Goal: Information Seeking & Learning: Learn about a topic

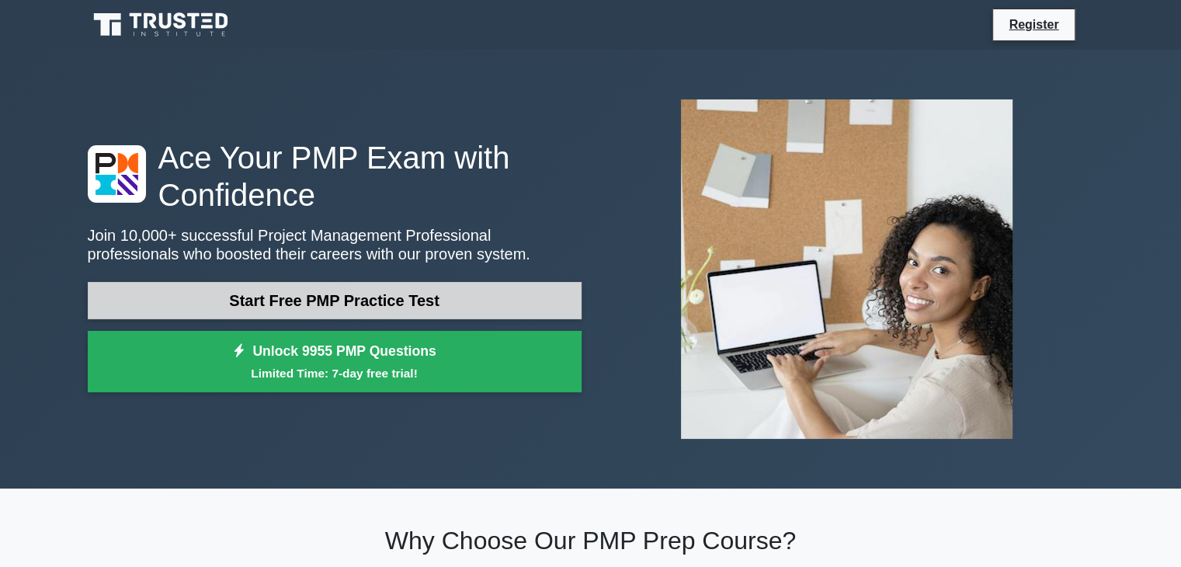
click at [410, 307] on link "Start Free PMP Practice Test" at bounding box center [335, 300] width 494 height 37
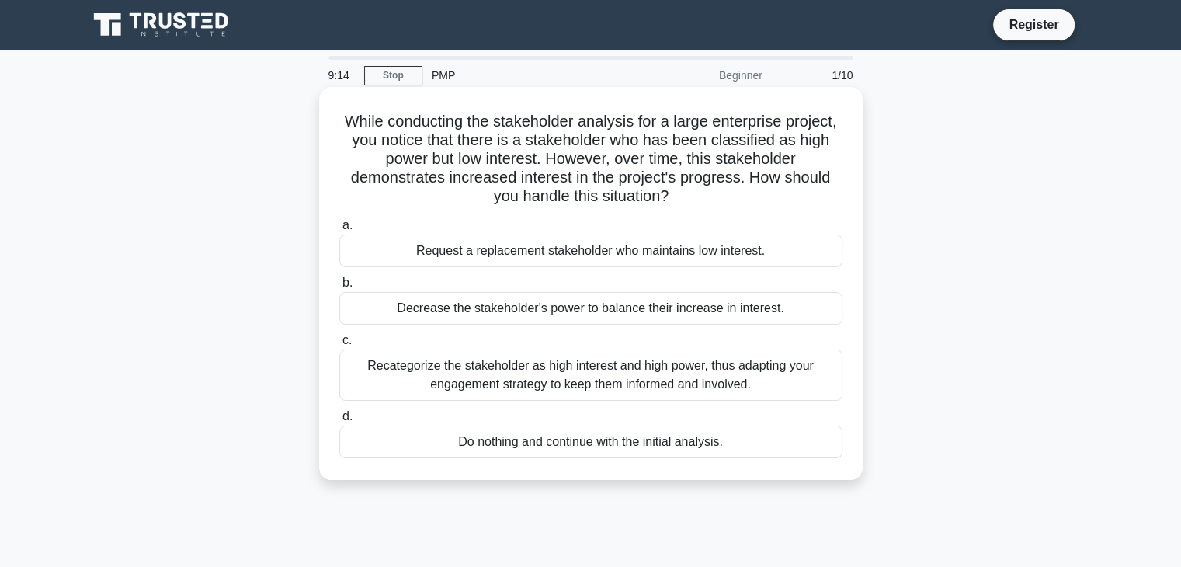
click at [754, 385] on div "Recategorize the stakeholder as high interest and high power, thus adapting you…" at bounding box center [590, 374] width 503 height 51
click at [339, 345] on input "c. Recategorize the stakeholder as high interest and high power, thus adapting …" at bounding box center [339, 340] width 0 height 10
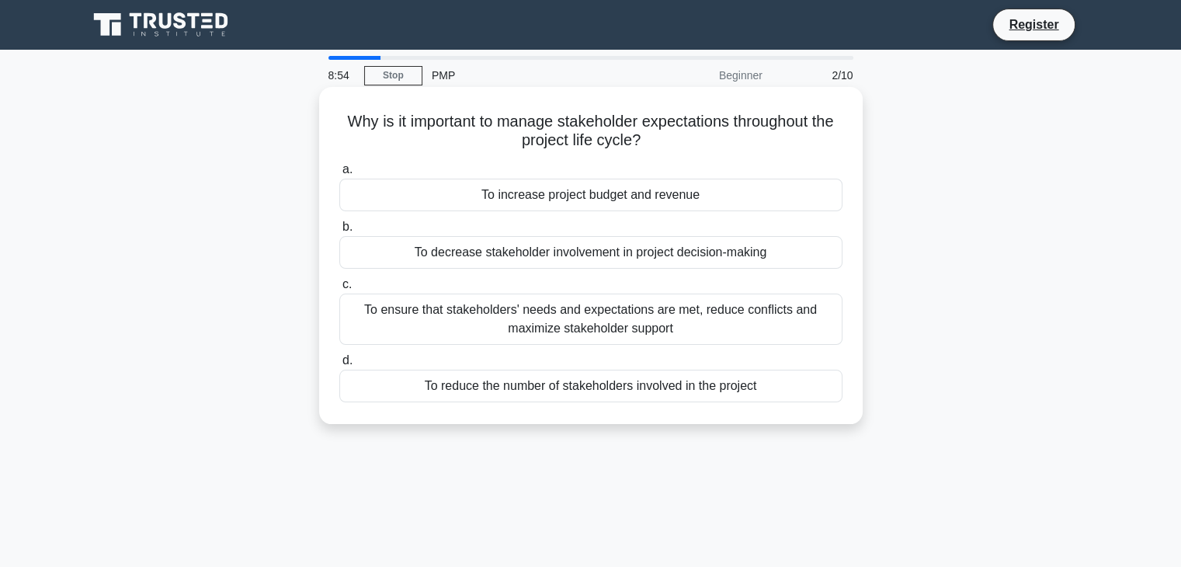
click at [621, 321] on div "To ensure that stakeholders' needs and expectations are met, reduce conflicts a…" at bounding box center [590, 318] width 503 height 51
click at [339, 290] on input "c. To ensure that stakeholders' needs and expectations are met, reduce conflict…" at bounding box center [339, 284] width 0 height 10
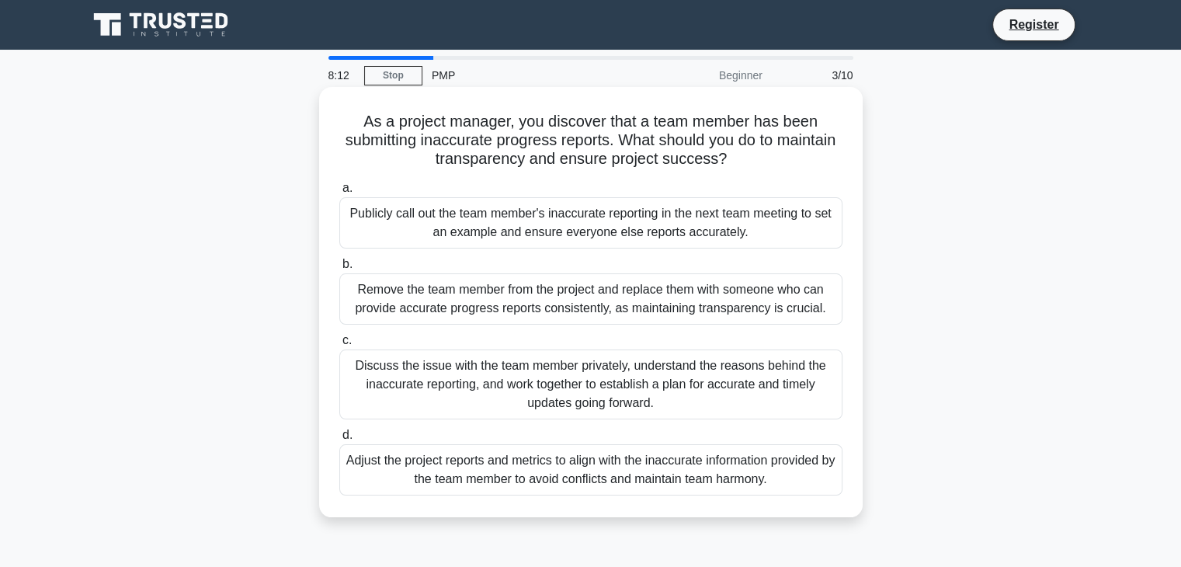
click at [587, 382] on div "Discuss the issue with the team member privately, understand the reasons behind…" at bounding box center [590, 384] width 503 height 70
click at [339, 345] on input "c. Discuss the issue with the team member privately, understand the reasons beh…" at bounding box center [339, 340] width 0 height 10
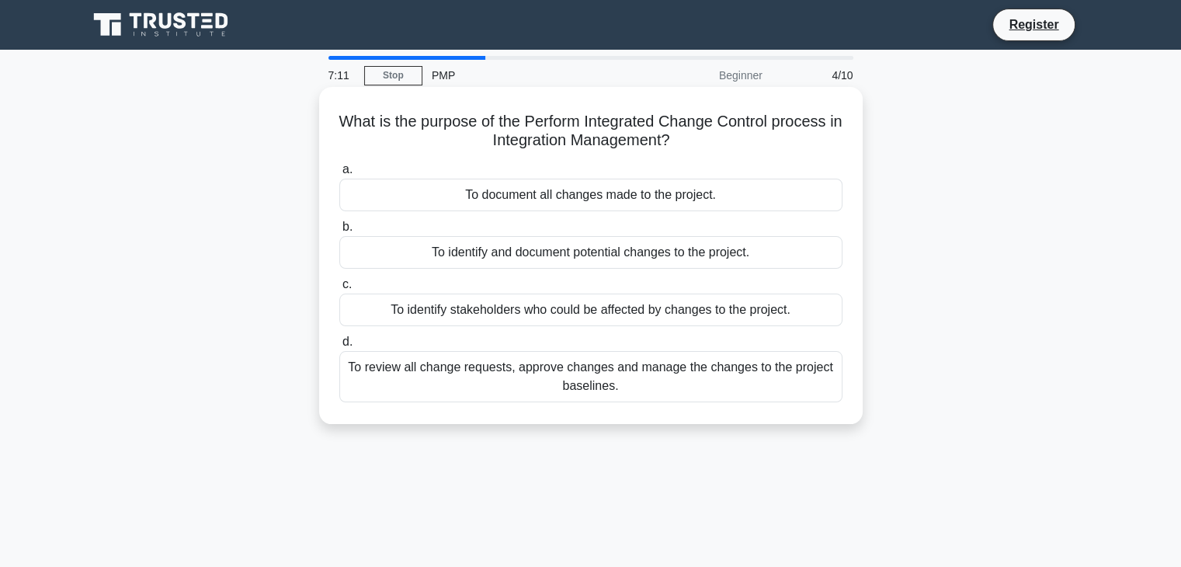
click at [628, 383] on div "To review all change requests, approve changes and manage the changes to the pr…" at bounding box center [590, 376] width 503 height 51
click at [339, 347] on input "d. To review all change requests, approve changes and manage the changes to the…" at bounding box center [339, 342] width 0 height 10
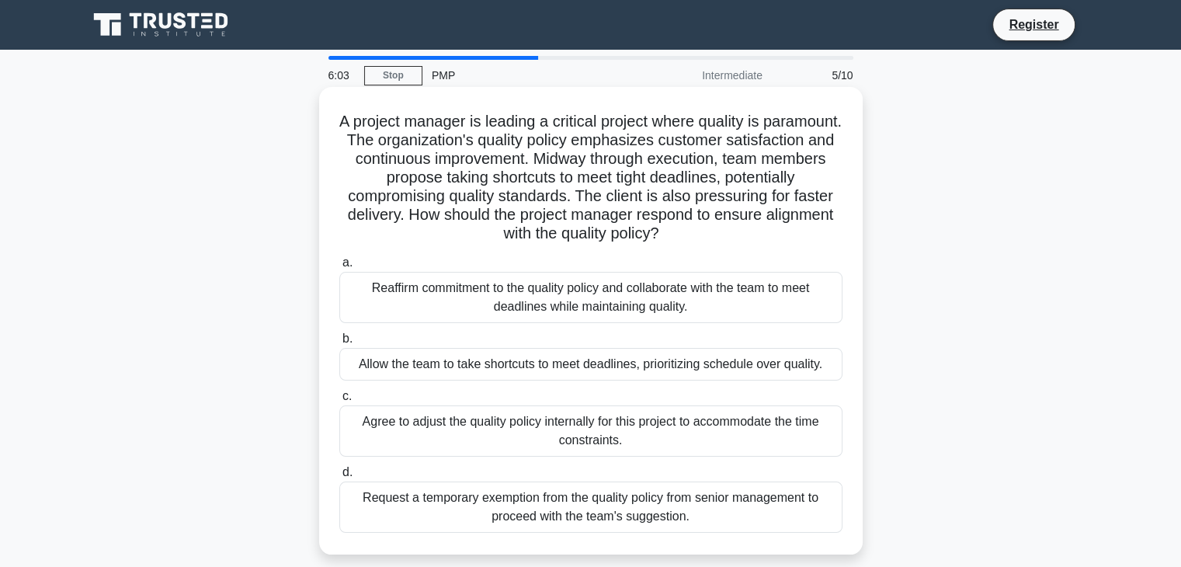
click at [650, 296] on div "Reaffirm commitment to the quality policy and collaborate with the team to meet…" at bounding box center [590, 297] width 503 height 51
click at [339, 268] on input "a. Reaffirm commitment to the quality policy and collaborate with the team to m…" at bounding box center [339, 263] width 0 height 10
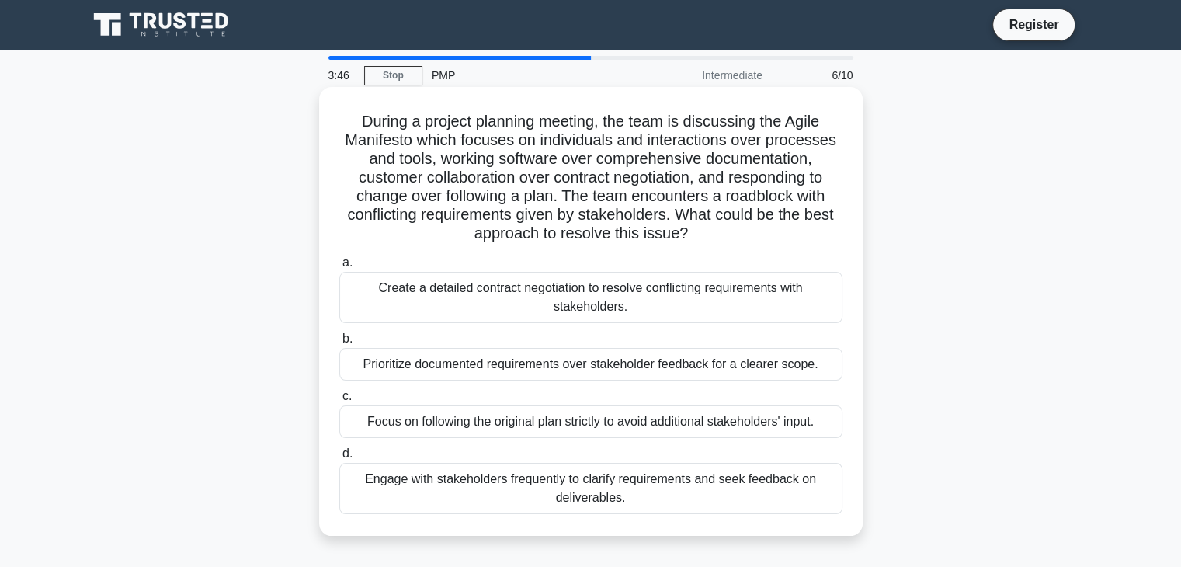
click at [643, 484] on div "Engage with stakeholders frequently to clarify requirements and seek feedback o…" at bounding box center [590, 488] width 503 height 51
click at [339, 459] on input "d. Engage with stakeholders frequently to clarify requirements and seek feedbac…" at bounding box center [339, 454] width 0 height 10
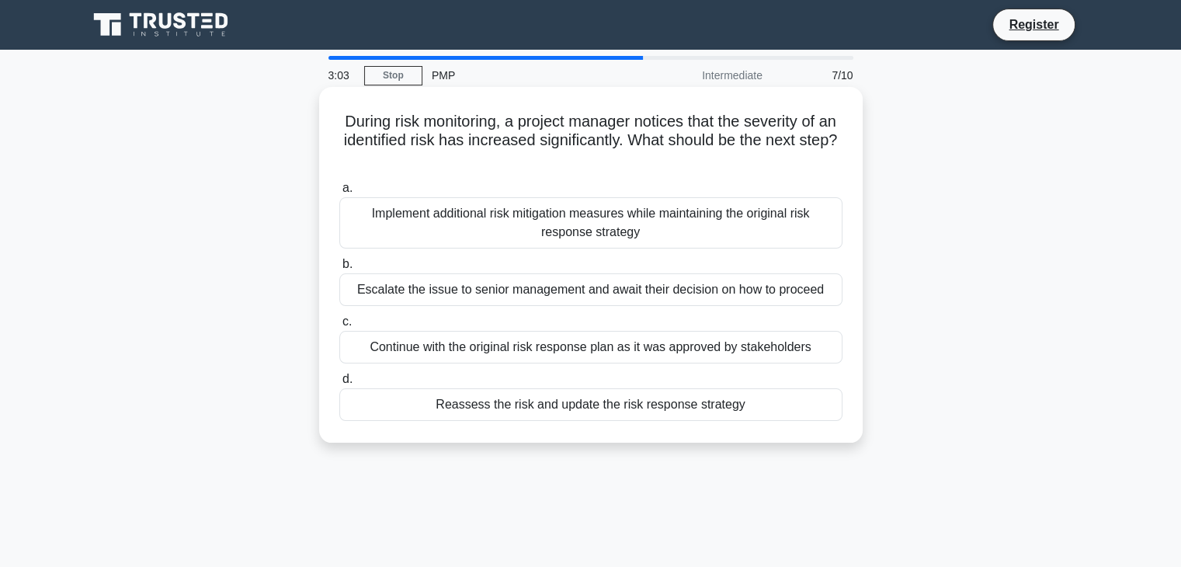
click at [622, 224] on div "Implement additional risk mitigation measures while maintaining the original ri…" at bounding box center [590, 222] width 503 height 51
click at [339, 193] on input "a. Implement additional risk mitigation measures while maintaining the original…" at bounding box center [339, 188] width 0 height 10
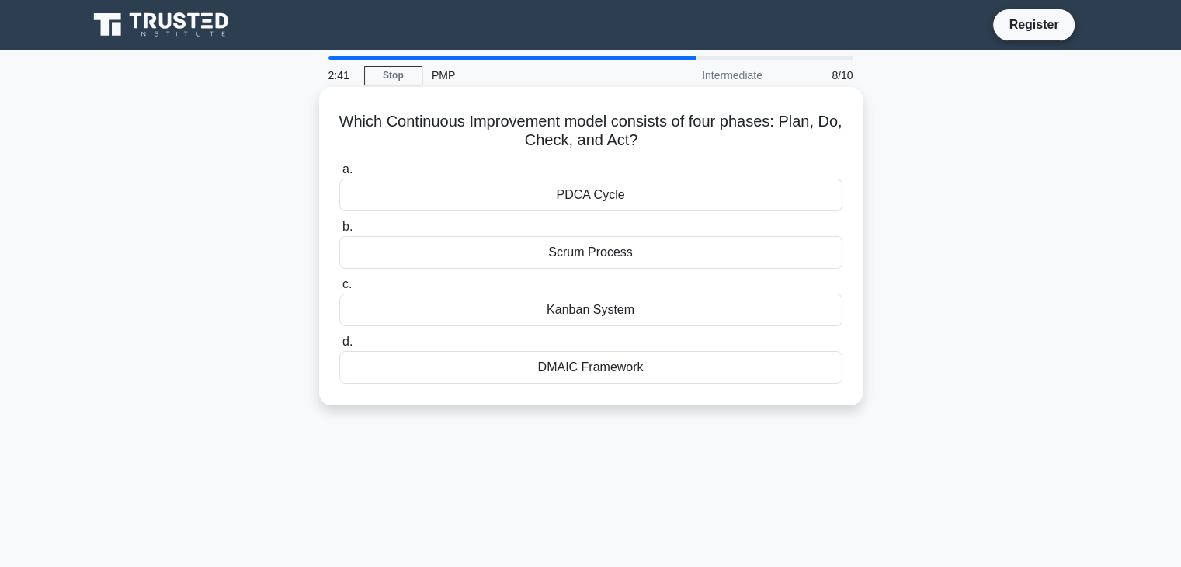
click at [602, 199] on div "PDCA Cycle" at bounding box center [590, 195] width 503 height 33
click at [339, 175] on input "a. PDCA Cycle" at bounding box center [339, 170] width 0 height 10
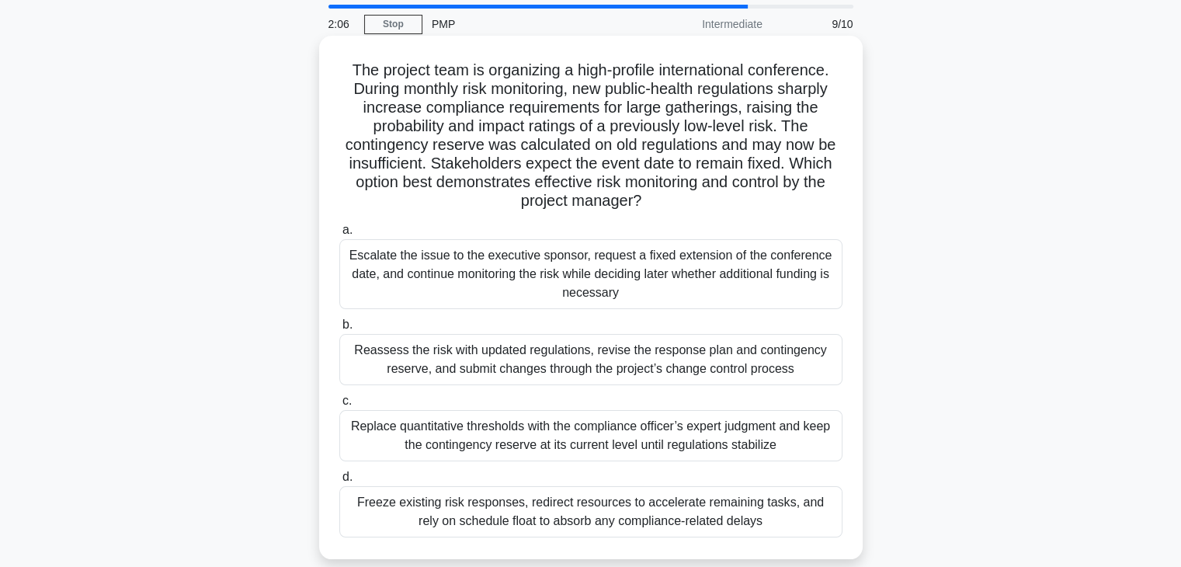
scroll to position [78, 0]
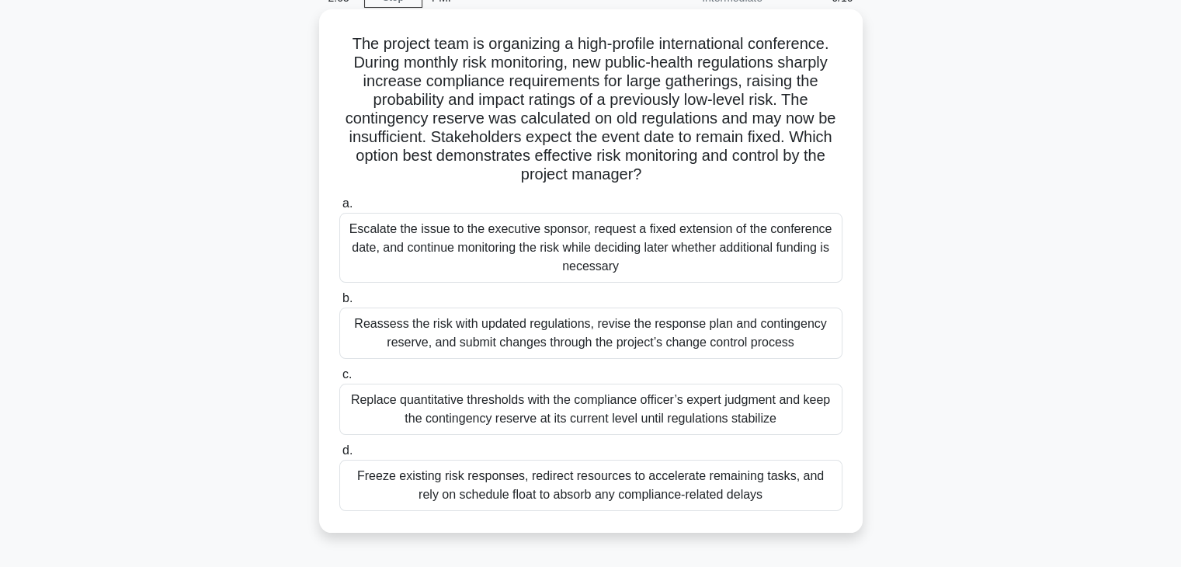
click at [494, 331] on div "Reassess the risk with updated regulations, revise the response plan and contin…" at bounding box center [590, 332] width 503 height 51
click at [339, 303] on input "b. Reassess the risk with updated regulations, revise the response plan and con…" at bounding box center [339, 298] width 0 height 10
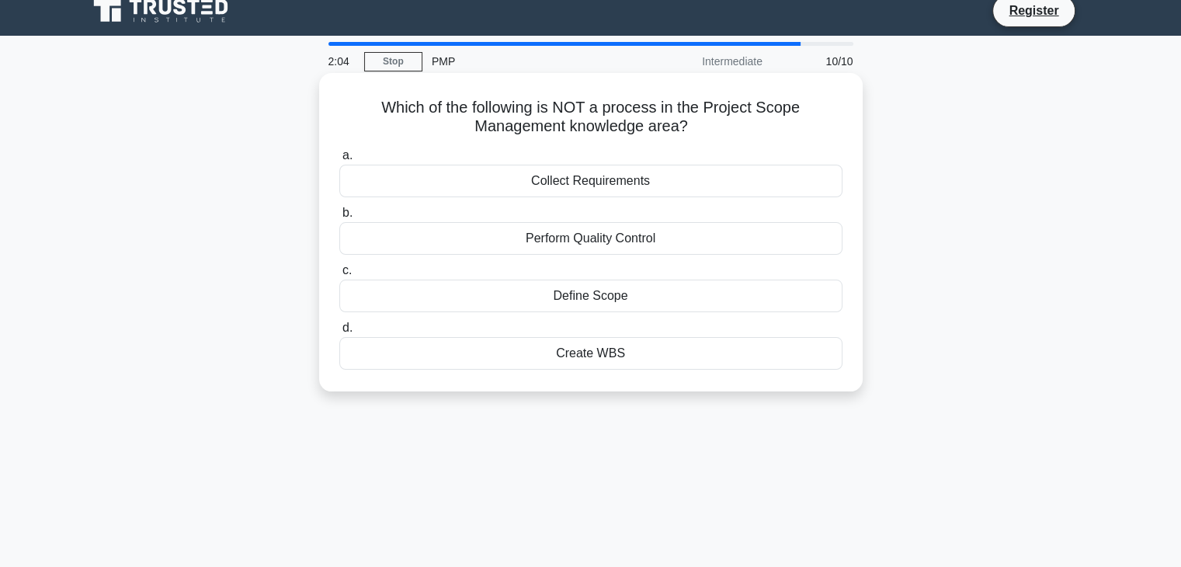
scroll to position [0, 0]
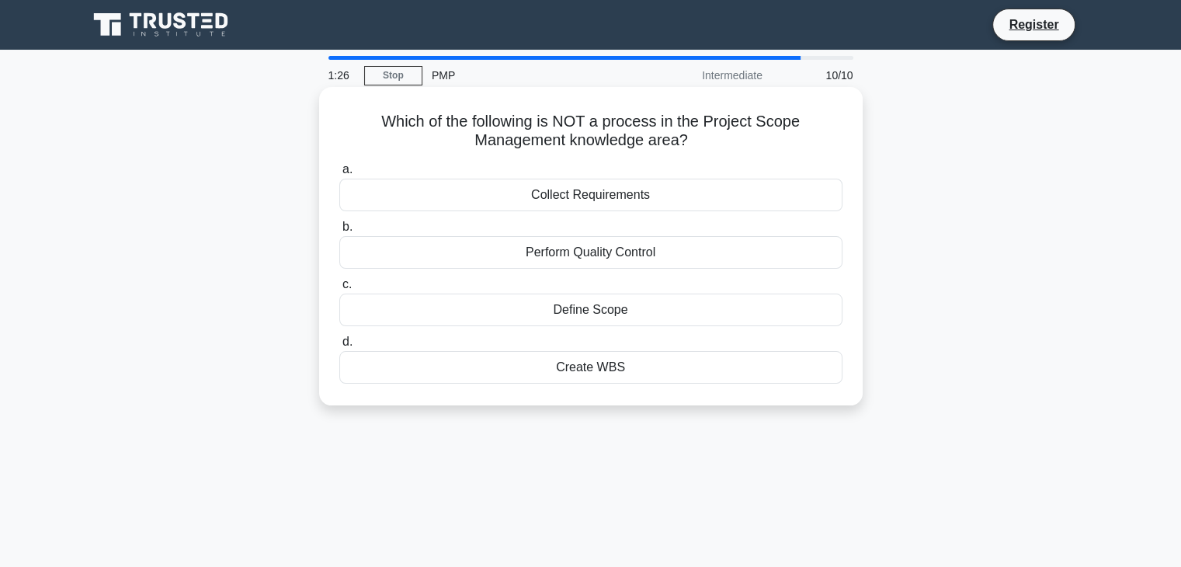
click at [609, 206] on div "Collect Requirements" at bounding box center [590, 195] width 503 height 33
click at [339, 175] on input "a. Collect Requirements" at bounding box center [339, 170] width 0 height 10
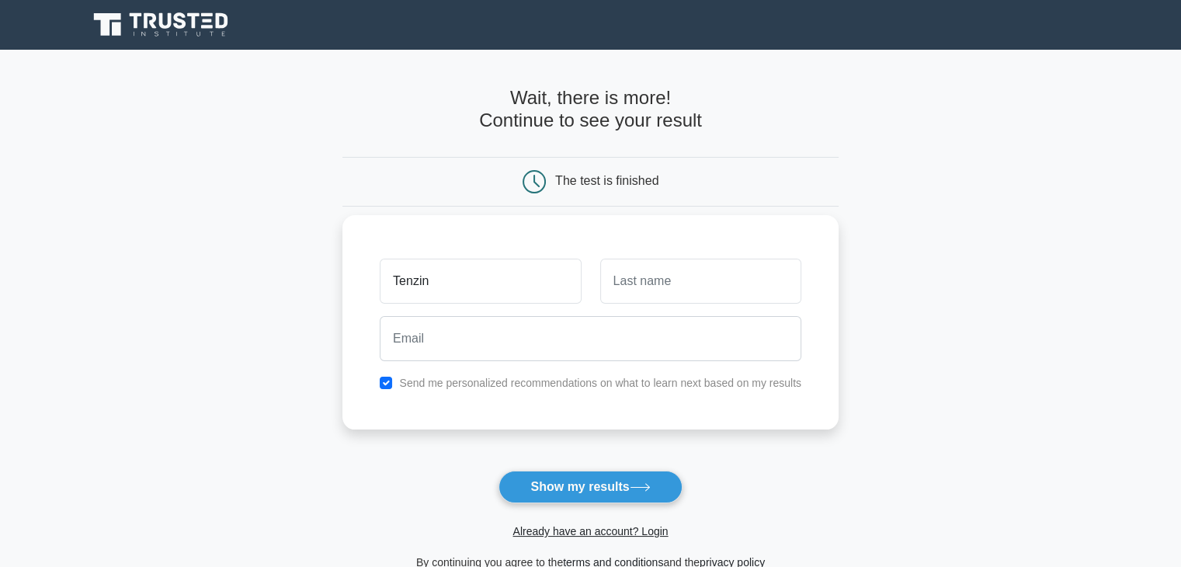
type input "Tenzin"
click at [708, 271] on input "text" at bounding box center [700, 280] width 201 height 45
type input "Duks"
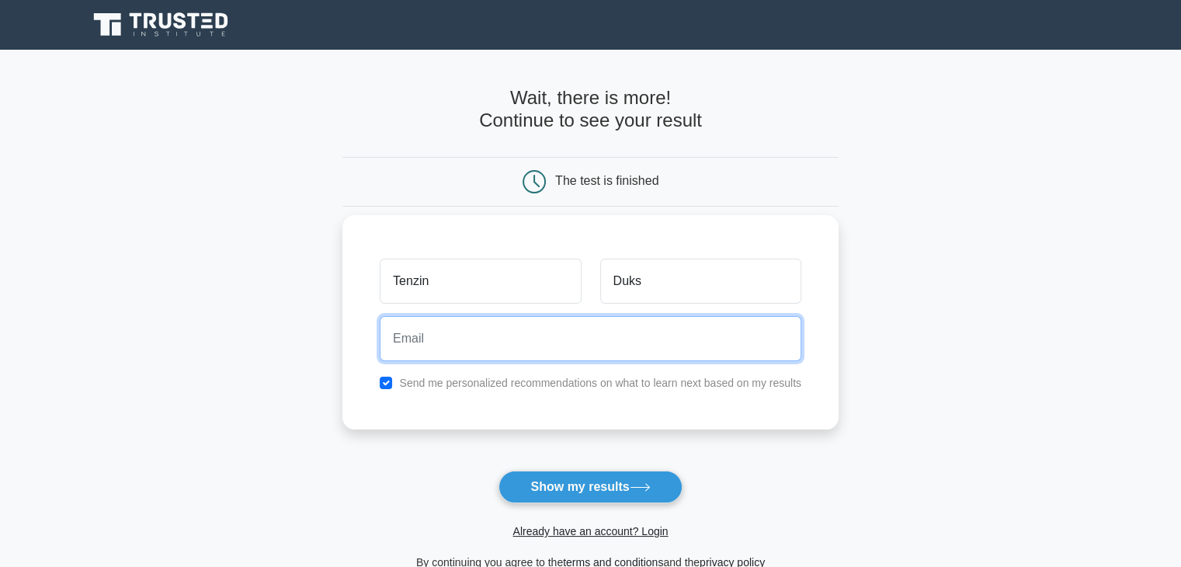
click at [432, 347] on input "email" at bounding box center [590, 338] width 421 height 45
type input "tenzinduks89@gmail.com"
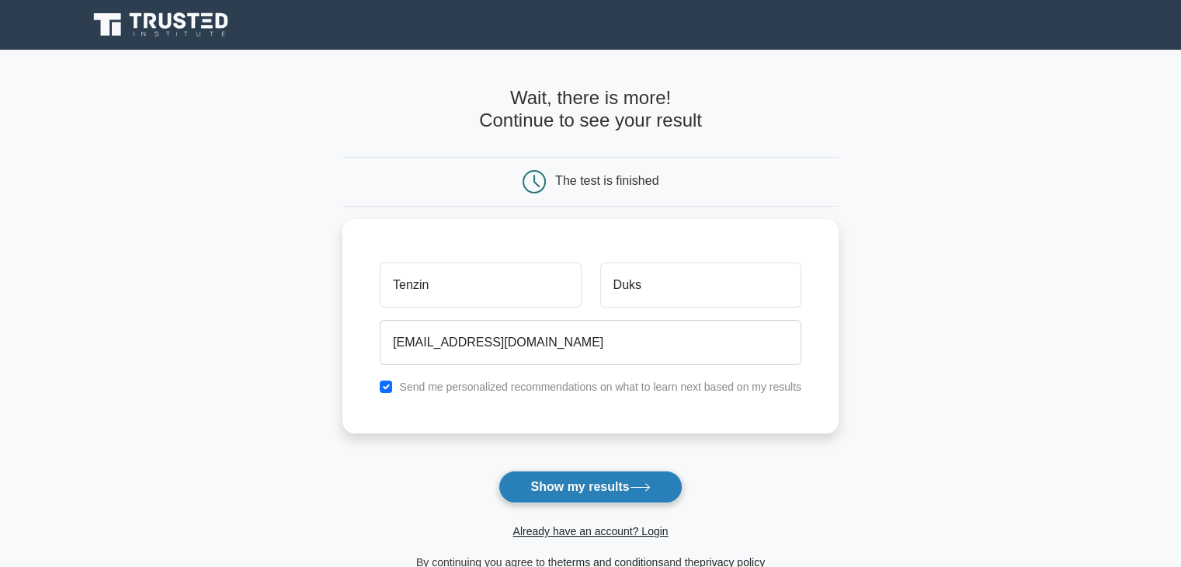
click at [615, 485] on button "Show my results" at bounding box center [589, 486] width 183 height 33
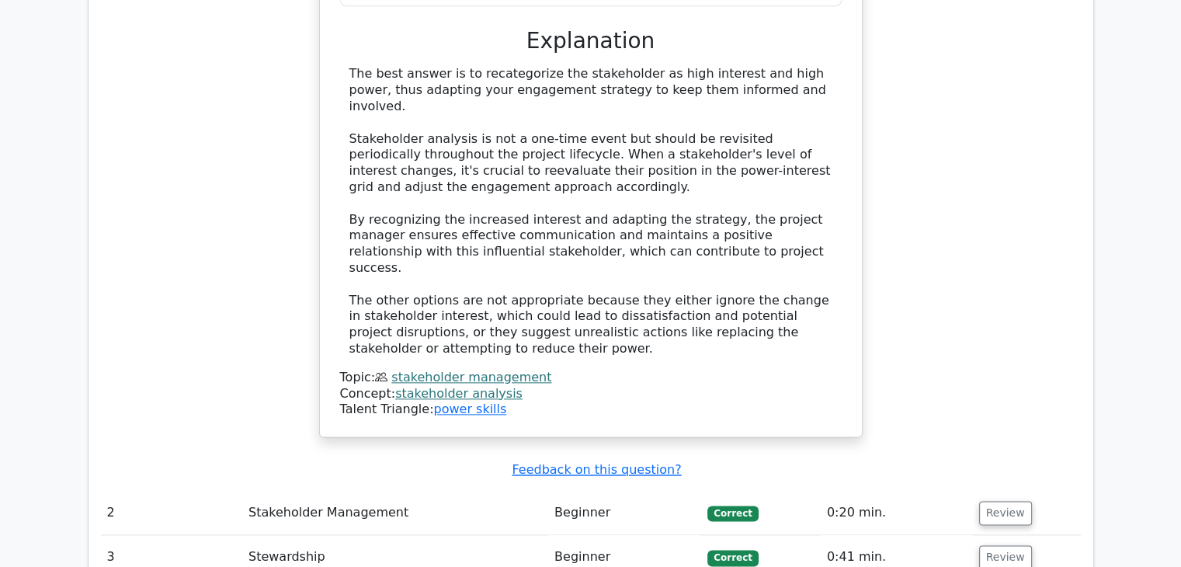
scroll to position [1940, 0]
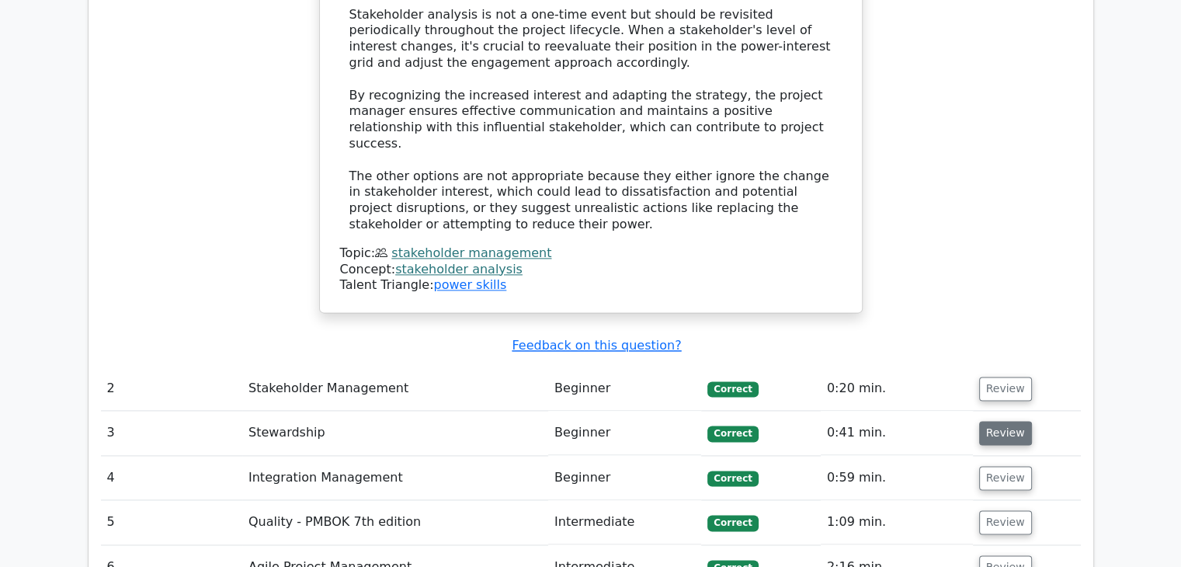
click at [1004, 421] on button "Review" at bounding box center [1005, 433] width 53 height 24
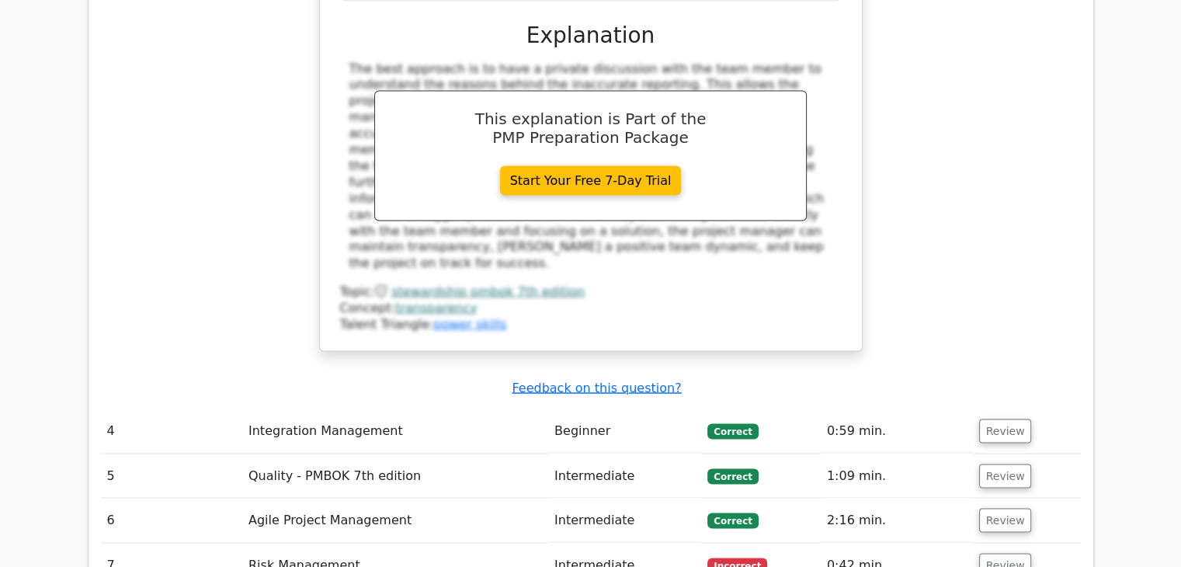
scroll to position [2872, 0]
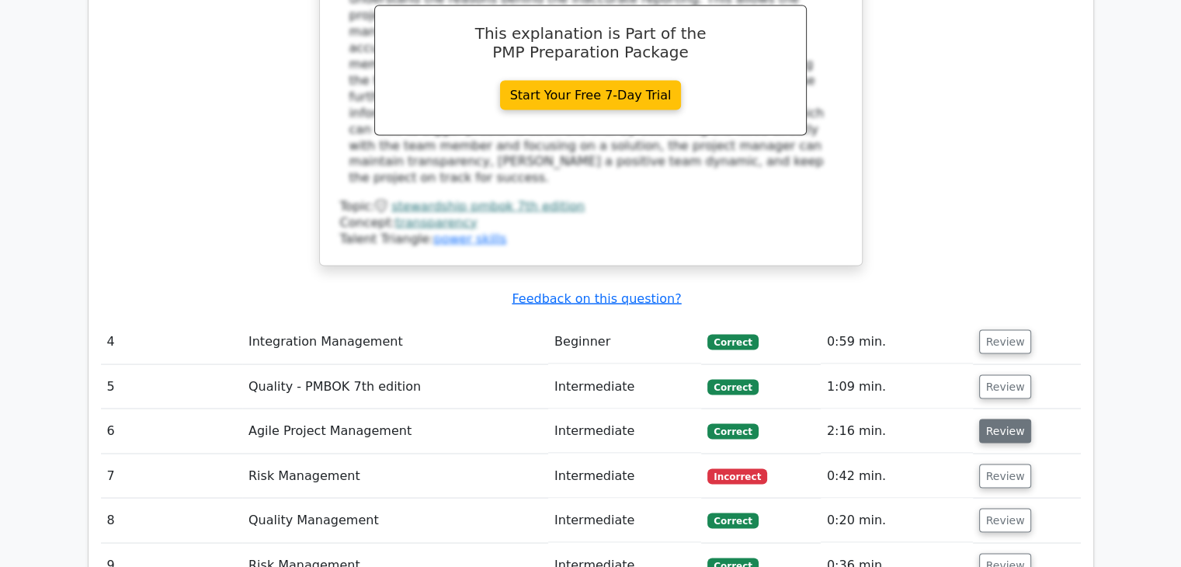
click at [1007, 418] on button "Review" at bounding box center [1005, 430] width 53 height 24
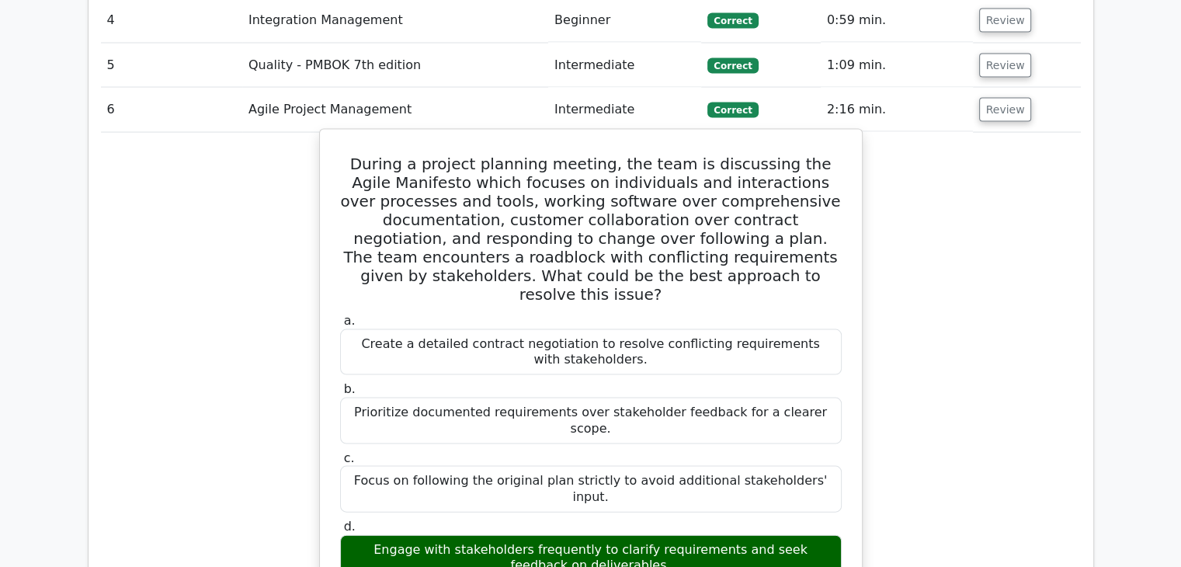
scroll to position [3338, 0]
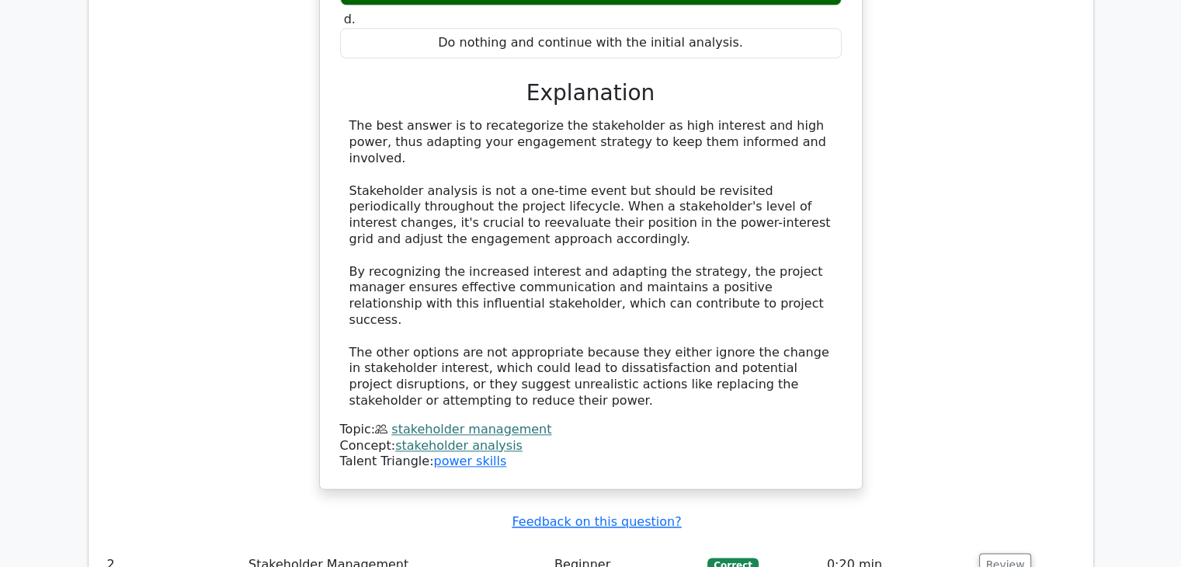
scroll to position [1863, 0]
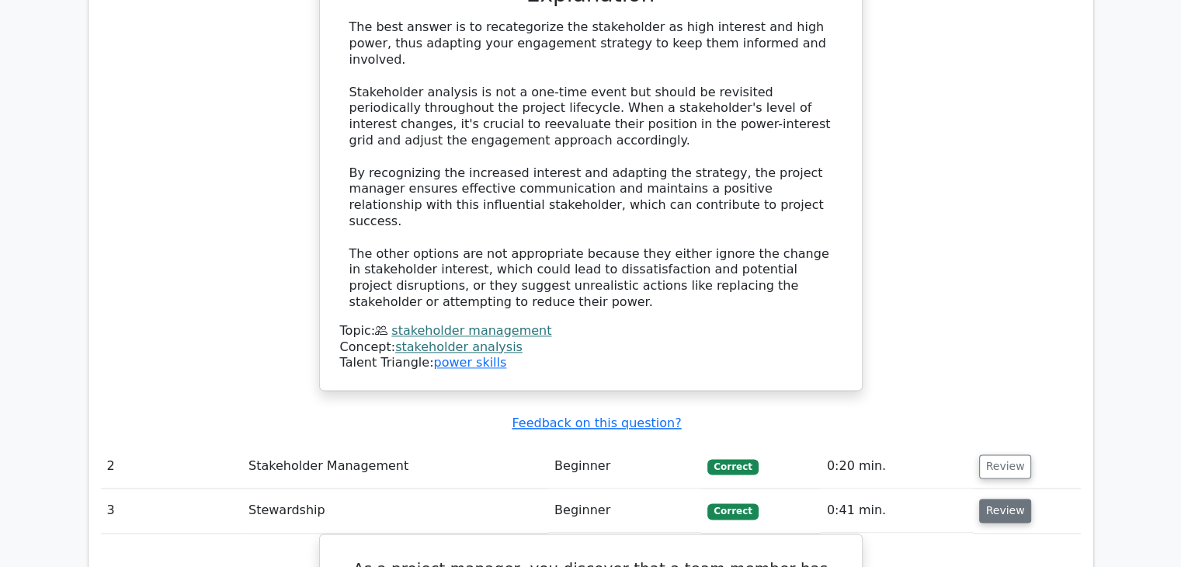
click at [1011, 498] on button "Review" at bounding box center [1005, 510] width 53 height 24
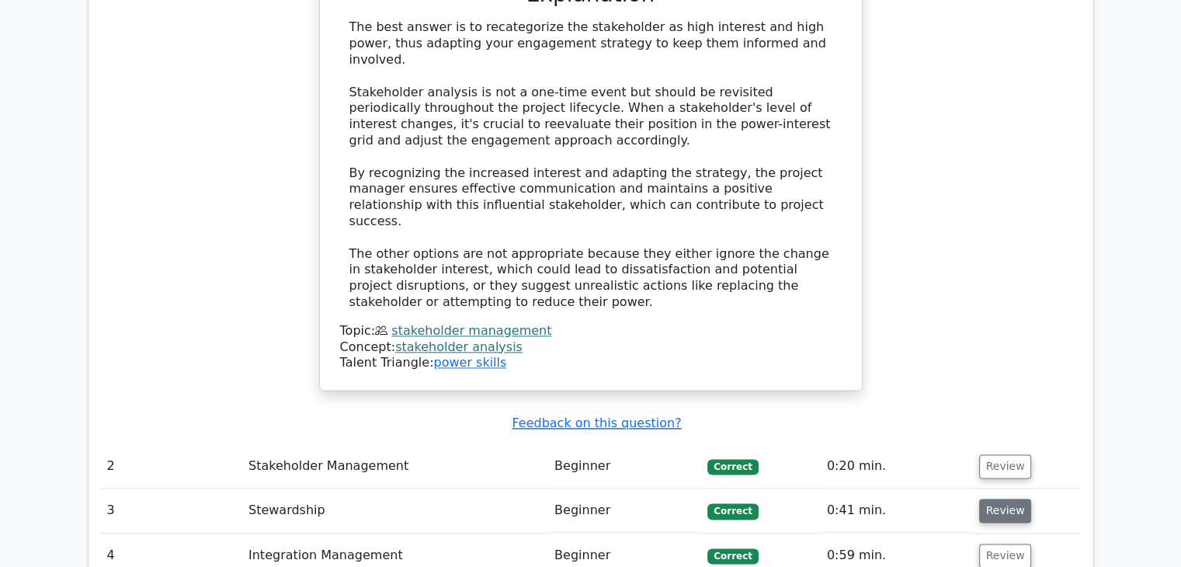
click at [997, 498] on button "Review" at bounding box center [1005, 510] width 53 height 24
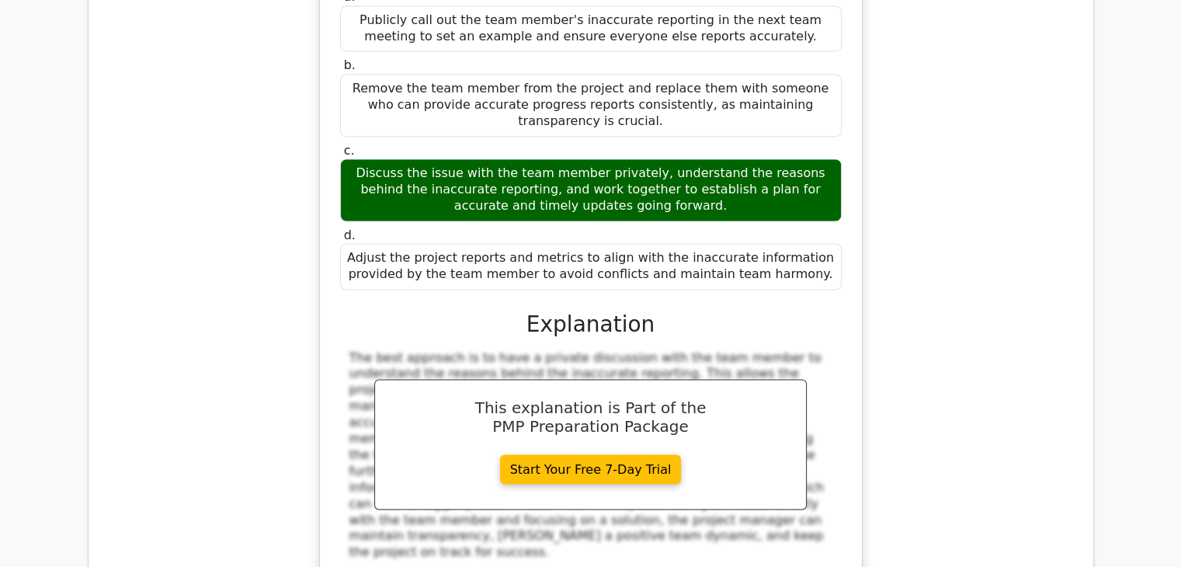
scroll to position [2794, 0]
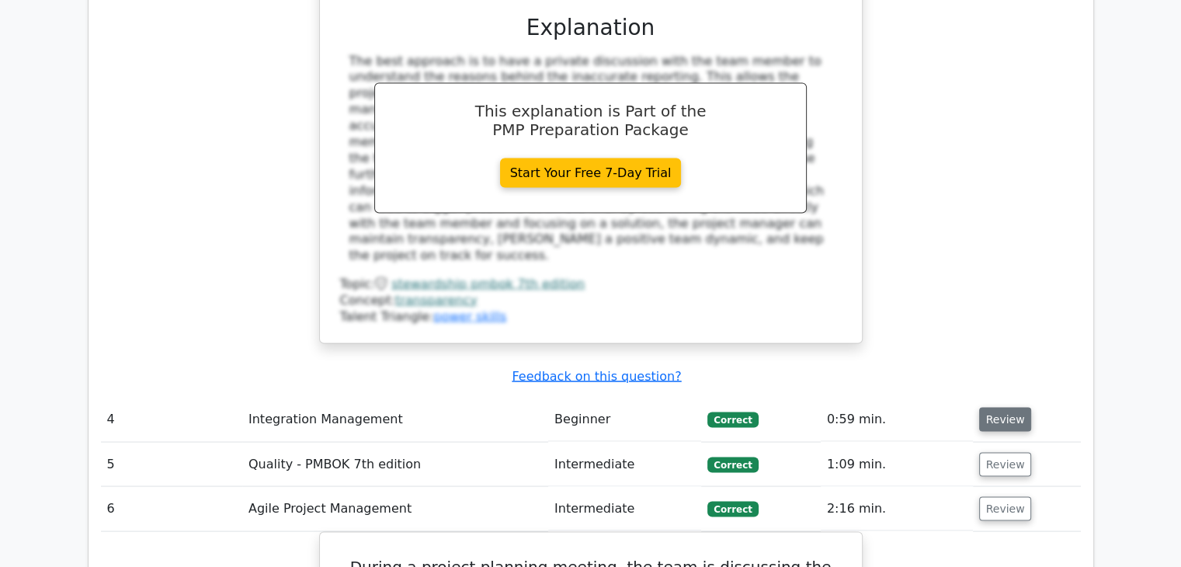
click at [1003, 407] on button "Review" at bounding box center [1005, 419] width 53 height 24
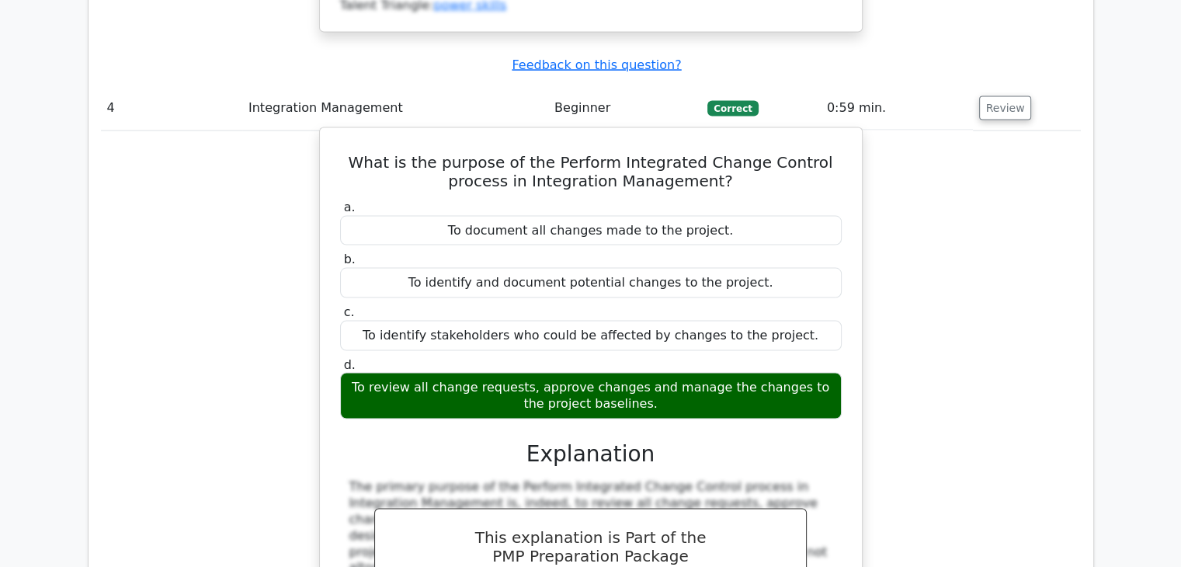
scroll to position [3415, 0]
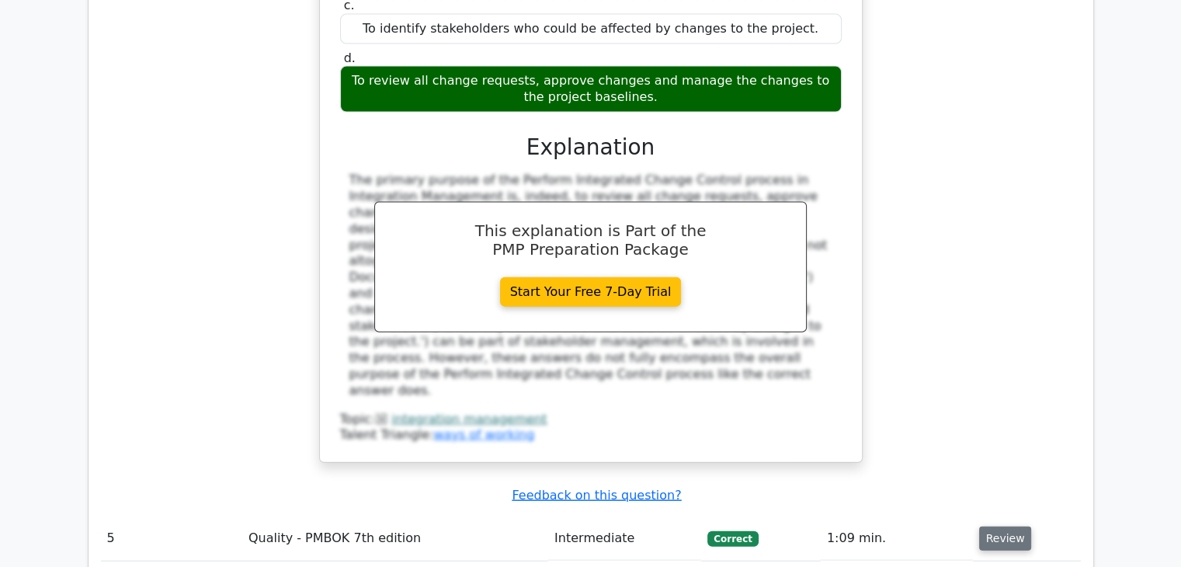
click at [1007, 526] on button "Review" at bounding box center [1005, 538] width 53 height 24
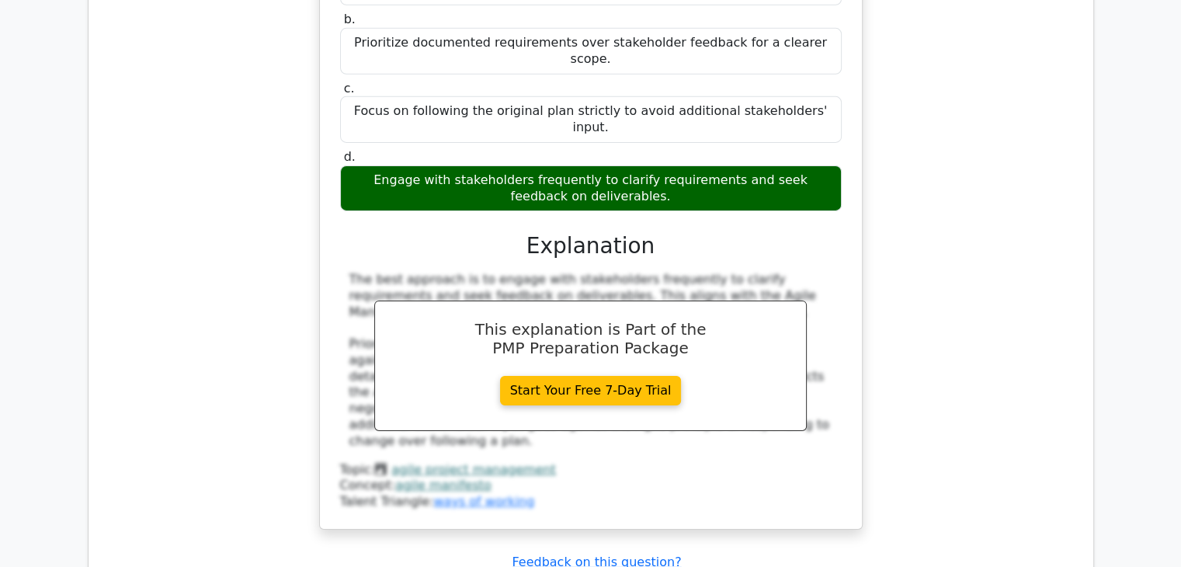
scroll to position [5045, 0]
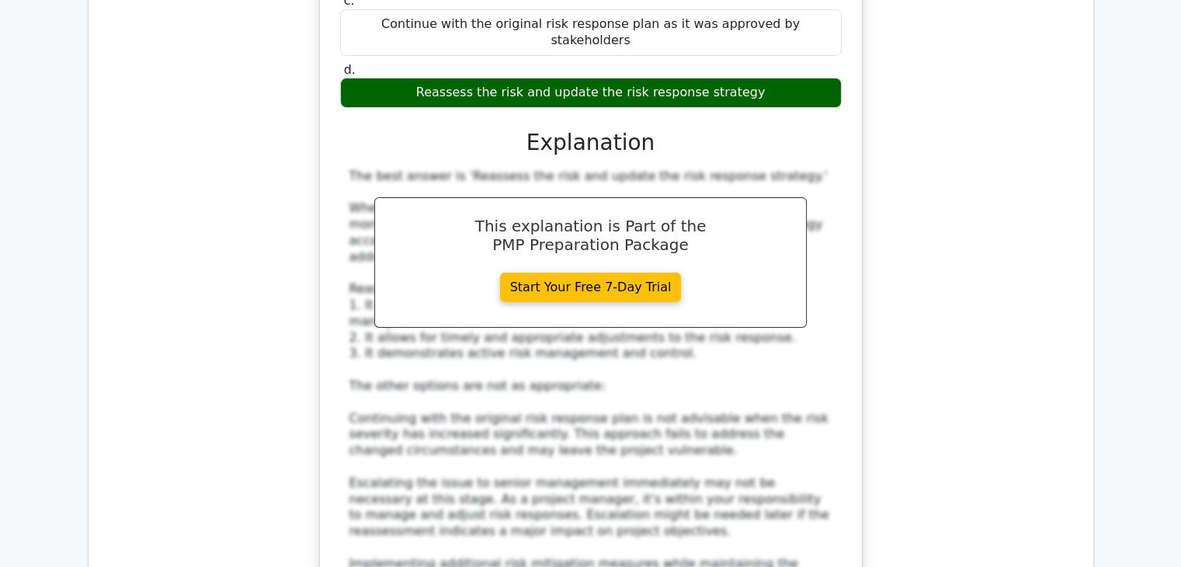
scroll to position [6054, 0]
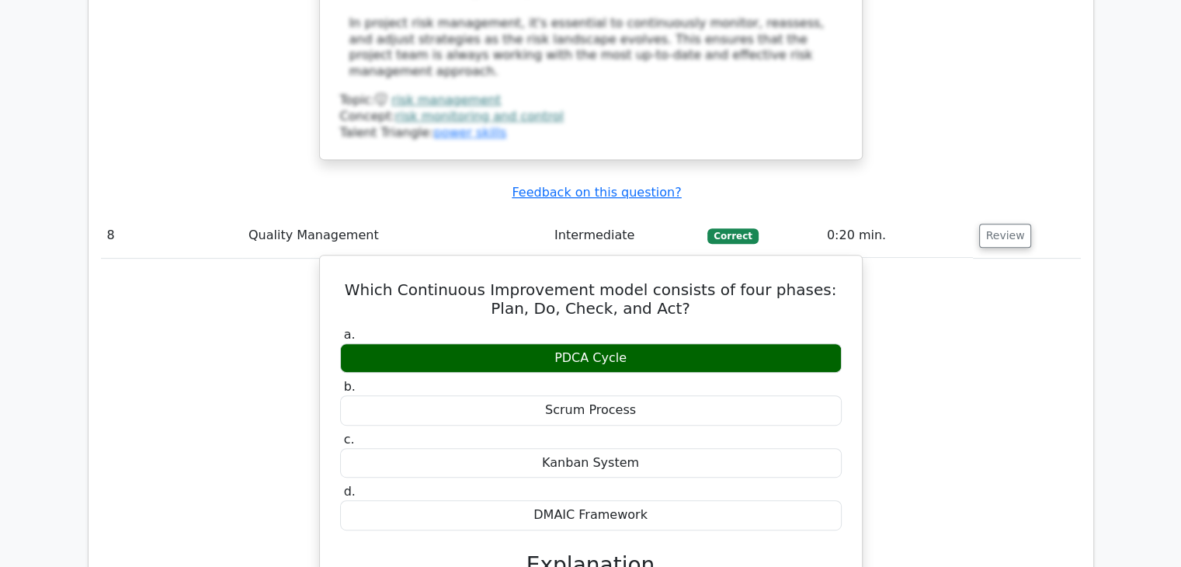
scroll to position [6675, 0]
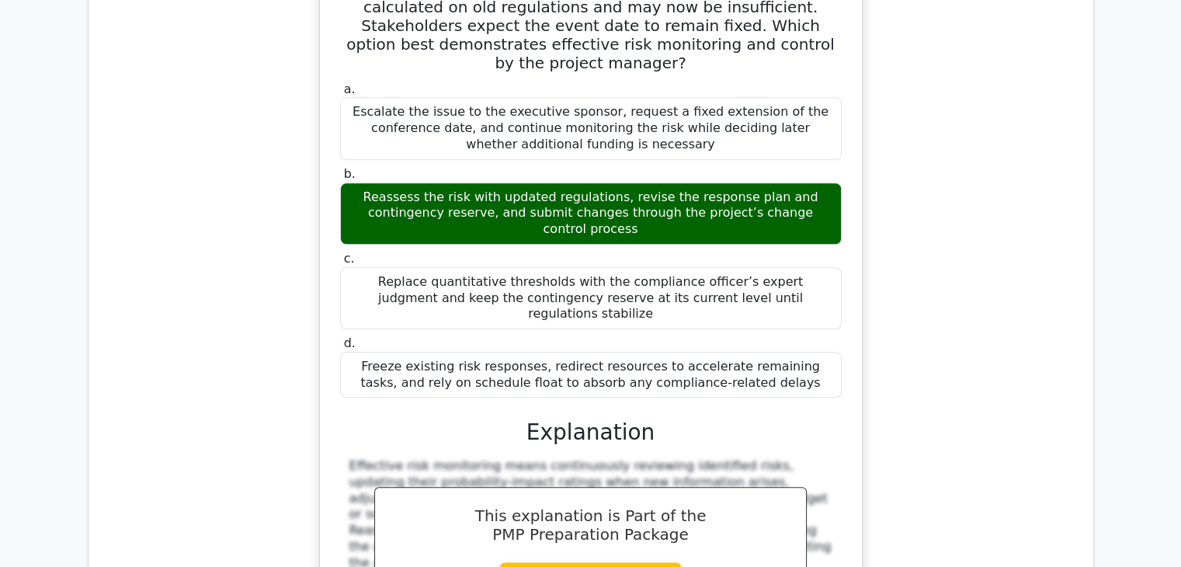
scroll to position [7684, 0]
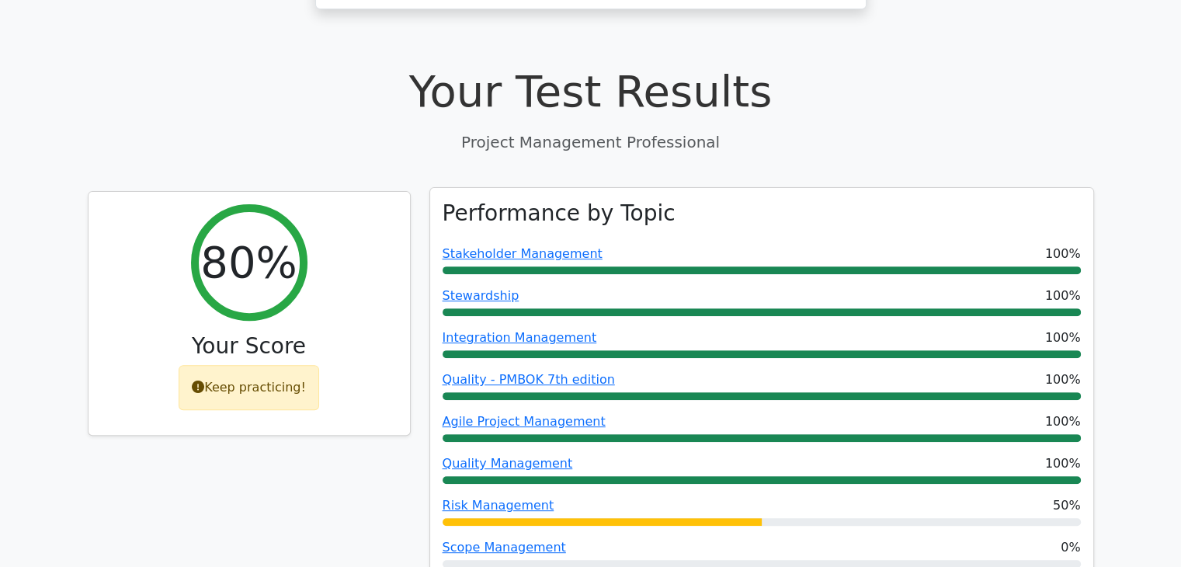
scroll to position [543, 0]
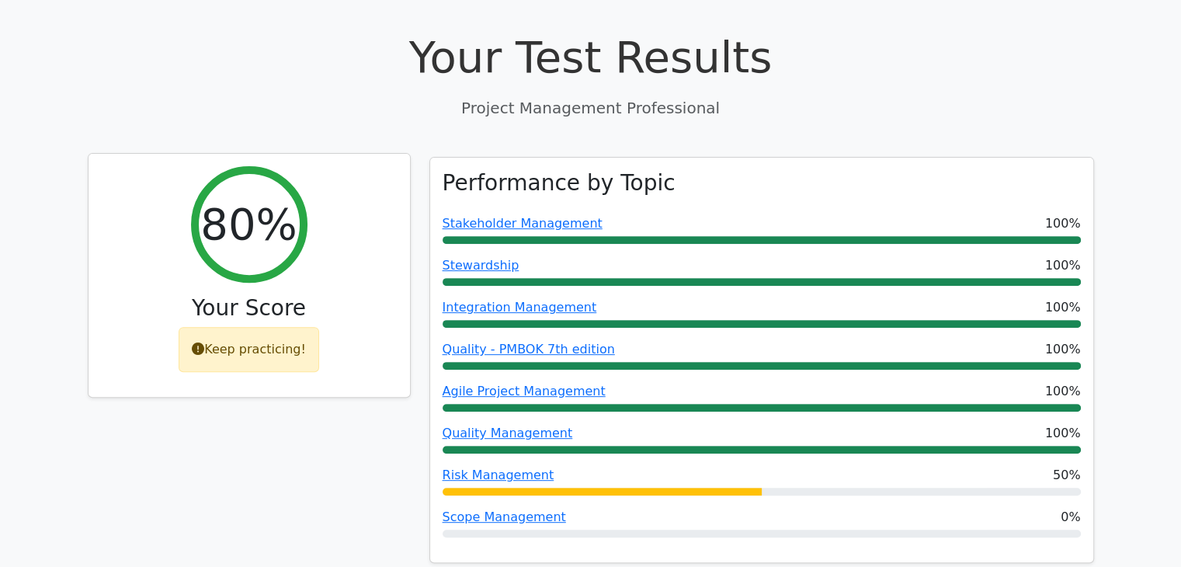
click at [253, 327] on div "Keep practicing!" at bounding box center [249, 349] width 140 height 45
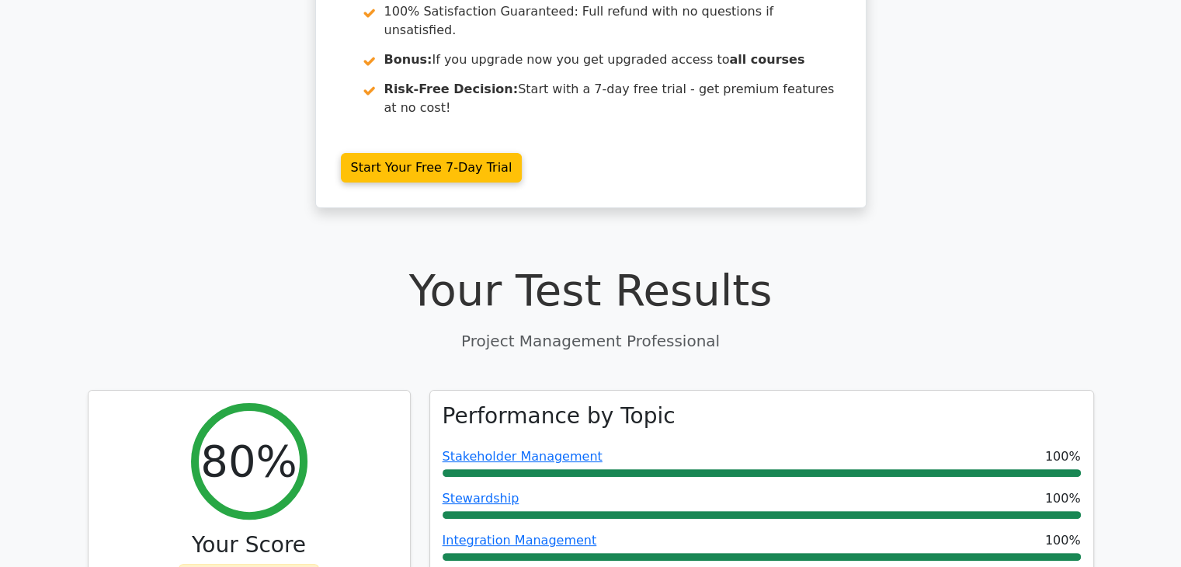
scroll to position [233, 0]
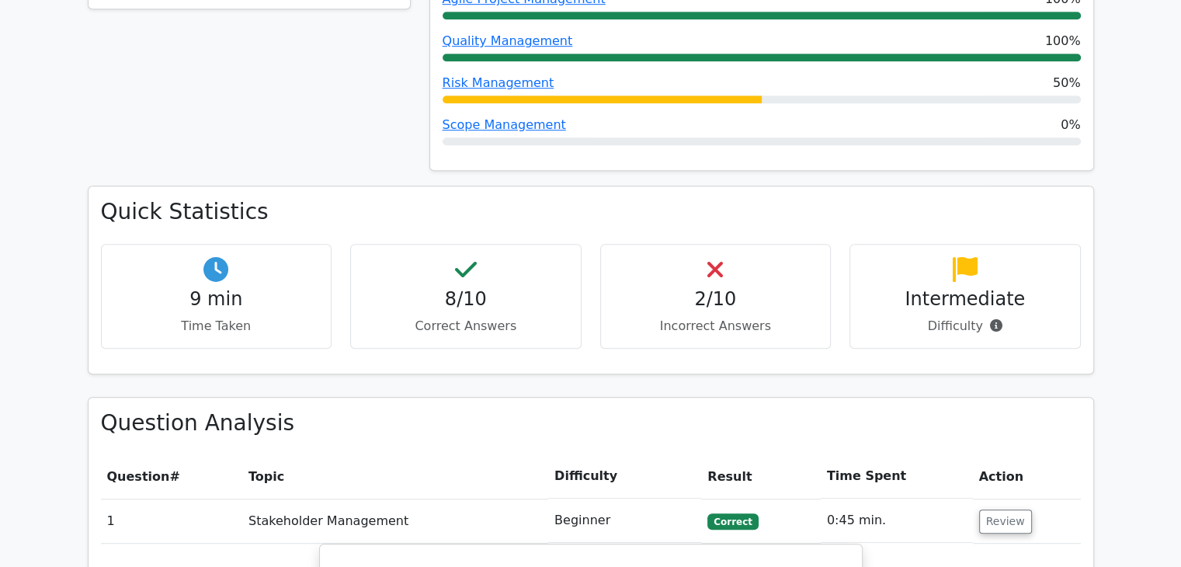
scroll to position [1009, 0]
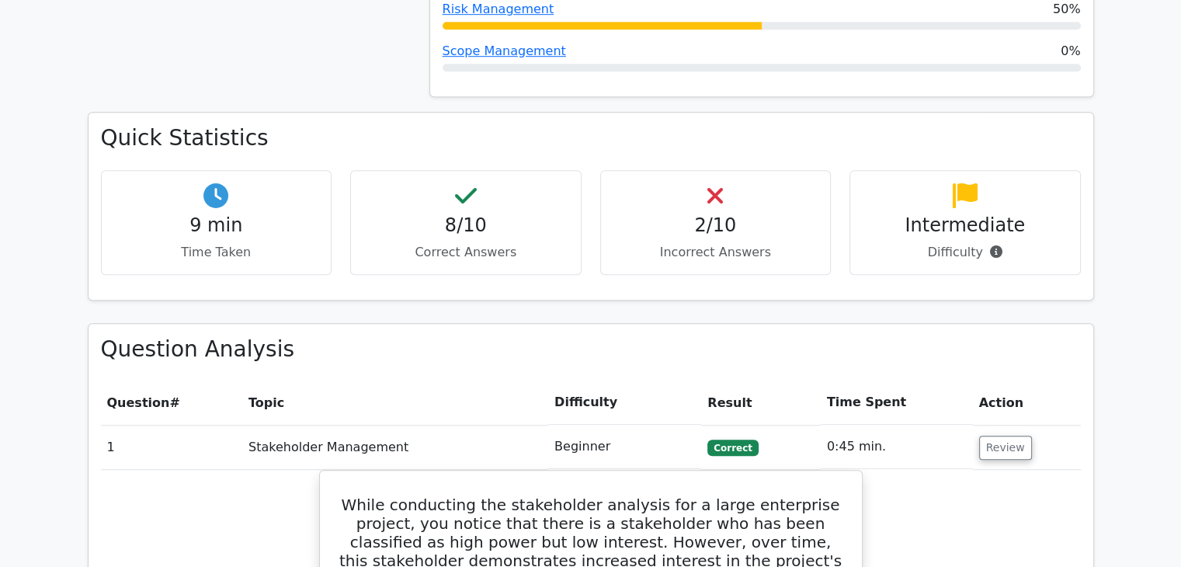
click at [977, 214] on h4 "Intermediate" at bounding box center [964, 225] width 205 height 23
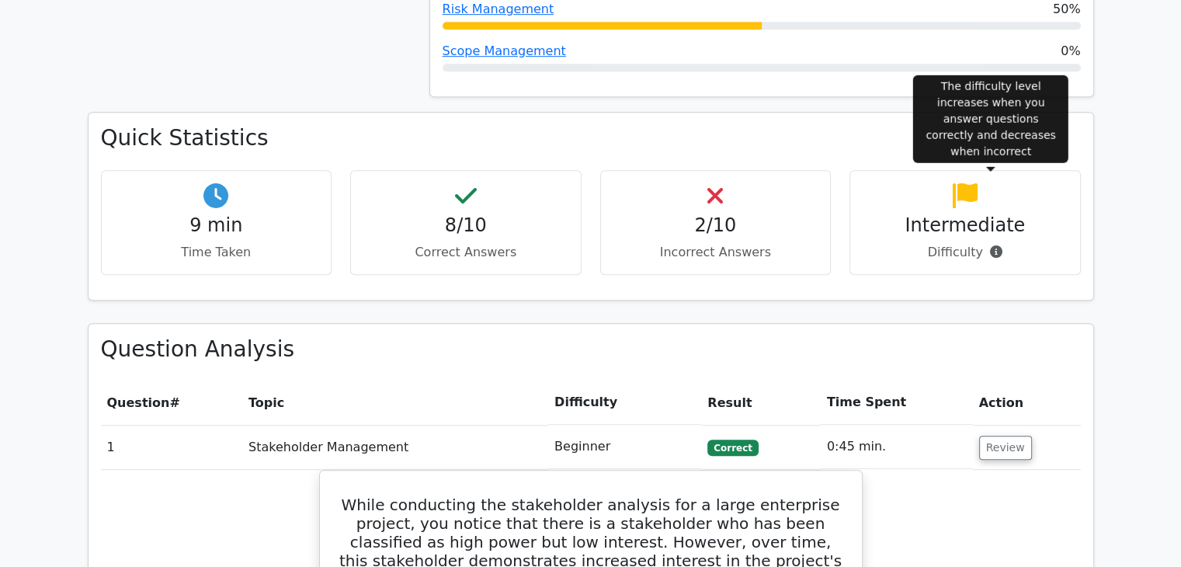
click at [990, 245] on icon at bounding box center [996, 251] width 12 height 12
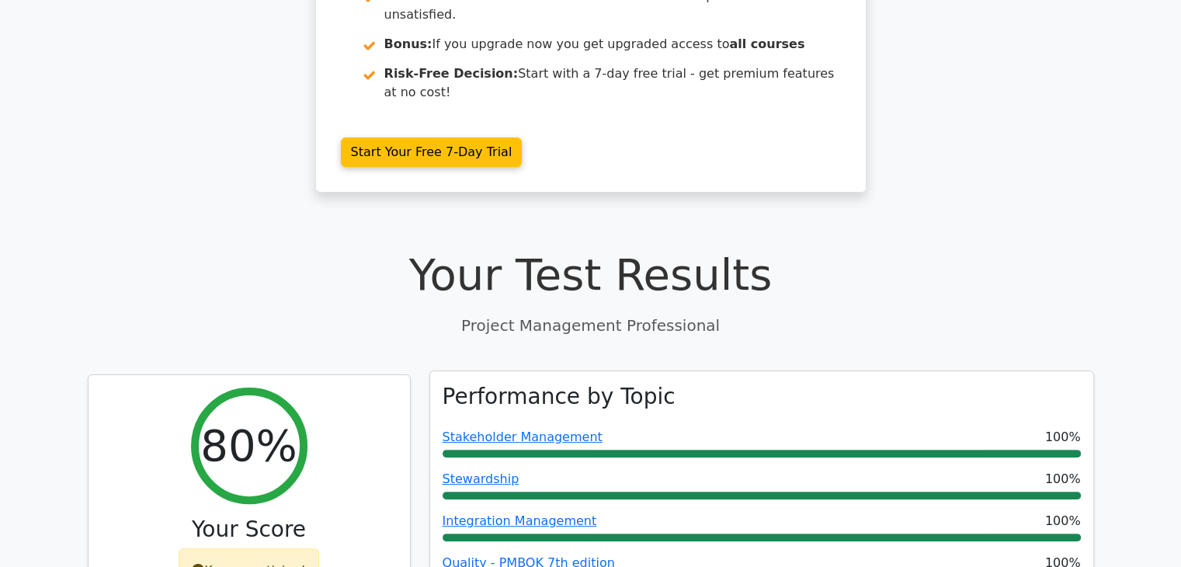
scroll to position [233, 0]
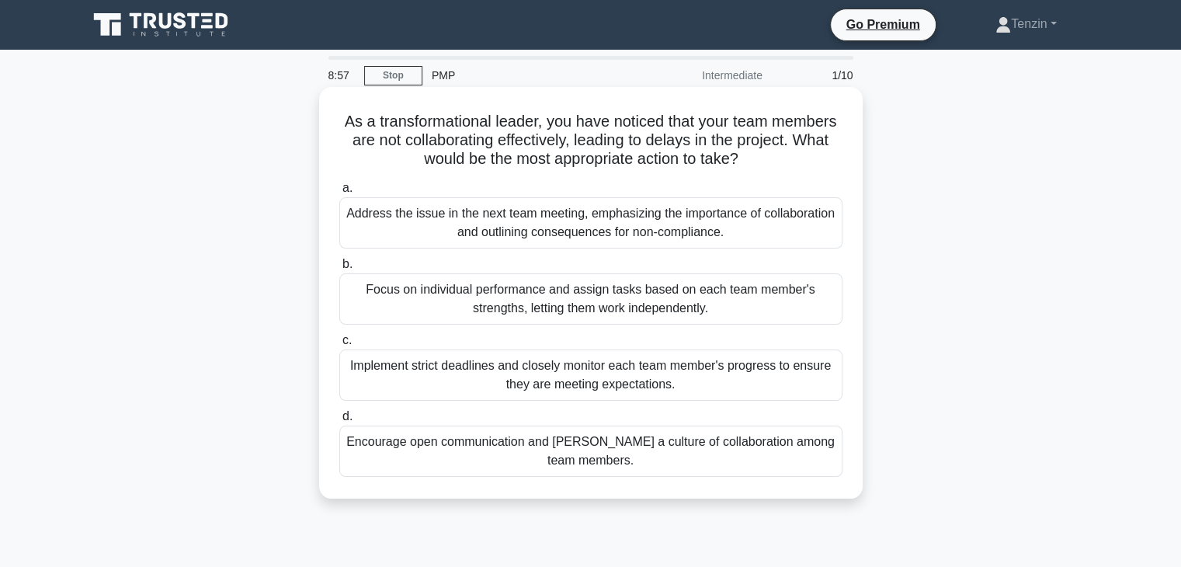
click at [458, 373] on div "Implement strict deadlines and closely monitor each team member's progress to e…" at bounding box center [590, 374] width 503 height 51
click at [339, 345] on input "c. Implement strict deadlines and closely monitor each team member's progress t…" at bounding box center [339, 340] width 0 height 10
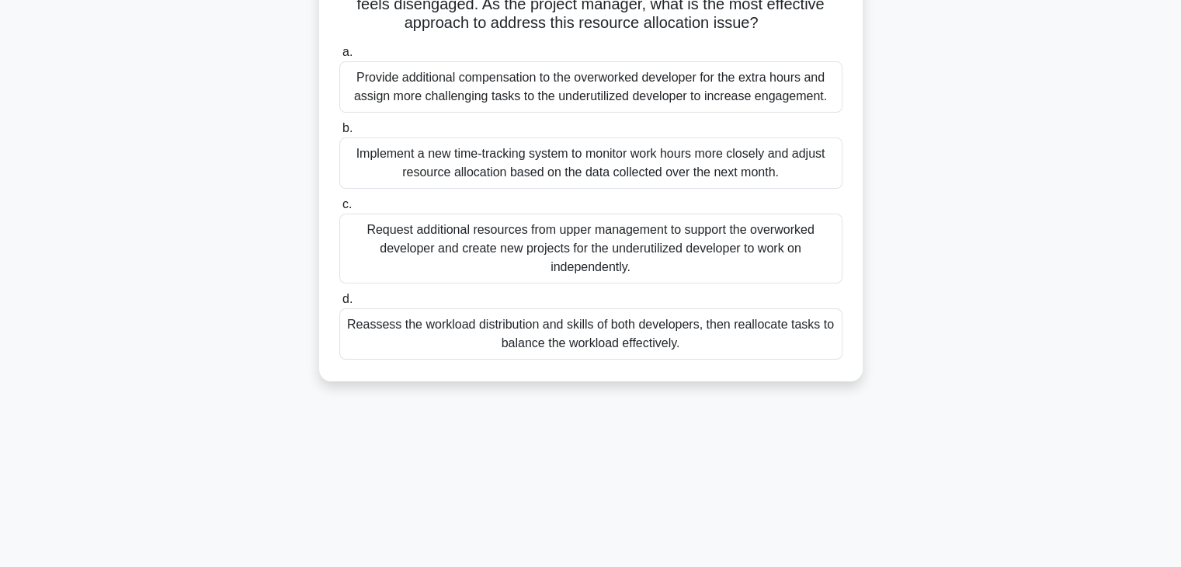
scroll to position [233, 0]
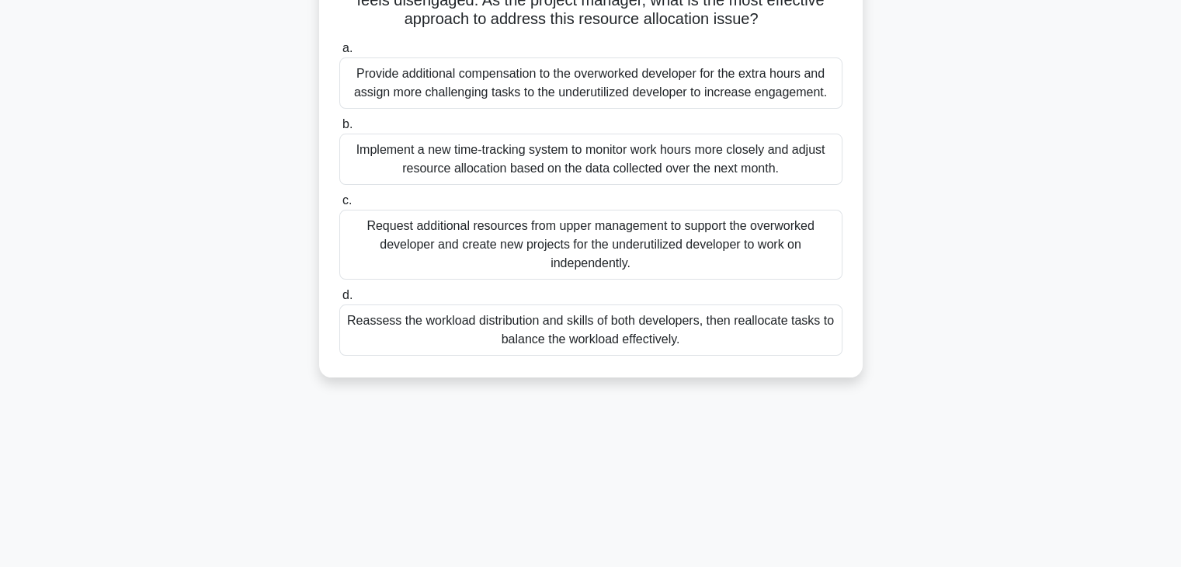
click at [637, 355] on div "Reassess the workload distribution and skills of both developers, then realloca…" at bounding box center [590, 329] width 503 height 51
click at [339, 300] on input "d. Reassess the workload distribution and skills of both developers, then reall…" at bounding box center [339, 295] width 0 height 10
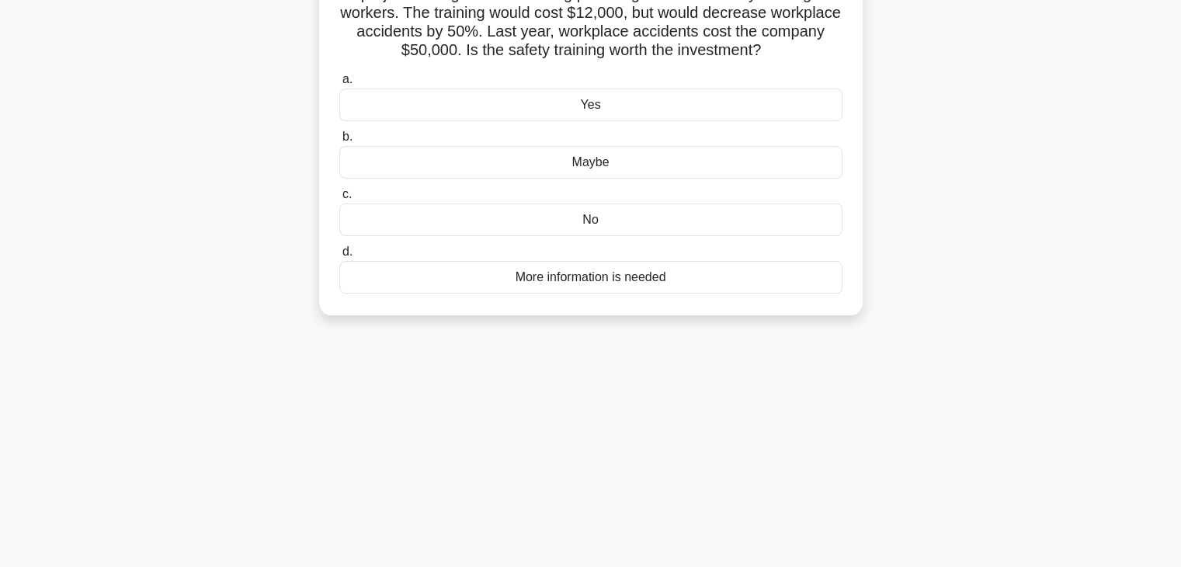
scroll to position [0, 0]
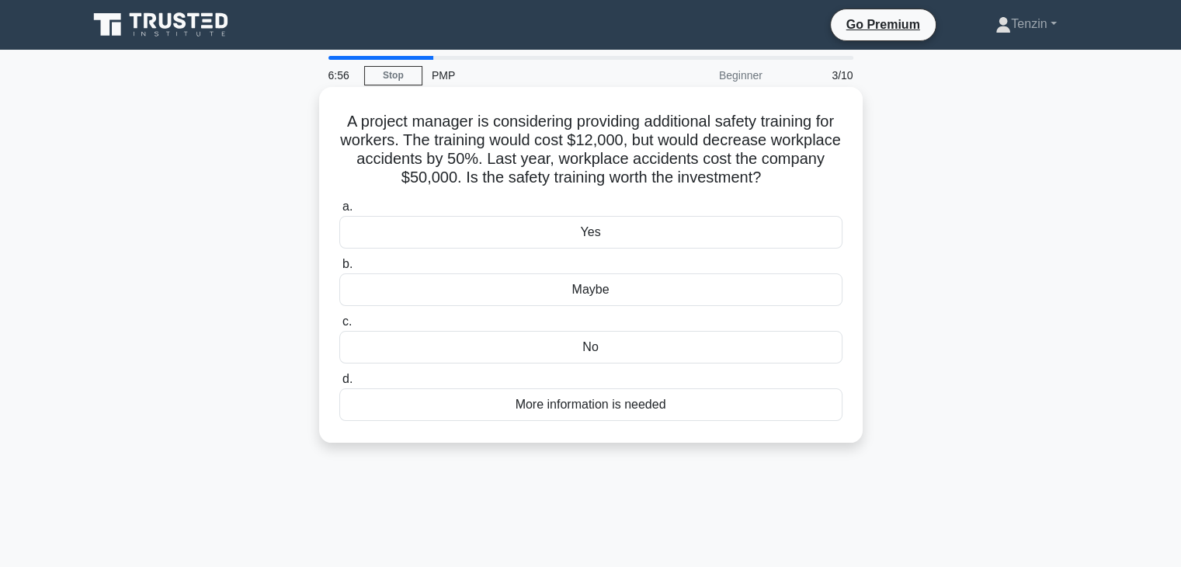
click at [607, 407] on div "More information is needed" at bounding box center [590, 404] width 503 height 33
click at [339, 384] on input "d. More information is needed" at bounding box center [339, 379] width 0 height 10
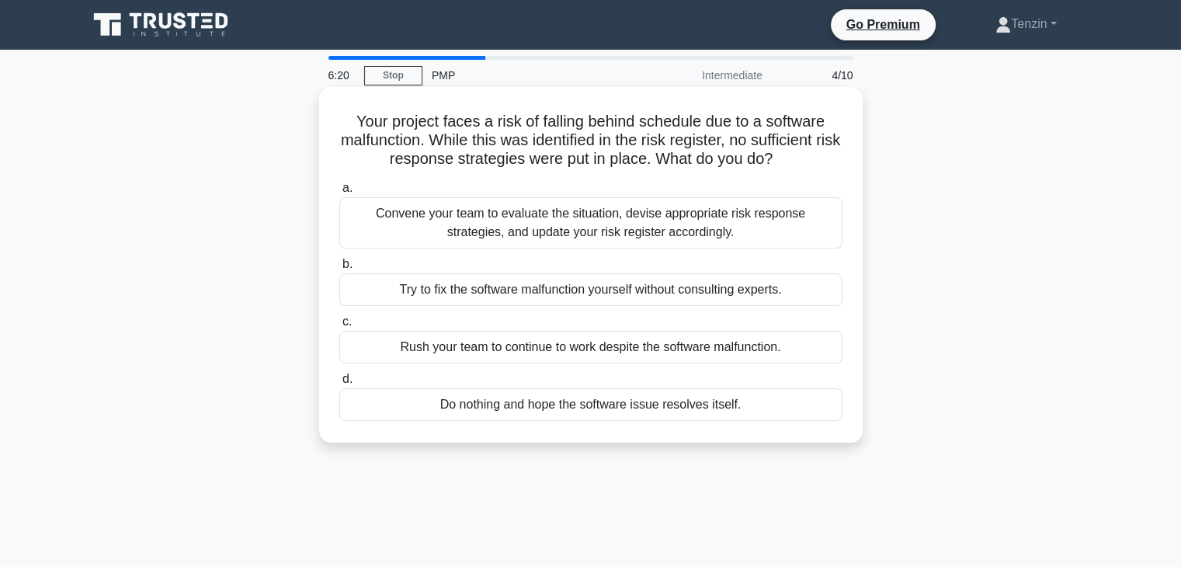
click at [610, 224] on div "Convene your team to evaluate the situation, devise appropriate risk response s…" at bounding box center [590, 222] width 503 height 51
click at [339, 193] on input "a. Convene your team to evaluate the situation, devise appropriate risk respons…" at bounding box center [339, 188] width 0 height 10
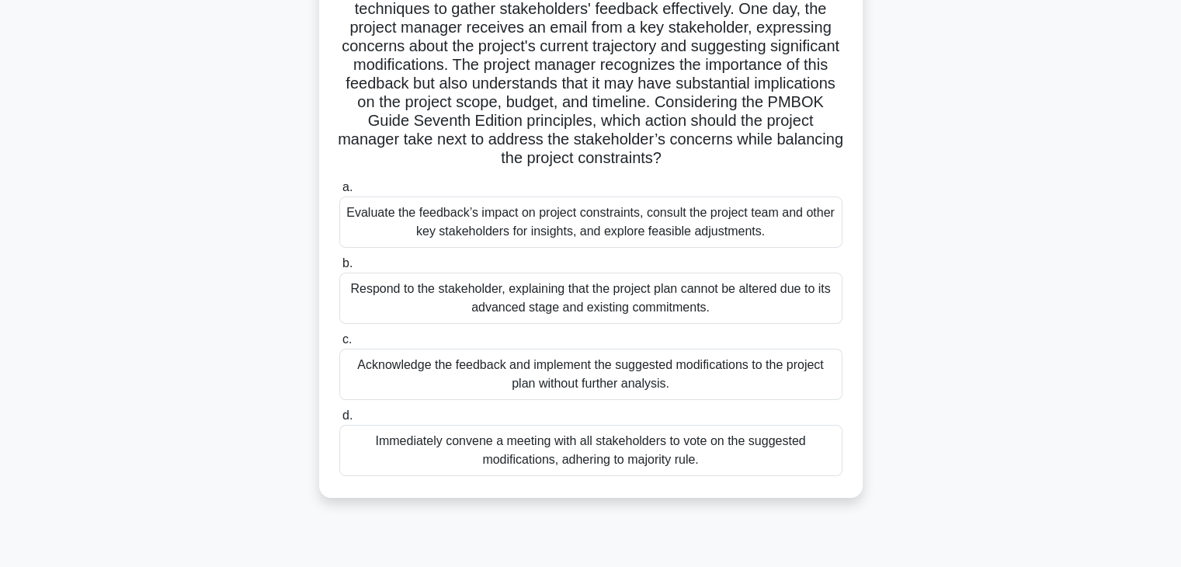
scroll to position [233, 0]
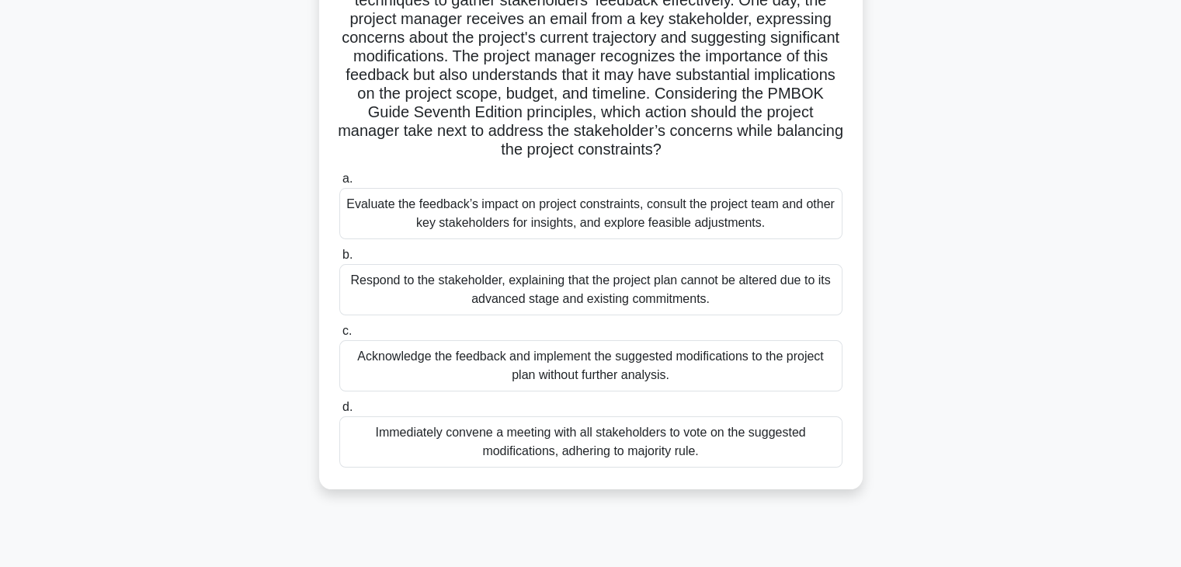
click at [655, 222] on div "Evaluate the feedback’s impact on project constraints, consult the project team…" at bounding box center [590, 213] width 503 height 51
click at [339, 184] on input "a. Evaluate the feedback’s impact on project constraints, consult the project t…" at bounding box center [339, 179] width 0 height 10
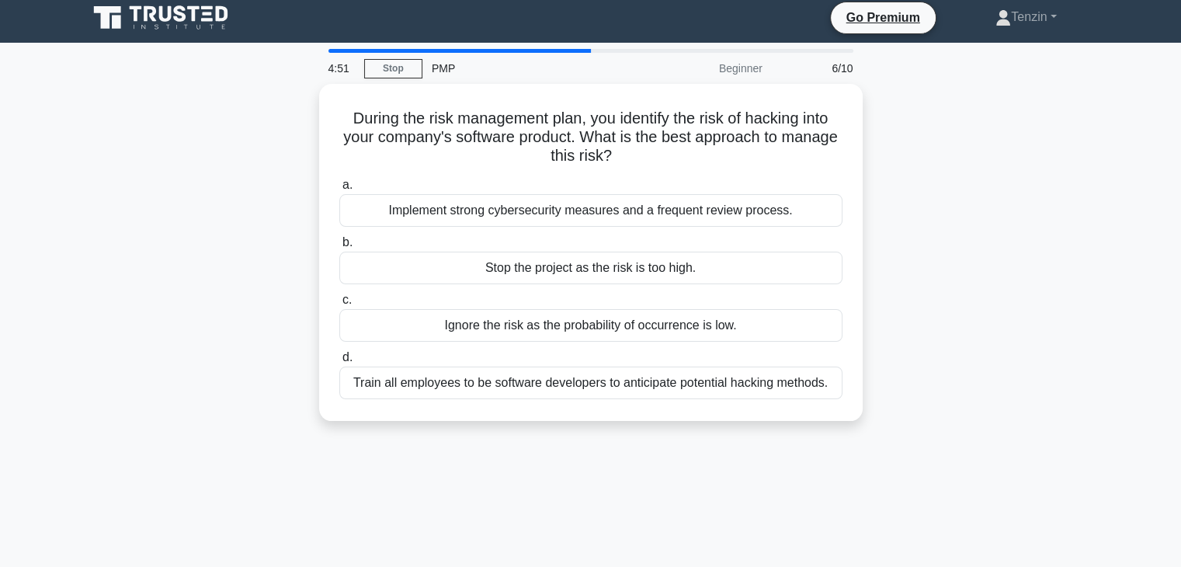
scroll to position [0, 0]
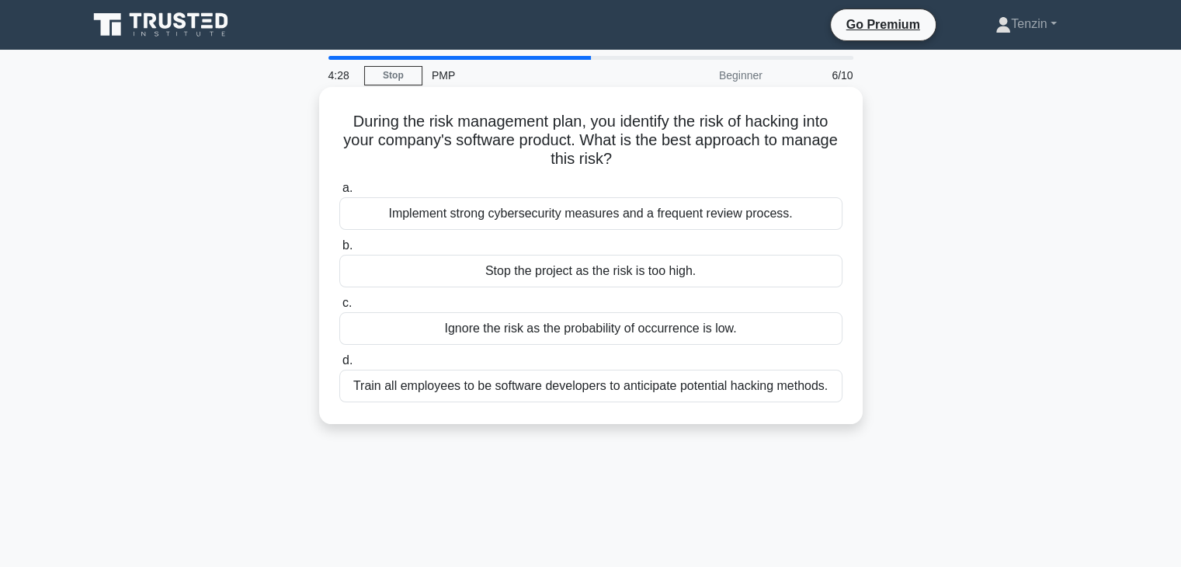
click at [612, 216] on div "Implement strong cybersecurity measures and a frequent review process." at bounding box center [590, 213] width 503 height 33
click at [339, 193] on input "a. Implement strong cybersecurity measures and a frequent review process." at bounding box center [339, 188] width 0 height 10
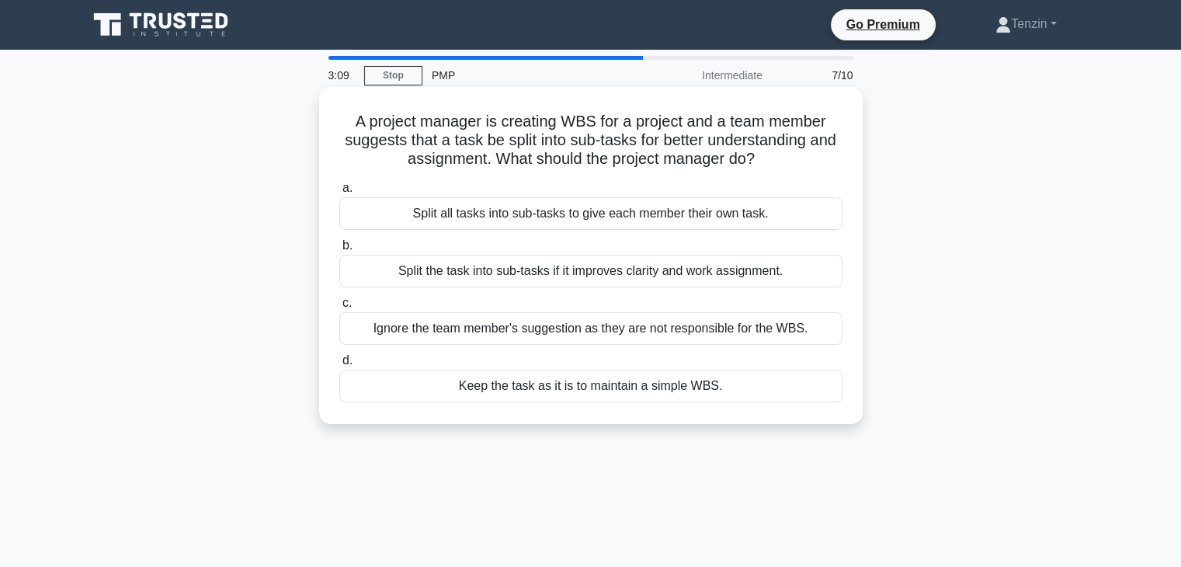
click at [684, 274] on div "Split the task into sub-tasks if it improves clarity and work assignment." at bounding box center [590, 271] width 503 height 33
click at [339, 251] on input "b. Split the task into sub-tasks if it improves clarity and work assignment." at bounding box center [339, 246] width 0 height 10
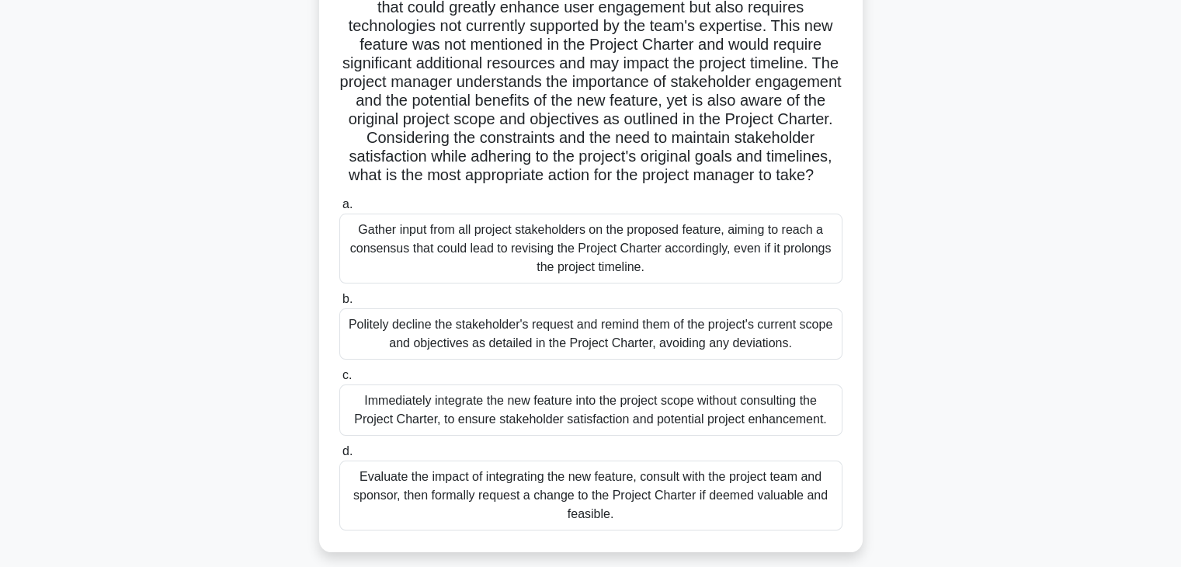
scroll to position [233, 0]
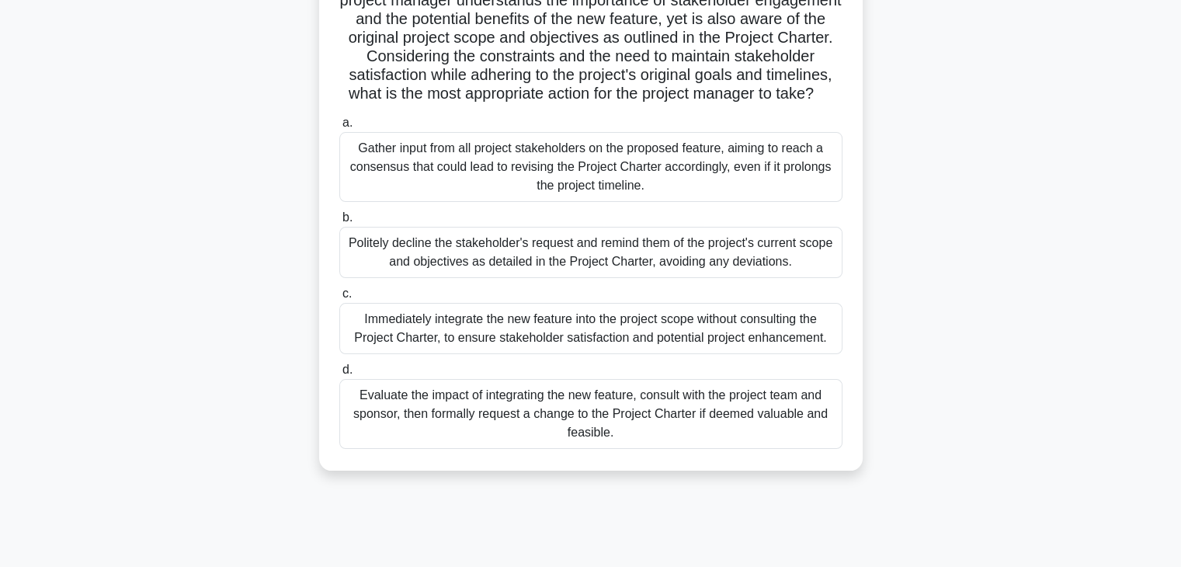
click at [640, 429] on div "Evaluate the impact of integrating the new feature, consult with the project te…" at bounding box center [590, 414] width 503 height 70
click at [339, 375] on input "d. Evaluate the impact of integrating the new feature, consult with the project…" at bounding box center [339, 370] width 0 height 10
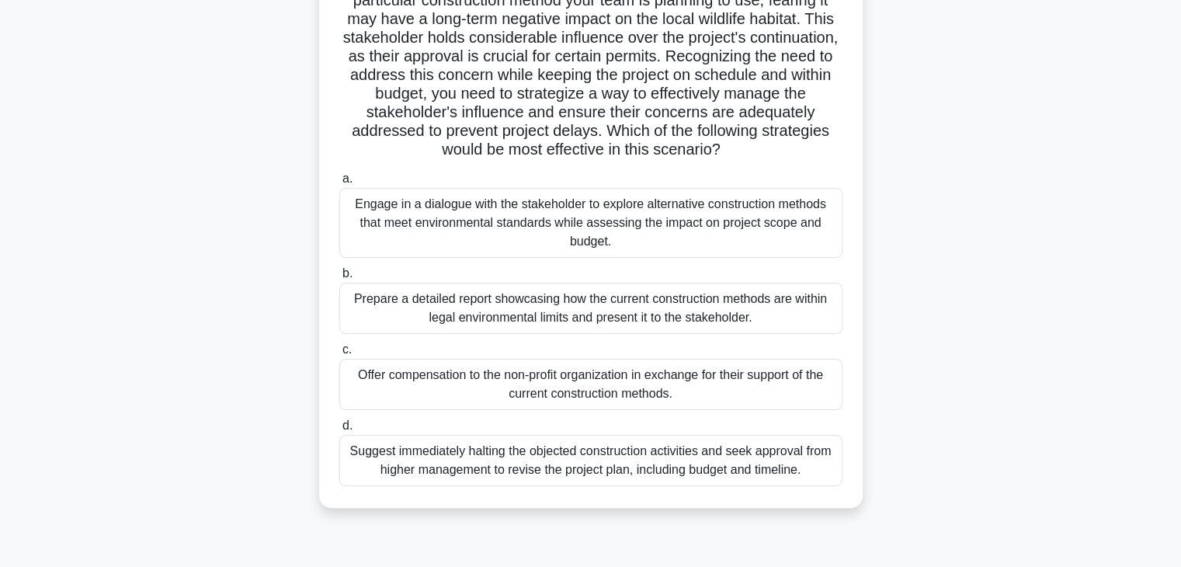
click at [661, 320] on div "Prepare a detailed report showcasing how the current construction methods are w…" at bounding box center [590, 308] width 503 height 51
click at [339, 279] on input "b. Prepare a detailed report showcasing how the current construction methods ar…" at bounding box center [339, 274] width 0 height 10
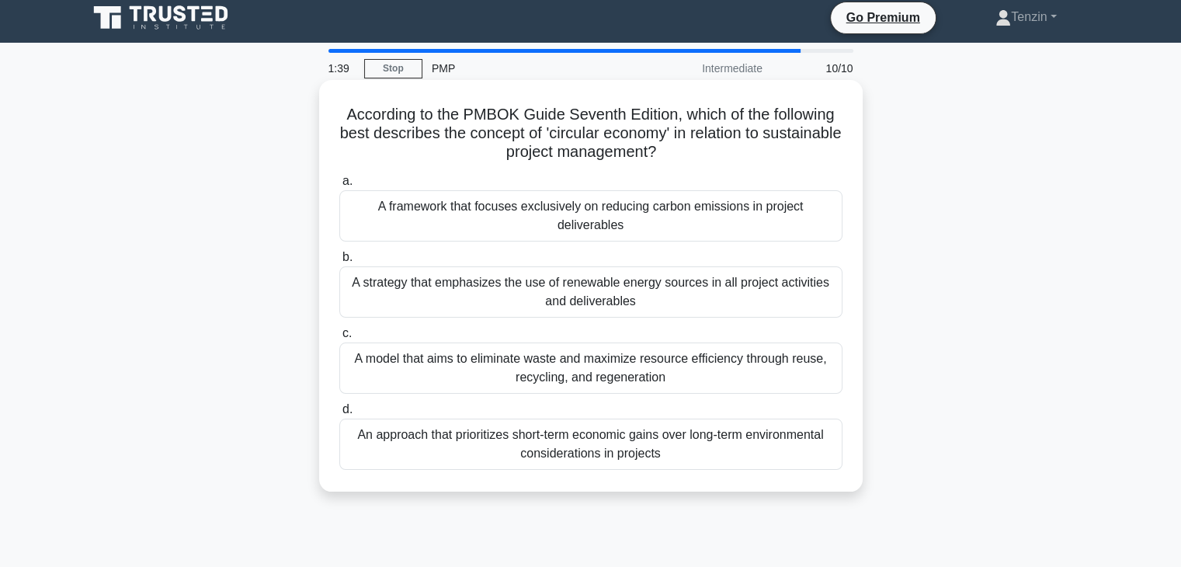
scroll to position [0, 0]
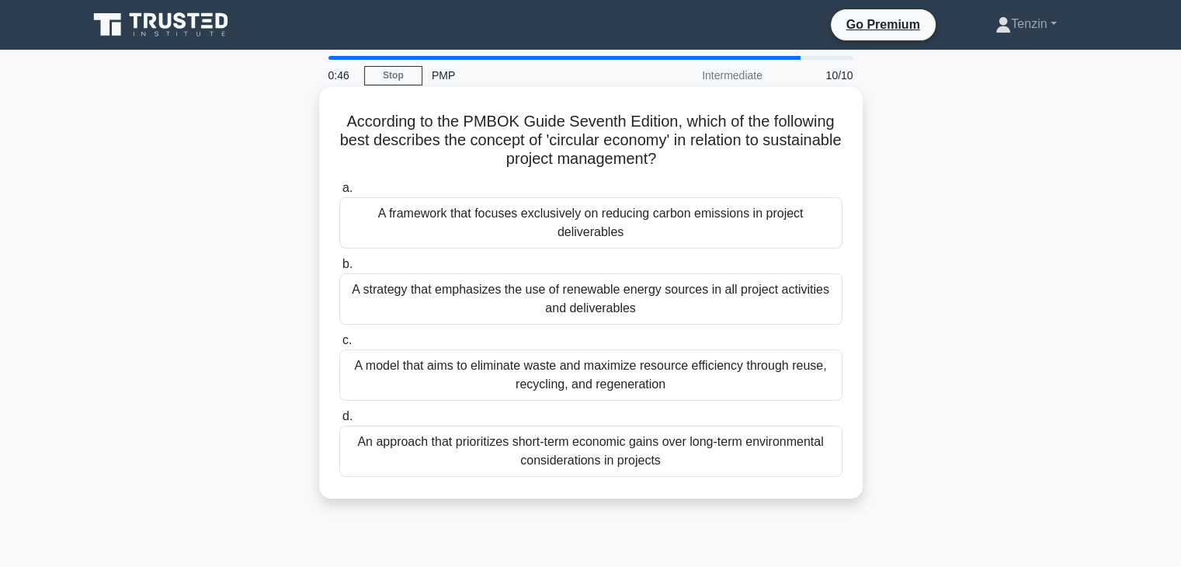
click at [617, 378] on div "A model that aims to eliminate waste and maximize resource efficiency through r…" at bounding box center [590, 374] width 503 height 51
click at [339, 345] on input "c. A model that aims to eliminate waste and maximize resource efficiency throug…" at bounding box center [339, 340] width 0 height 10
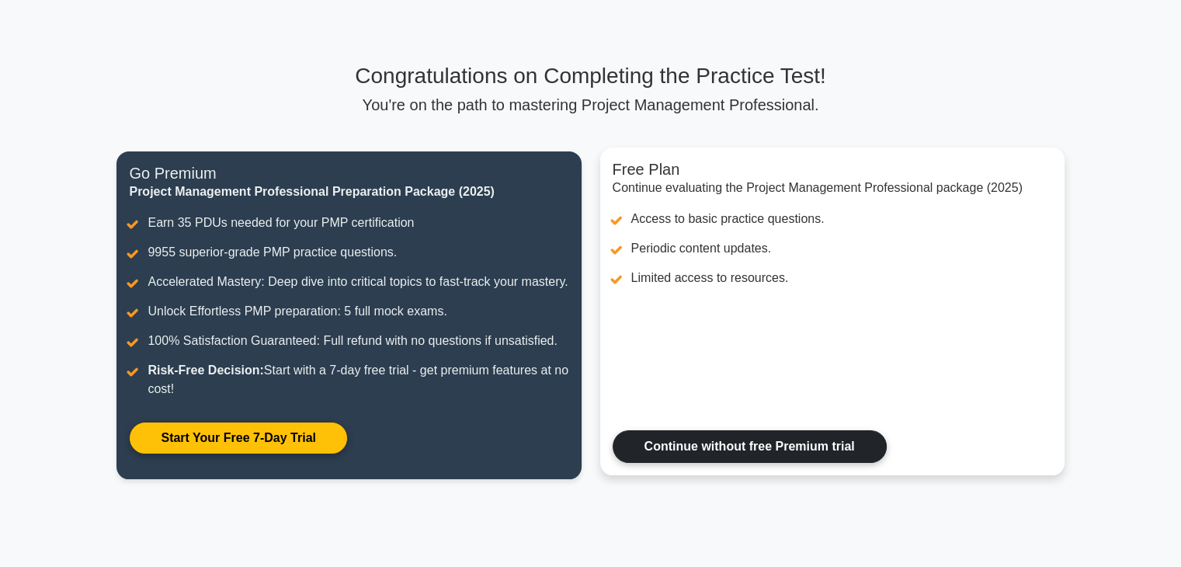
scroll to position [233, 0]
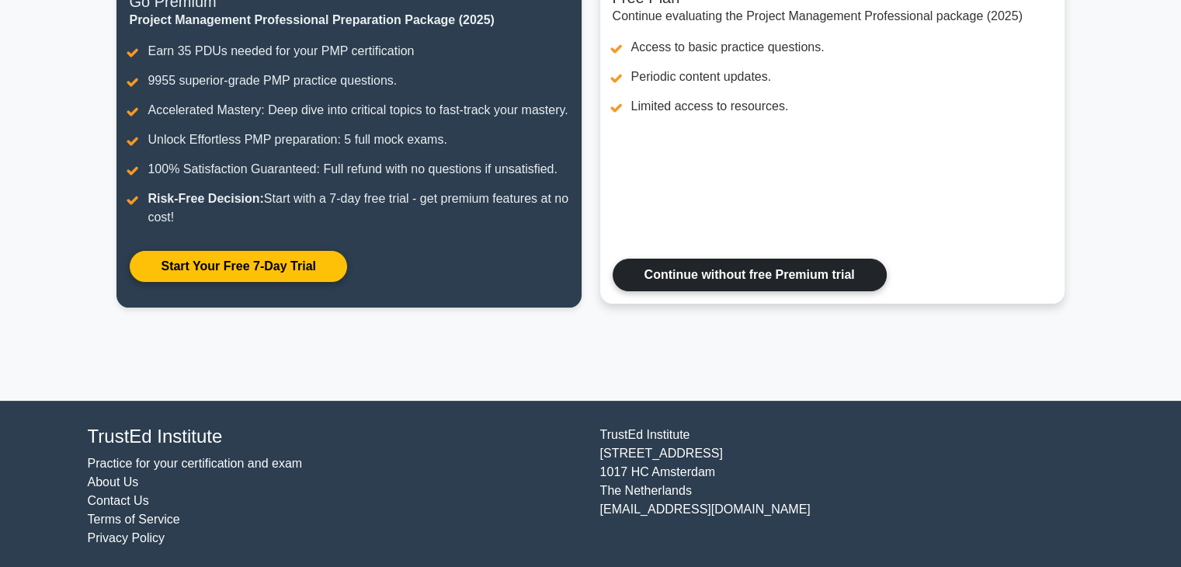
click at [785, 286] on link "Continue without free Premium trial" at bounding box center [749, 274] width 274 height 33
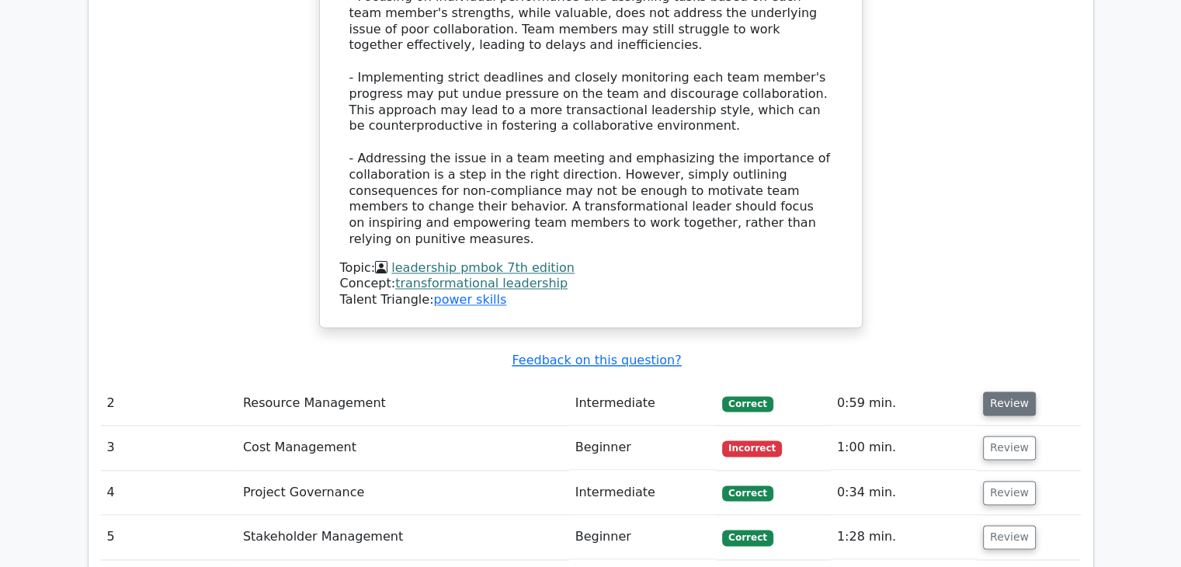
scroll to position [2173, 0]
click at [1004, 390] on button "Review" at bounding box center [1009, 402] width 53 height 24
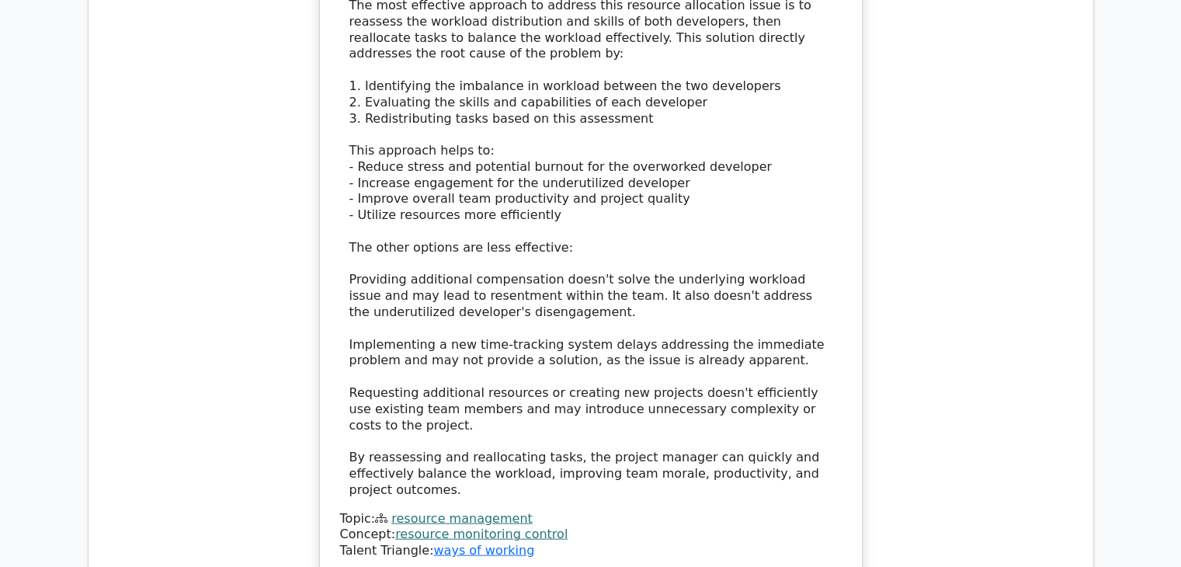
scroll to position [3260, 0]
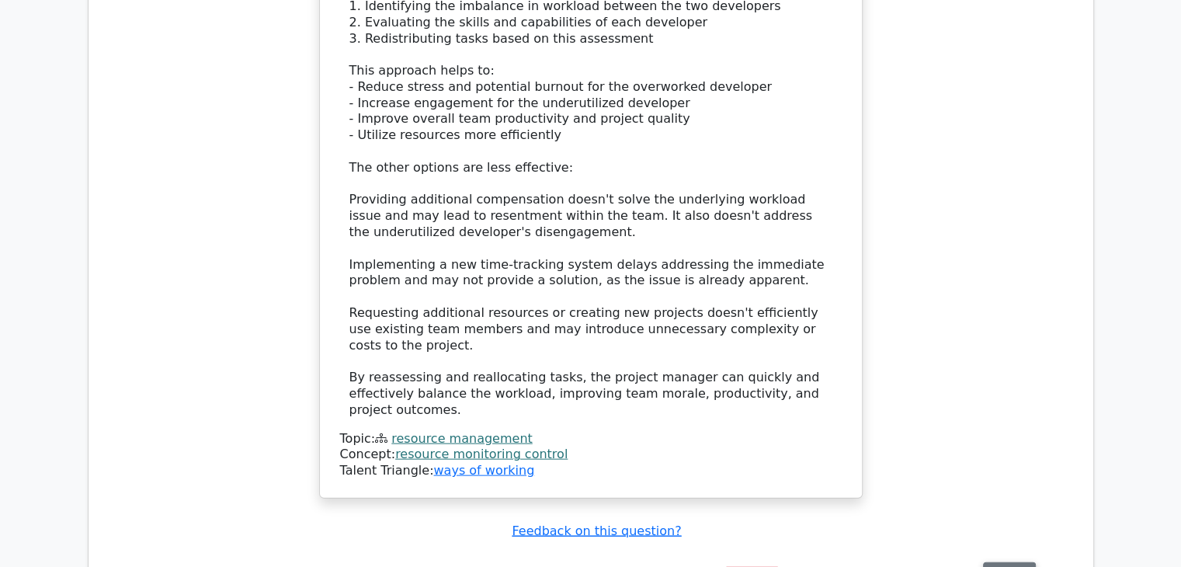
click at [1004, 562] on button "Review" at bounding box center [1009, 574] width 53 height 24
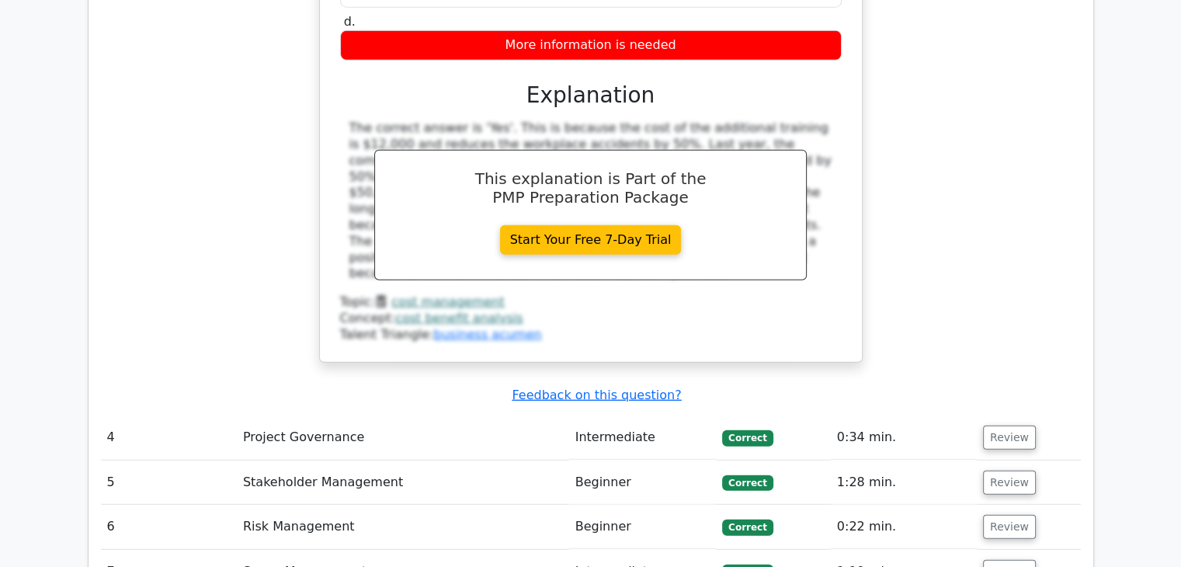
scroll to position [4191, 0]
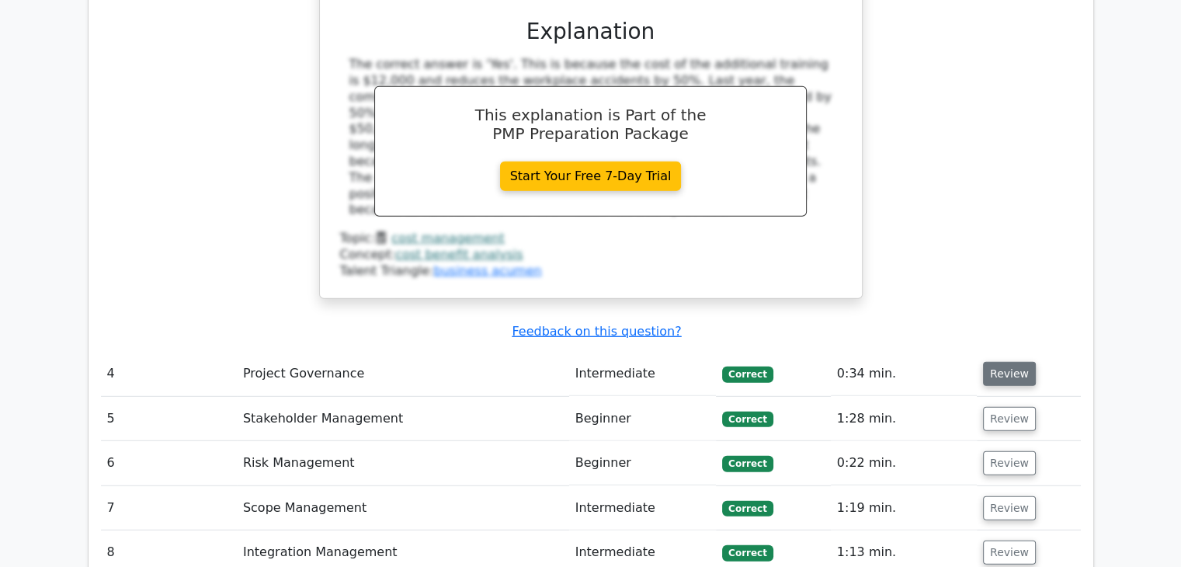
click at [1004, 362] on button "Review" at bounding box center [1009, 374] width 53 height 24
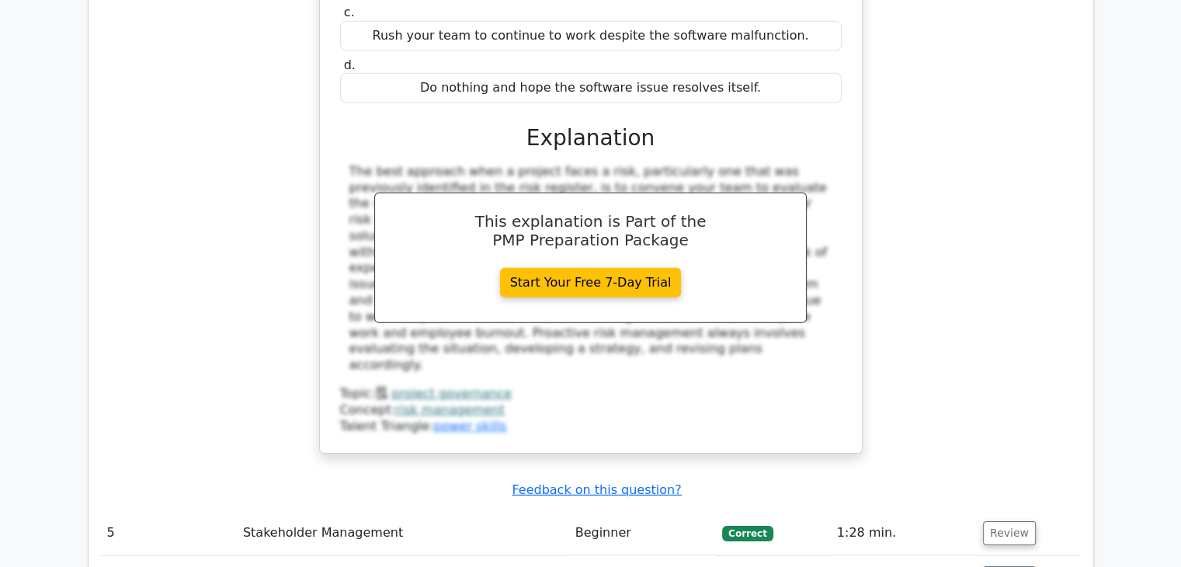
scroll to position [4812, 0]
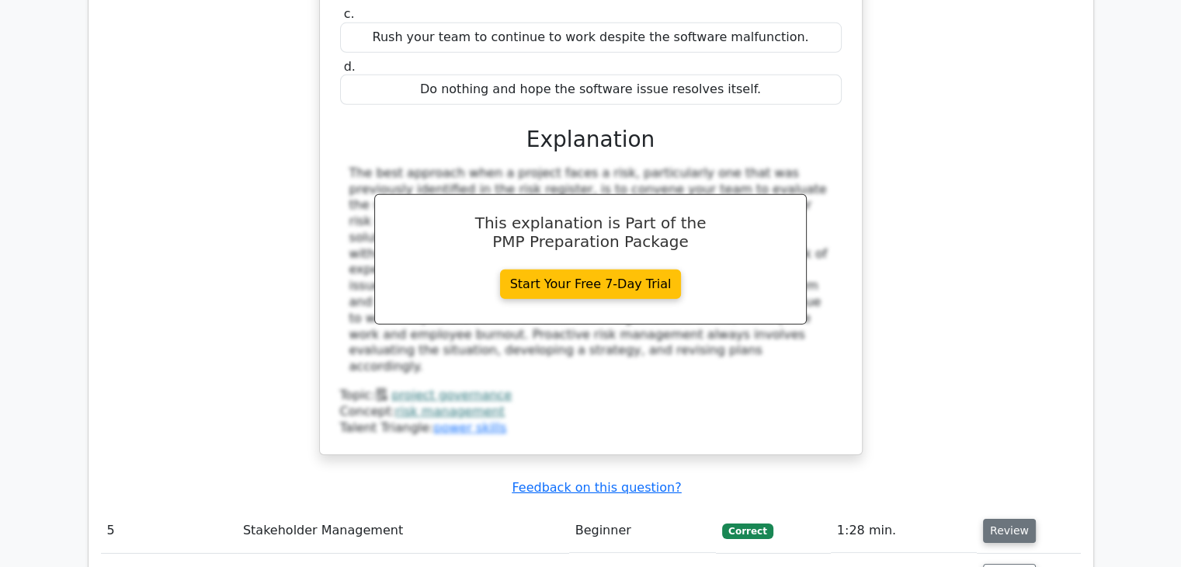
click at [1009, 518] on button "Review" at bounding box center [1009, 530] width 53 height 24
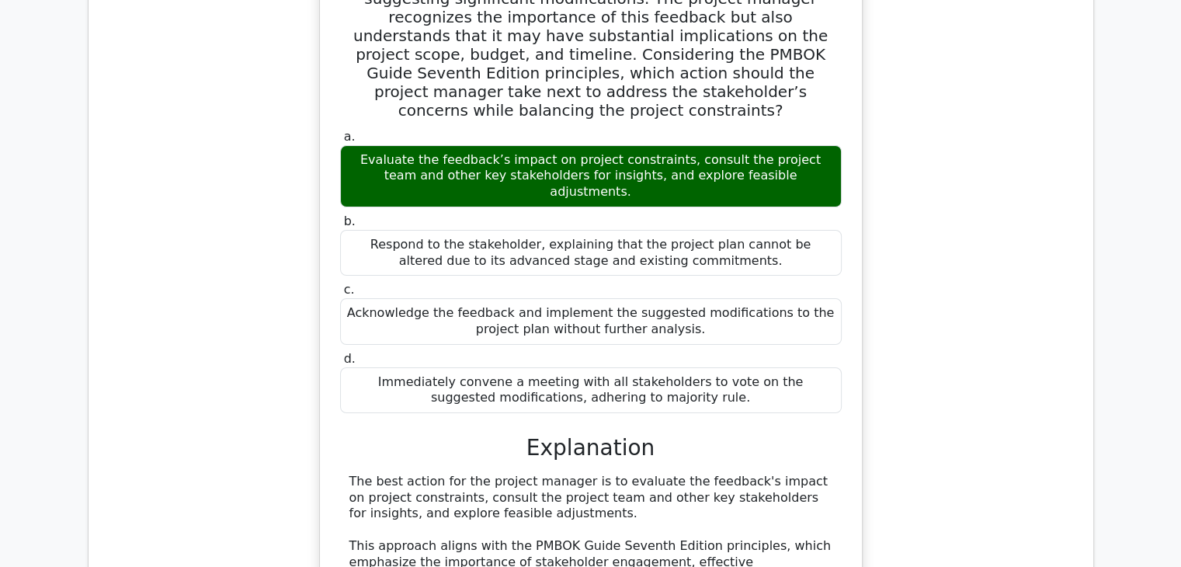
scroll to position [5899, 0]
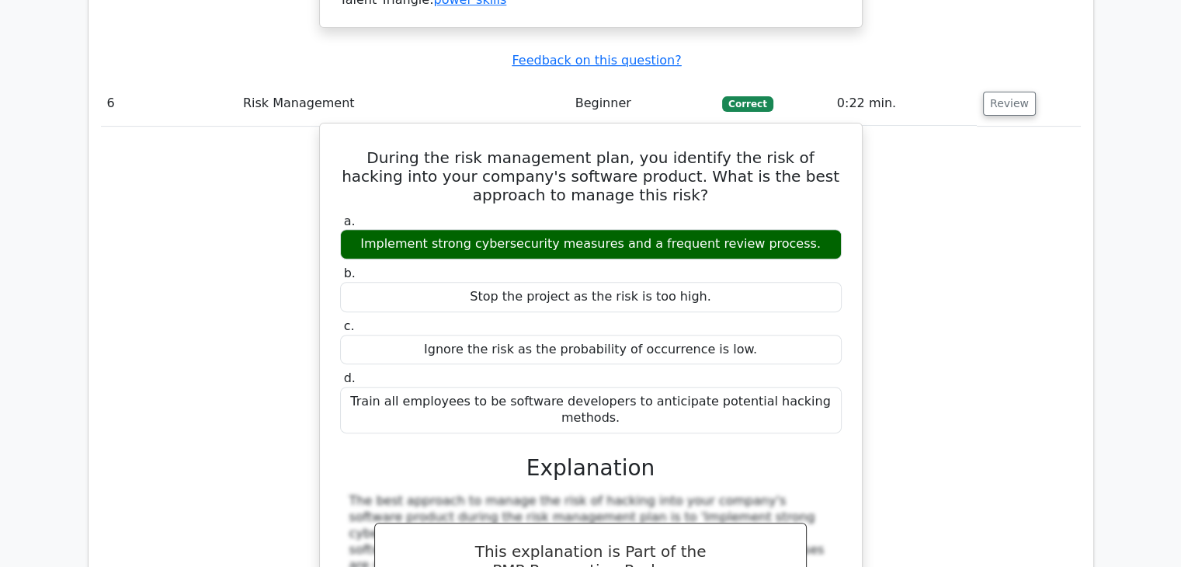
scroll to position [6597, 0]
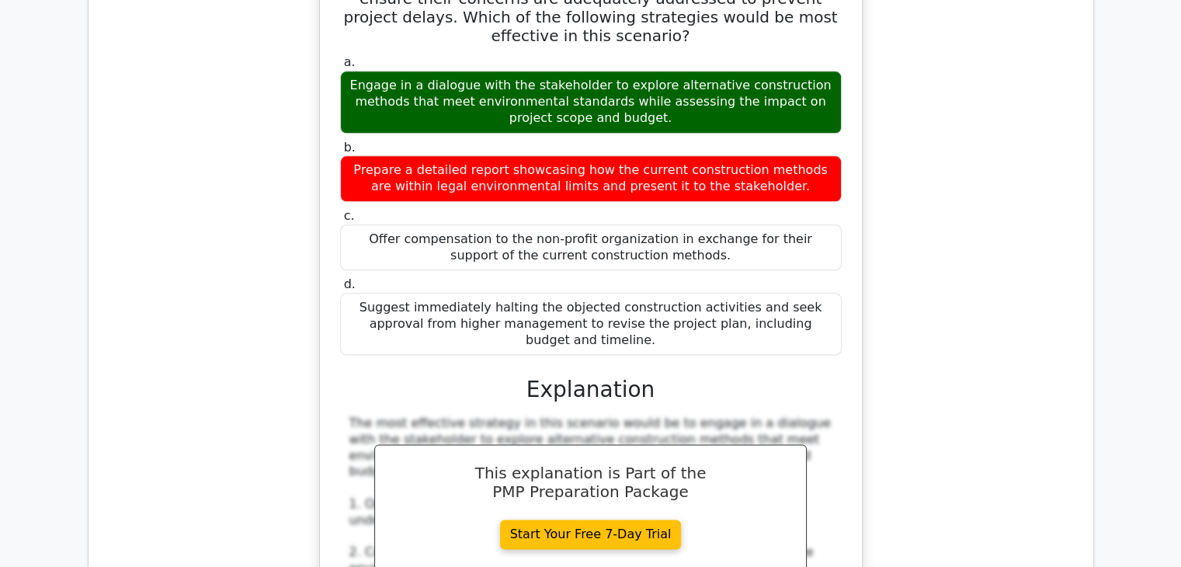
scroll to position [8072, 0]
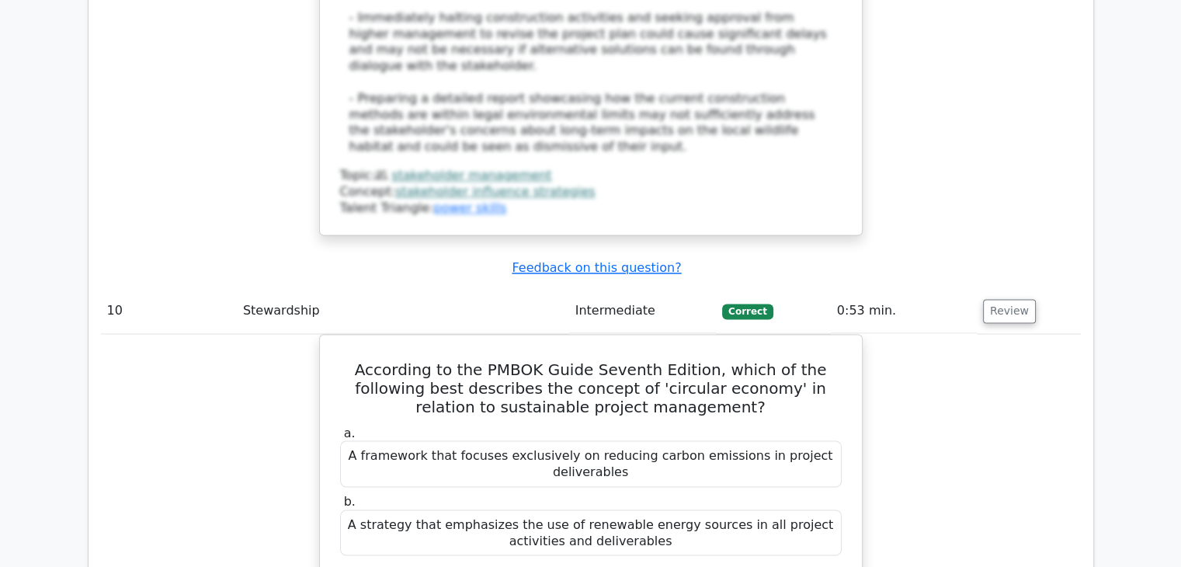
scroll to position [8616, 0]
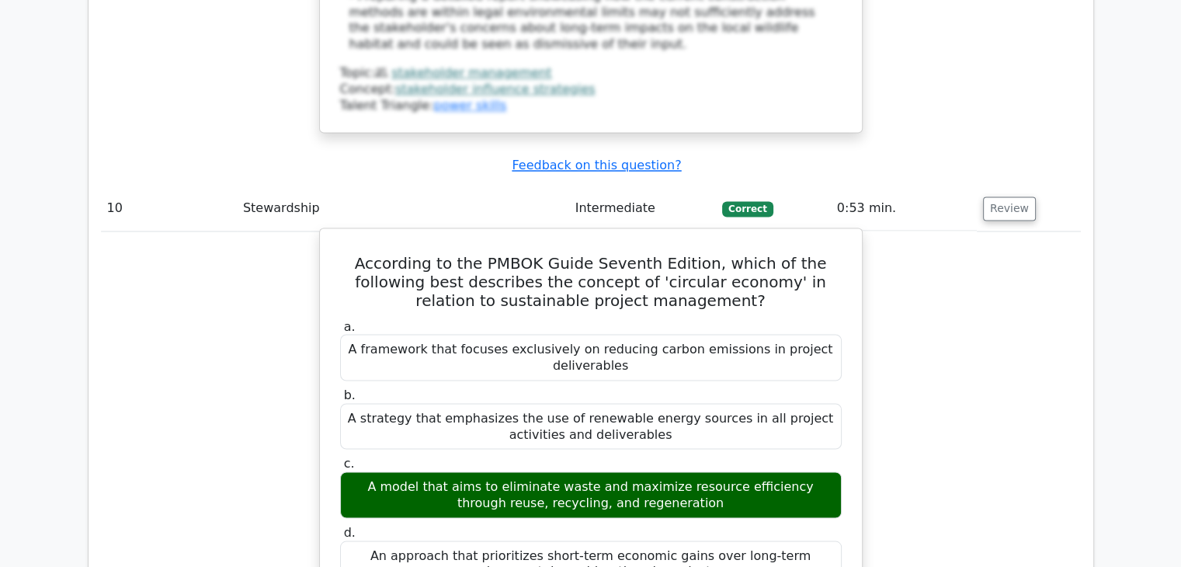
scroll to position [8499, 0]
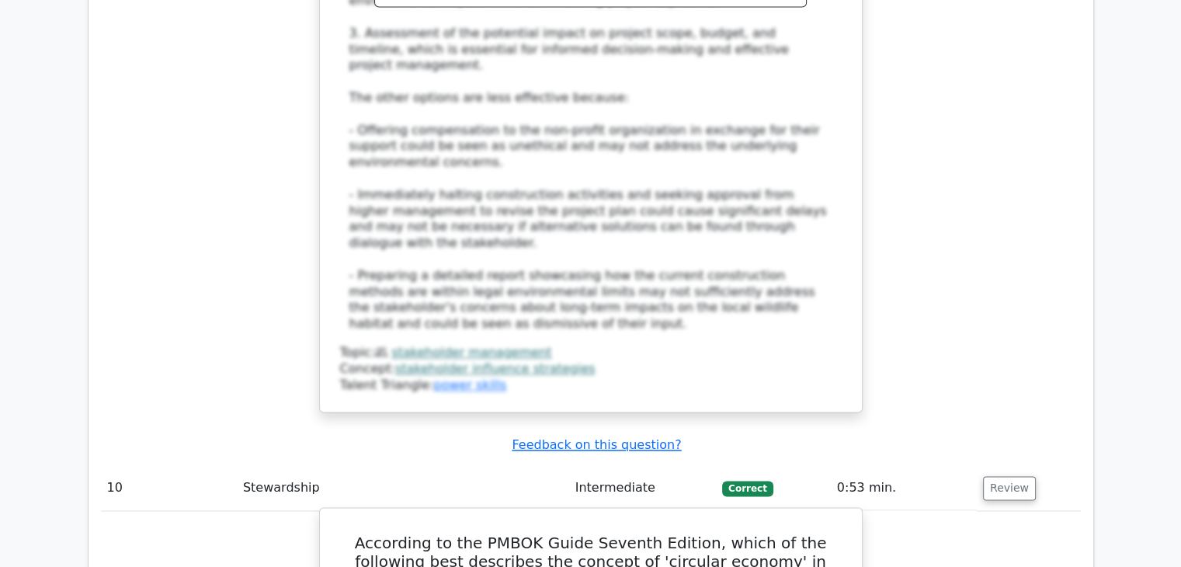
scroll to position [8217, 0]
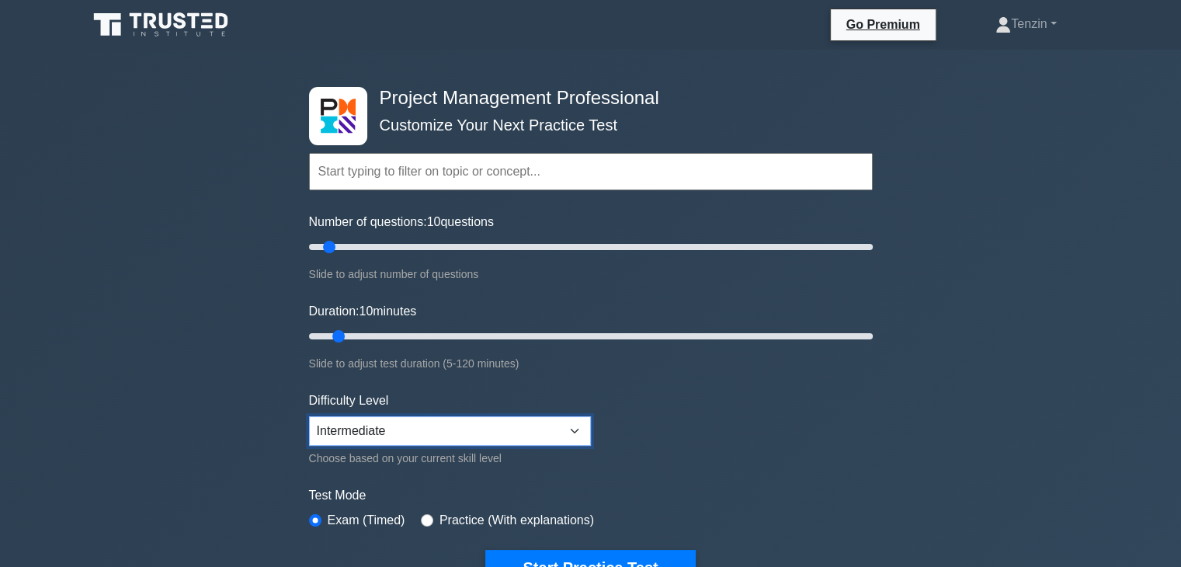
click at [570, 431] on select "Beginner Intermediate Expert" at bounding box center [450, 430] width 282 height 29
select select "expert"
click at [309, 416] on select "Beginner Intermediate Expert" at bounding box center [450, 430] width 282 height 29
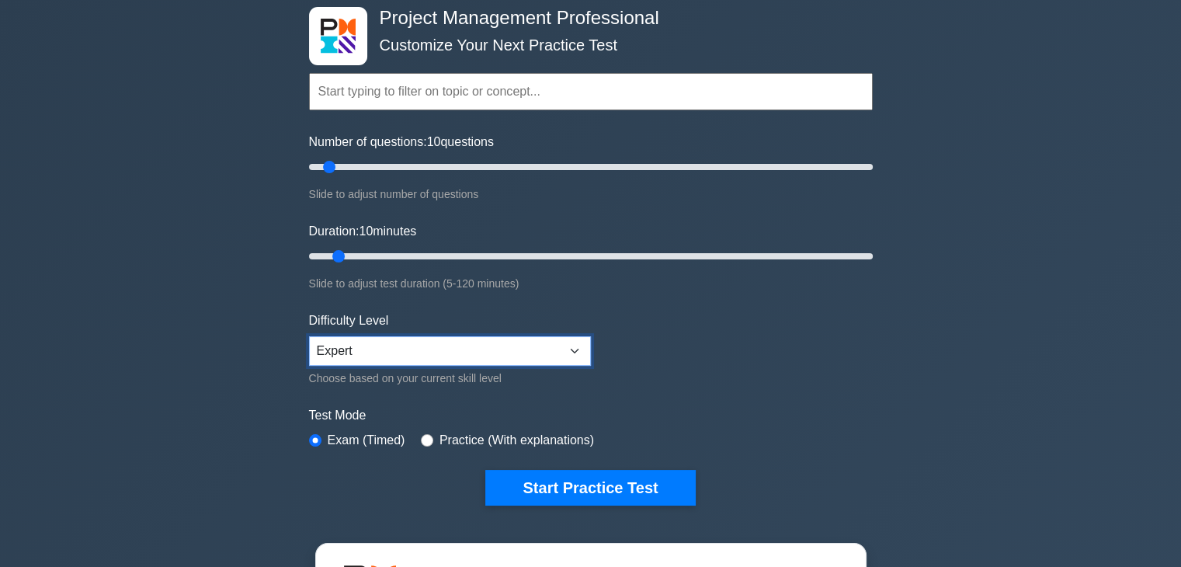
scroll to position [78, 0]
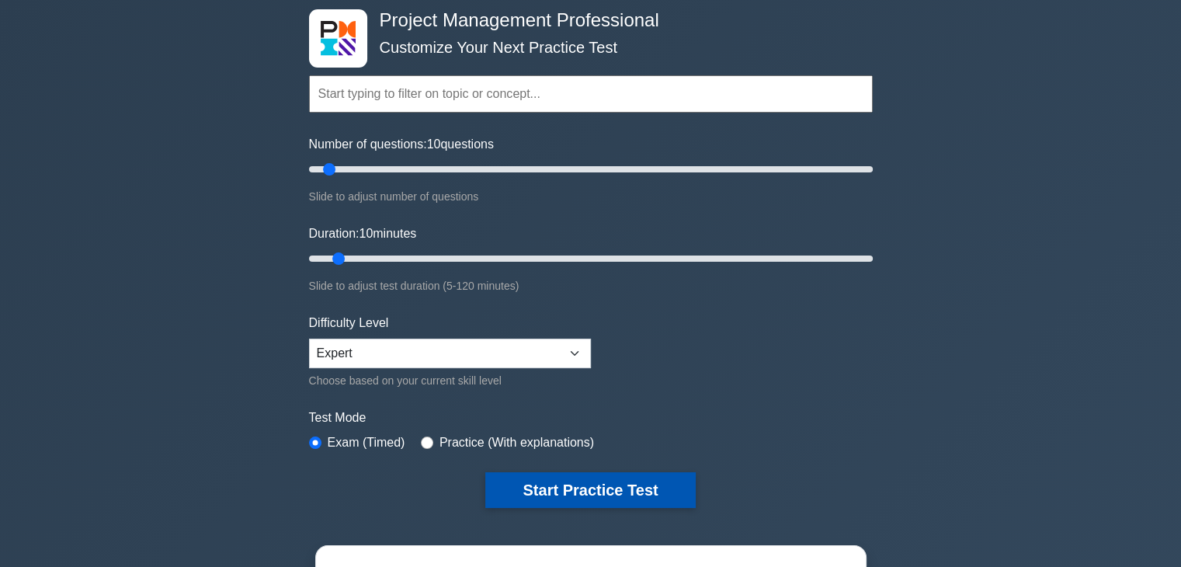
click at [596, 487] on button "Start Practice Test" at bounding box center [590, 490] width 210 height 36
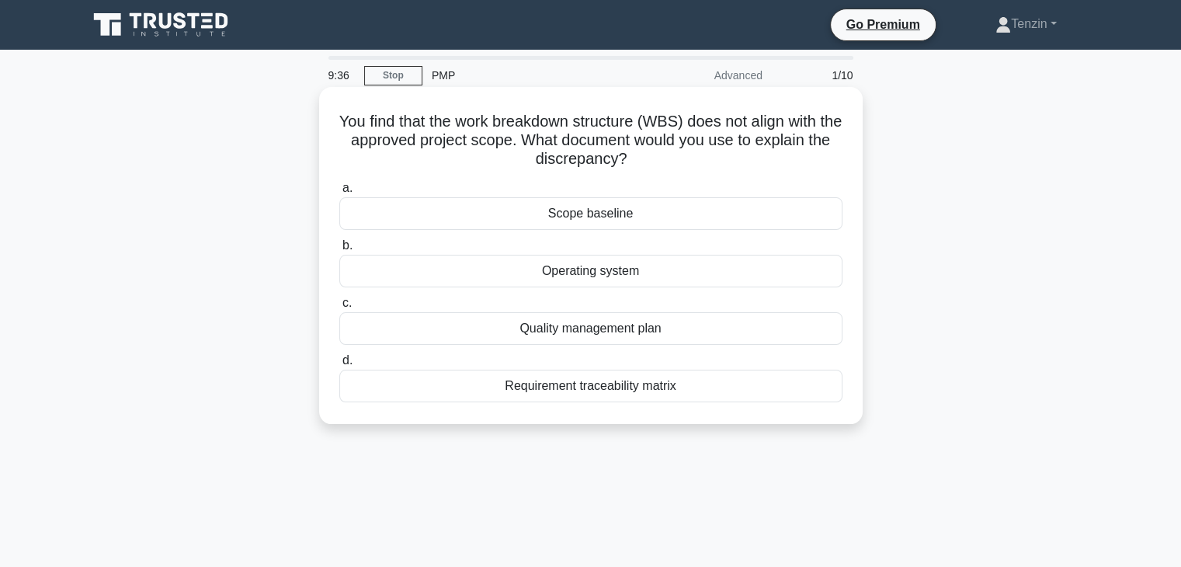
click at [640, 386] on div "Requirement traceability matrix" at bounding box center [590, 385] width 503 height 33
click at [339, 366] on input "d. Requirement traceability matrix" at bounding box center [339, 360] width 0 height 10
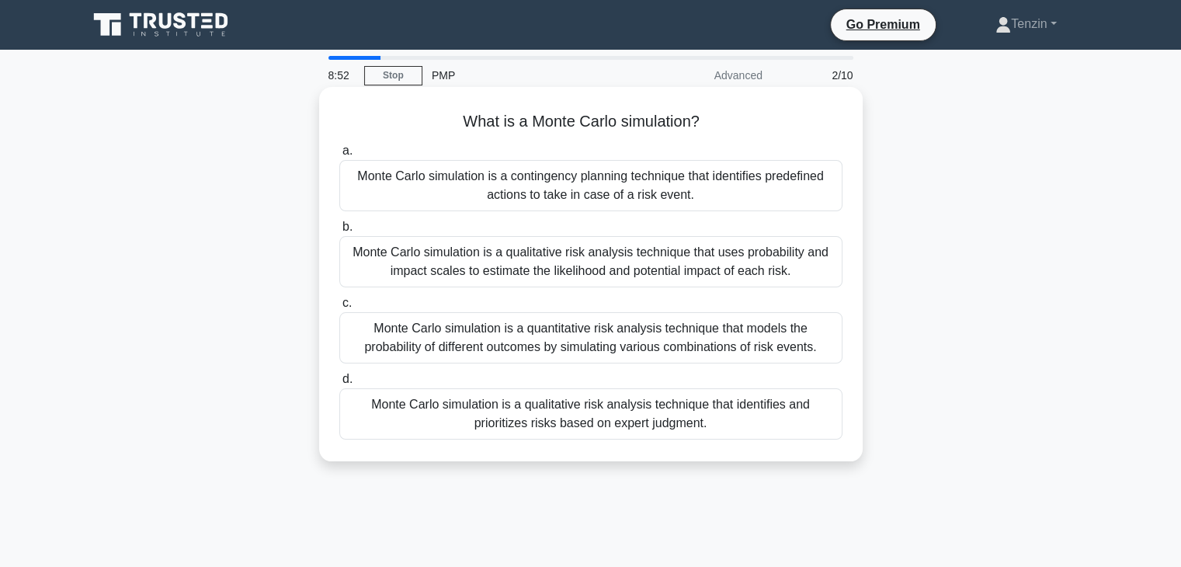
click at [571, 413] on div "Monte Carlo simulation is a qualitative risk analysis technique that identifies…" at bounding box center [590, 413] width 503 height 51
click at [339, 384] on input "d. Monte Carlo simulation is a qualitative risk analysis technique that identif…" at bounding box center [339, 379] width 0 height 10
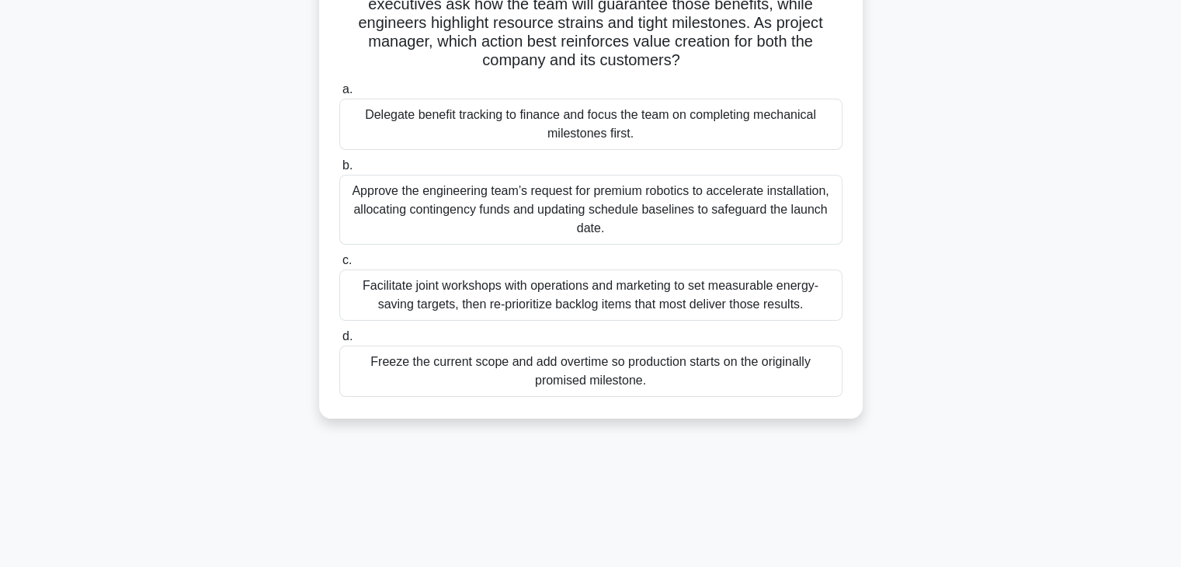
scroll to position [155, 0]
click at [657, 292] on div "Facilitate joint workshops with operations and marketing to set measurable ener…" at bounding box center [590, 294] width 503 height 51
click at [339, 265] on input "c. Facilitate joint workshops with operations and marketing to set measurable e…" at bounding box center [339, 260] width 0 height 10
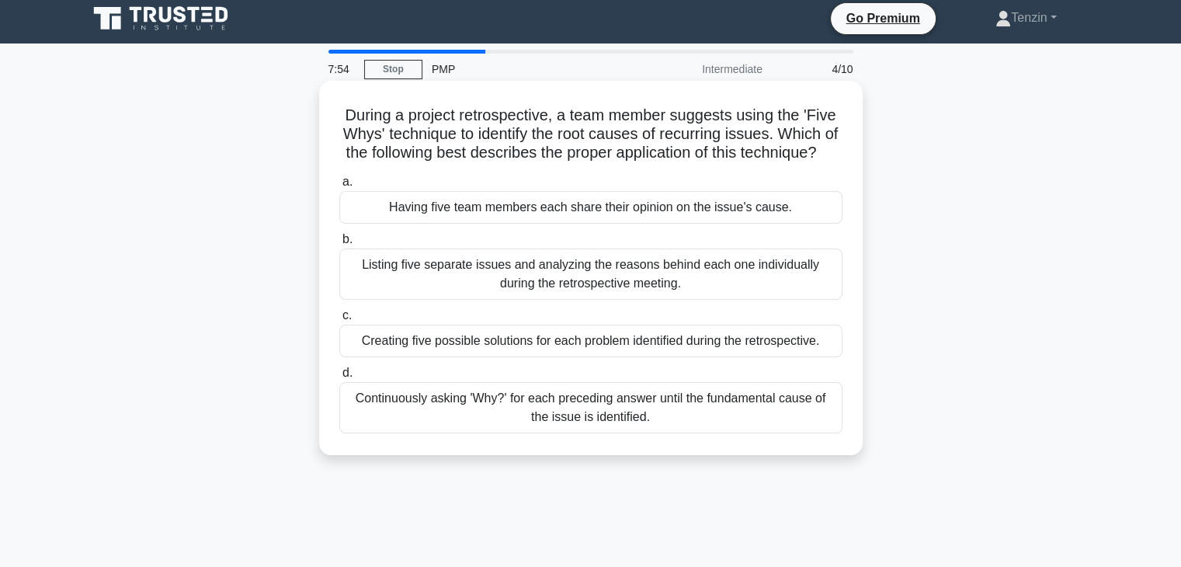
scroll to position [0, 0]
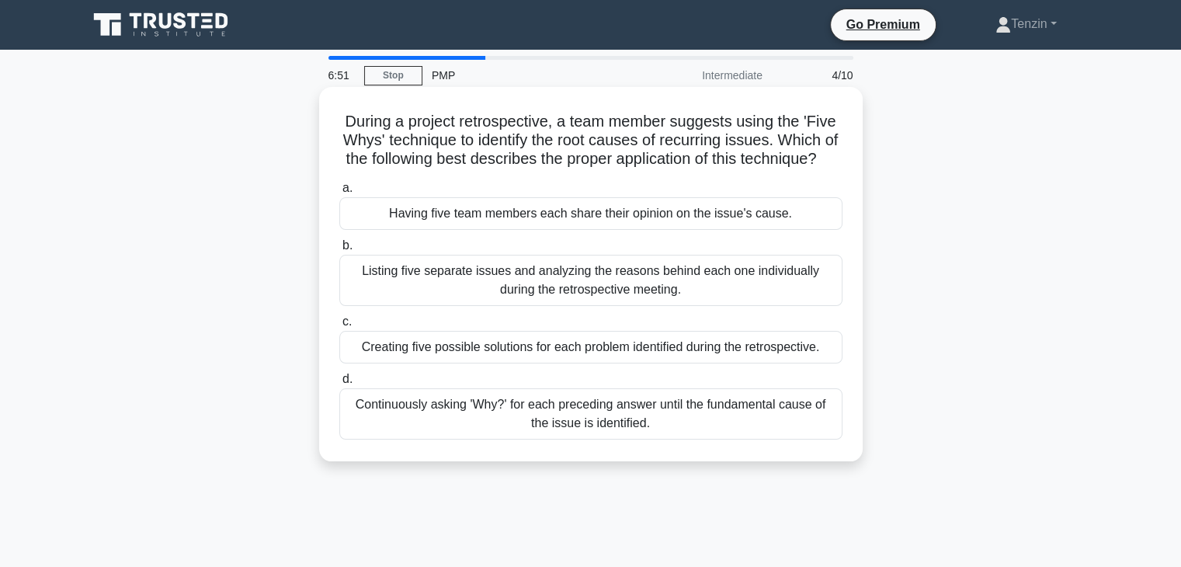
click at [640, 439] on div "Continuously asking 'Why?' for each preceding answer until the fundamental caus…" at bounding box center [590, 413] width 503 height 51
click at [339, 384] on input "d. Continuously asking 'Why?' for each preceding answer until the fundamental c…" at bounding box center [339, 379] width 0 height 10
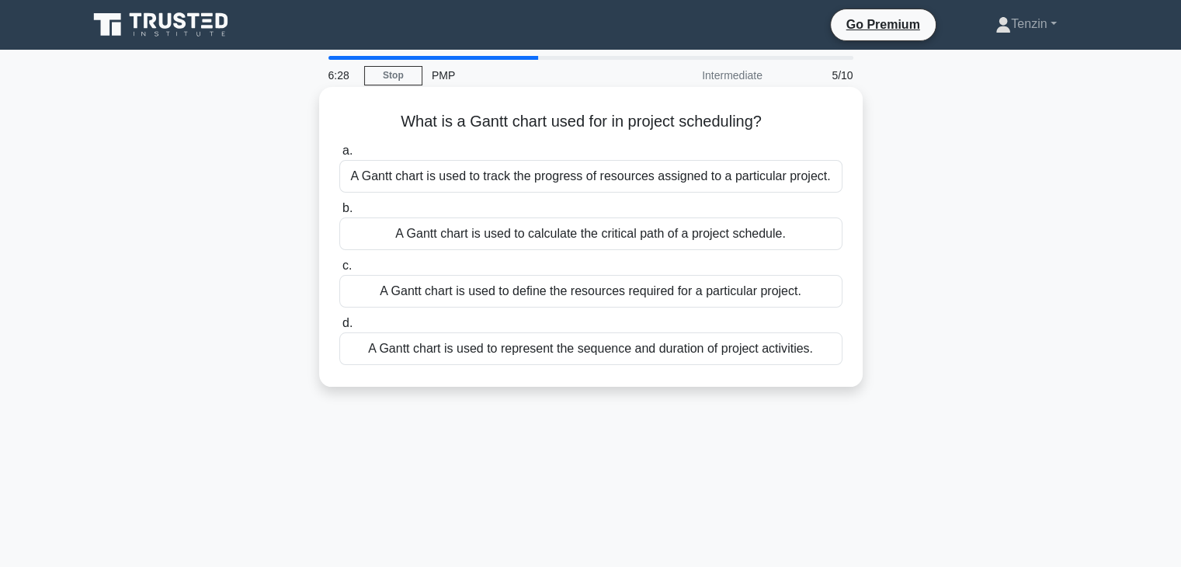
click at [739, 352] on div "A Gantt chart is used to represent the sequence and duration of project activit…" at bounding box center [590, 348] width 503 height 33
click at [339, 328] on input "d. A Gantt chart is used to represent the sequence and duration of project acti…" at bounding box center [339, 323] width 0 height 10
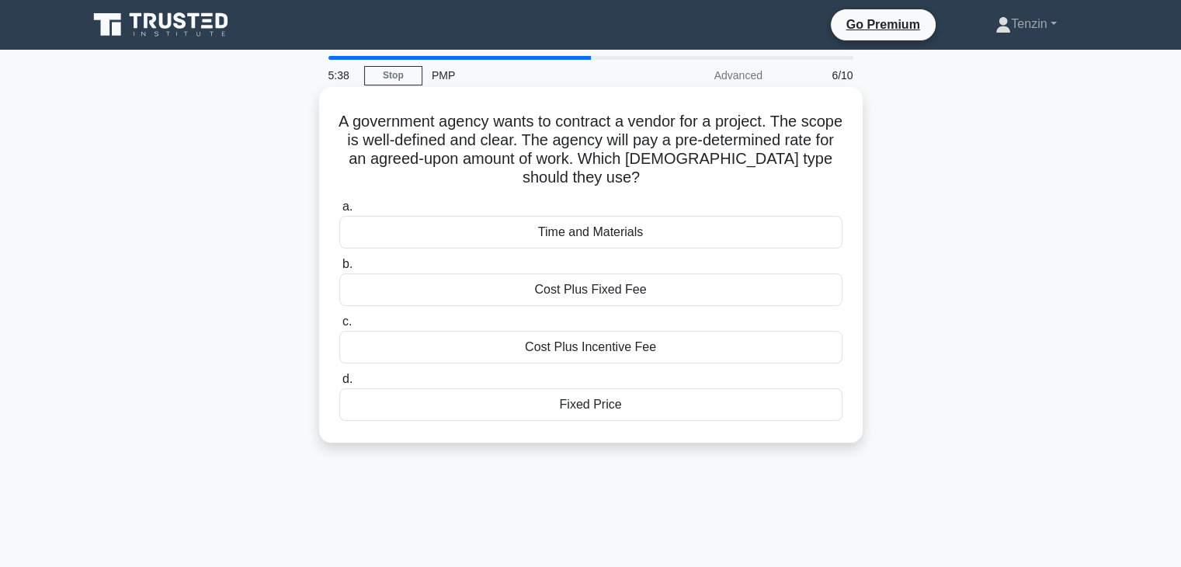
click at [618, 404] on div "Fixed Price" at bounding box center [590, 404] width 503 height 33
click at [339, 384] on input "d. Fixed Price" at bounding box center [339, 379] width 0 height 10
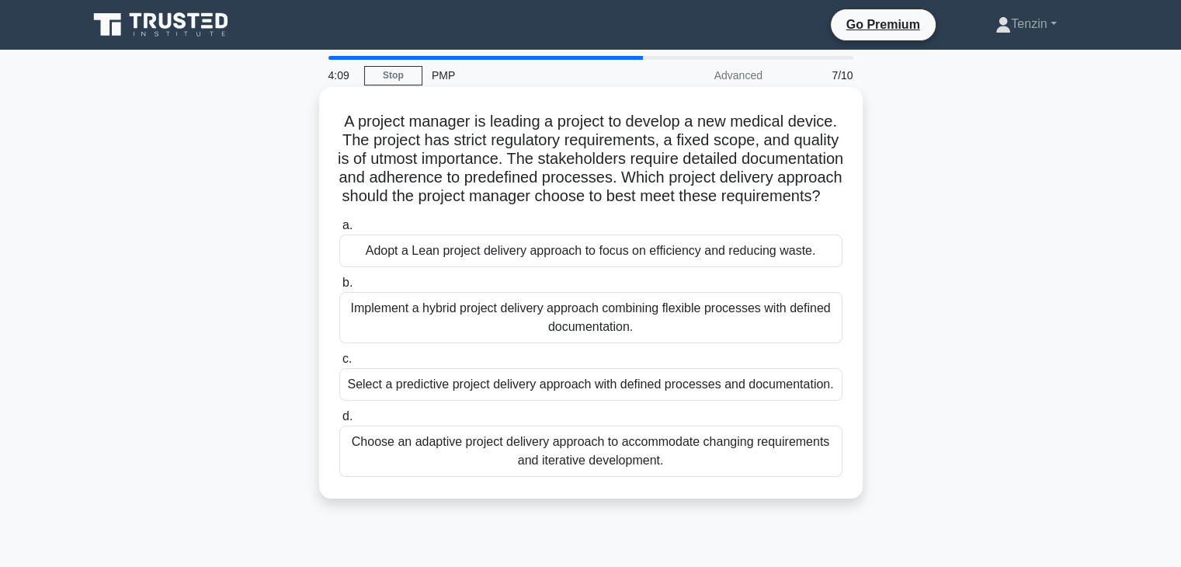
click at [534, 330] on div "Implement a hybrid project delivery approach combining flexible processes with …" at bounding box center [590, 317] width 503 height 51
click at [339, 288] on input "b. Implement a hybrid project delivery approach combining flexible processes wi…" at bounding box center [339, 283] width 0 height 10
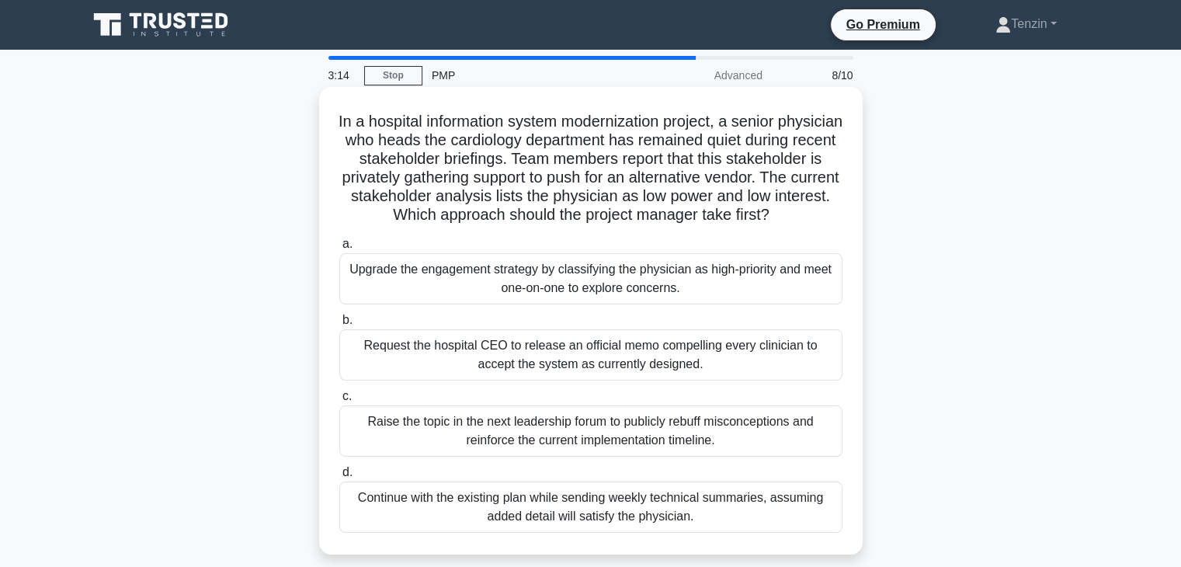
click at [598, 296] on div "Upgrade the engagement strategy by classifying the physician as high-priority a…" at bounding box center [590, 278] width 503 height 51
click at [339, 249] on input "a. Upgrade the engagement strategy by classifying the physician as high-priorit…" at bounding box center [339, 244] width 0 height 10
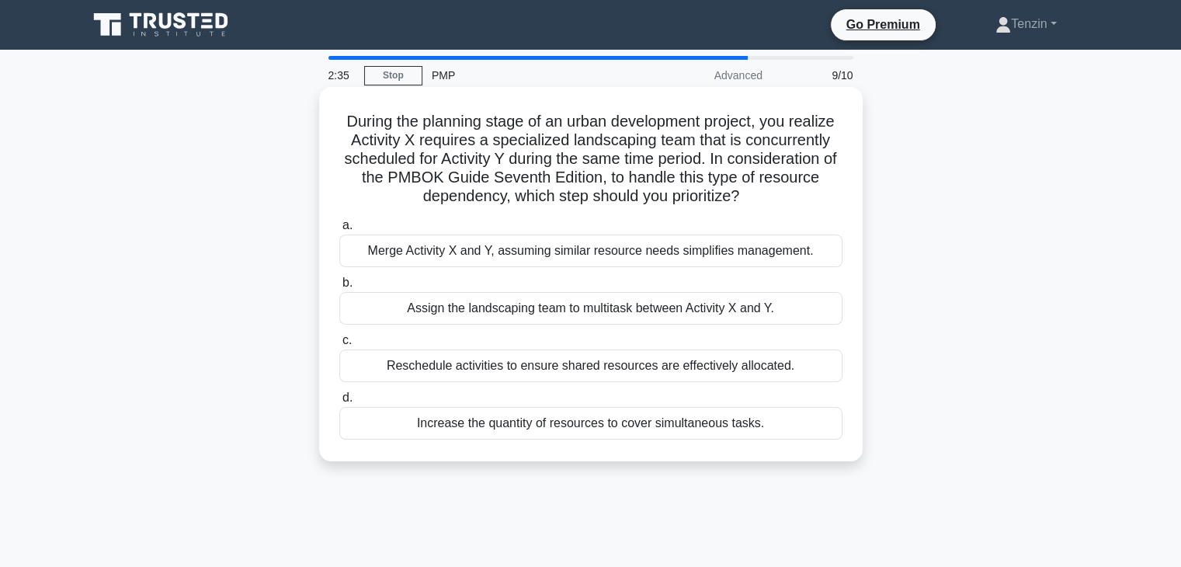
click at [701, 373] on div "Reschedule activities to ensure shared resources are effectively allocated." at bounding box center [590, 365] width 503 height 33
click at [339, 345] on input "c. Reschedule activities to ensure shared resources are effectively allocated." at bounding box center [339, 340] width 0 height 10
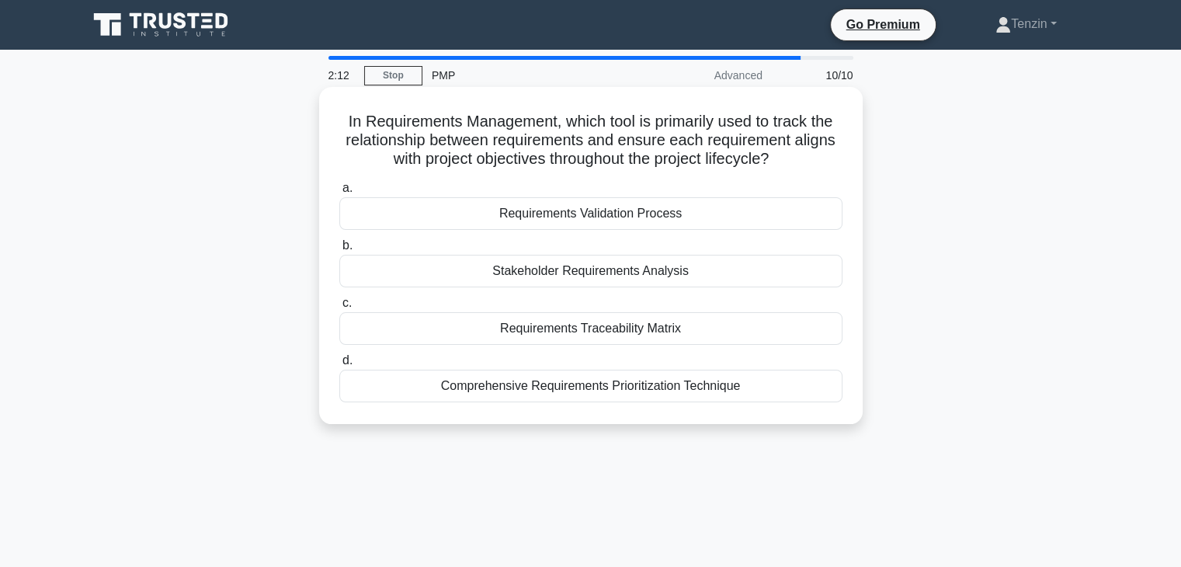
click at [615, 330] on div "Requirements Traceability Matrix" at bounding box center [590, 328] width 503 height 33
click at [339, 308] on input "c. Requirements Traceability Matrix" at bounding box center [339, 303] width 0 height 10
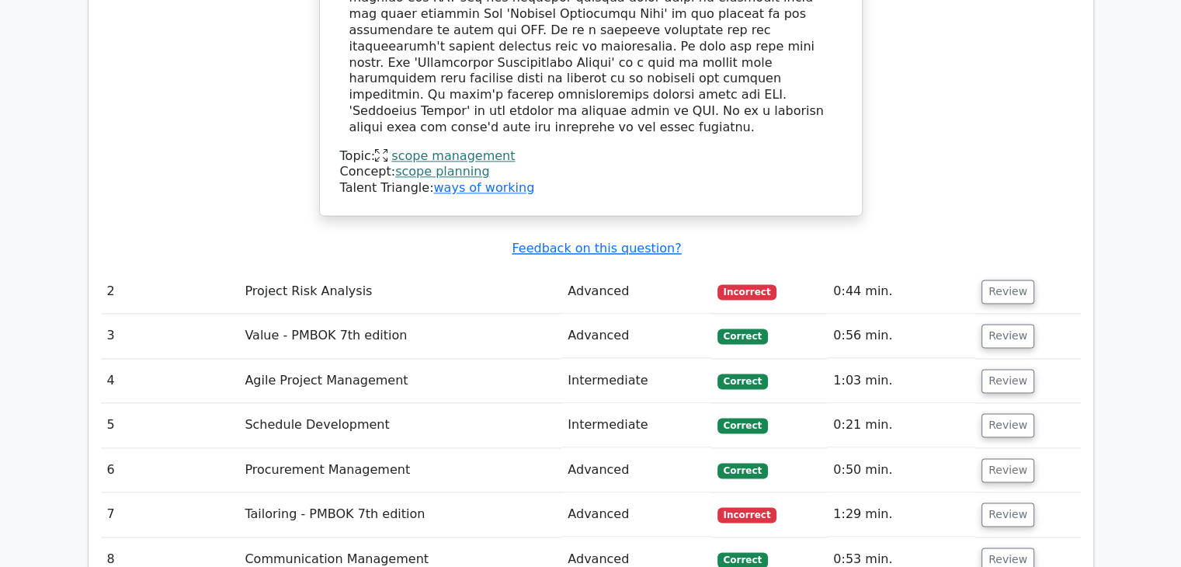
scroll to position [2018, 0]
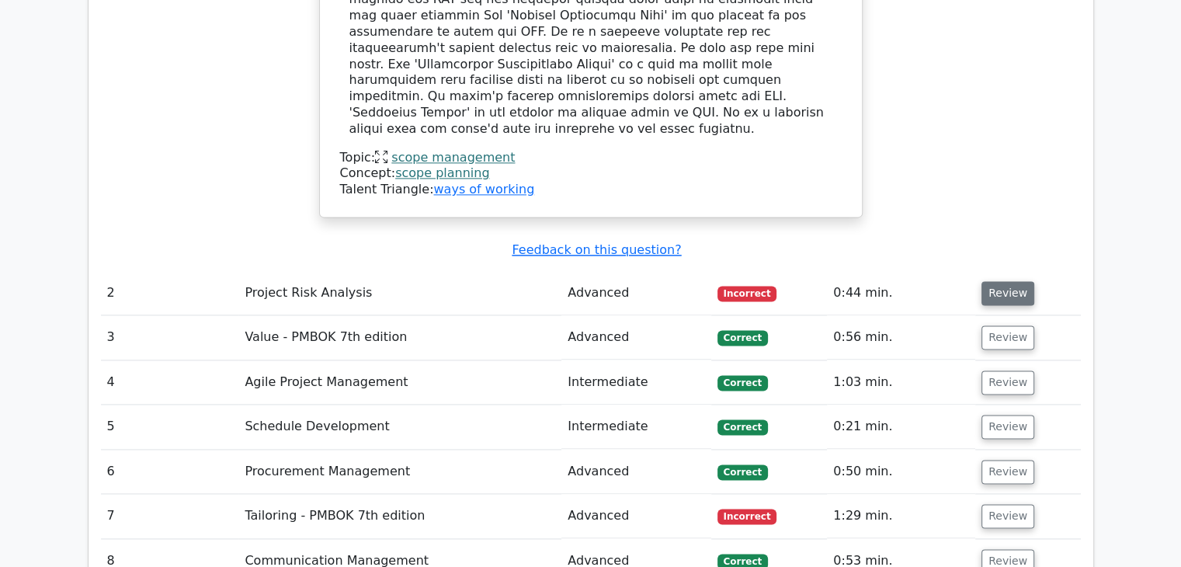
click at [1007, 281] on button "Review" at bounding box center [1007, 293] width 53 height 24
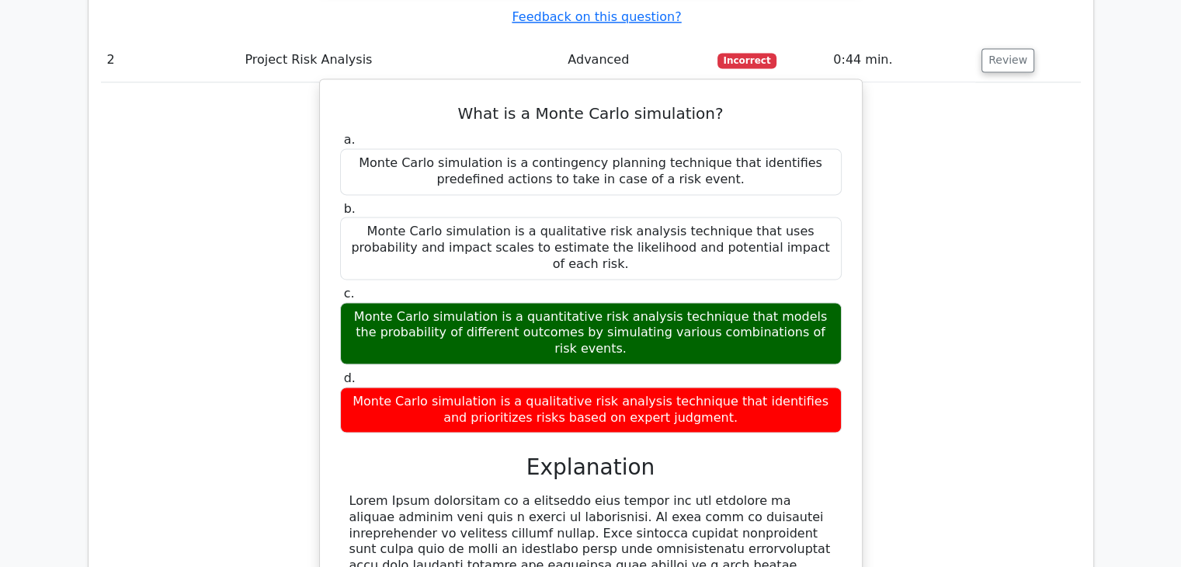
scroll to position [2561, 0]
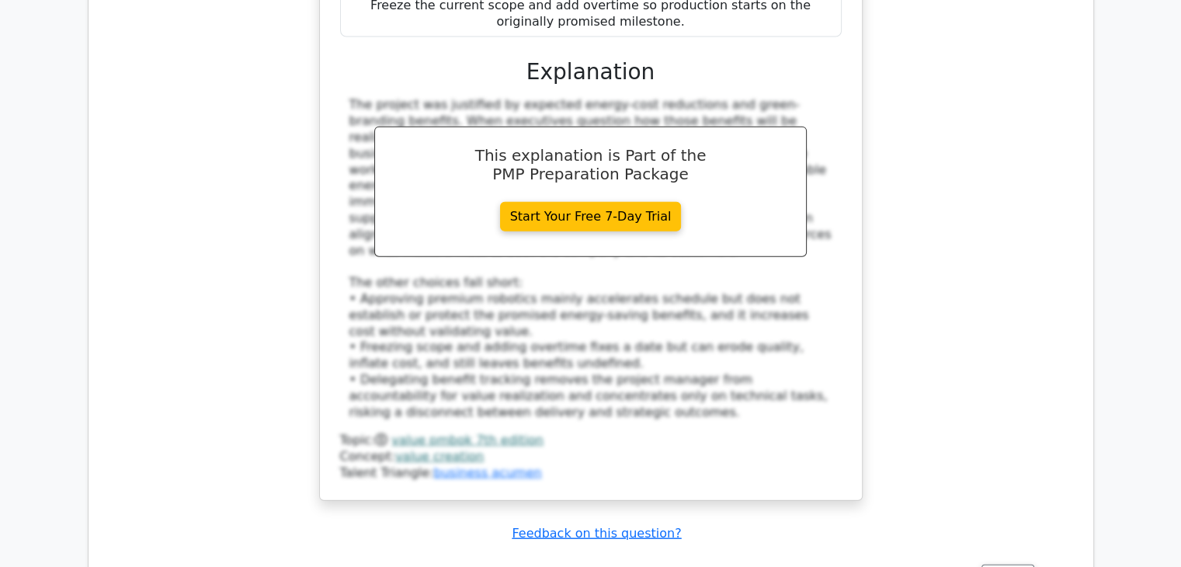
scroll to position [3648, 0]
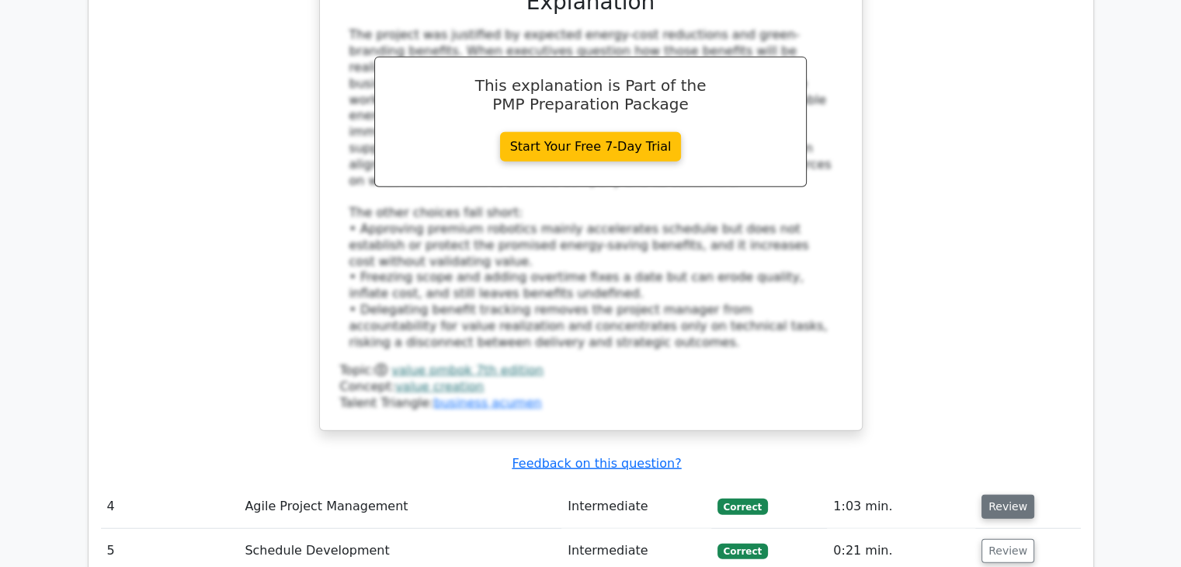
click at [1000, 494] on button "Review" at bounding box center [1007, 506] width 53 height 24
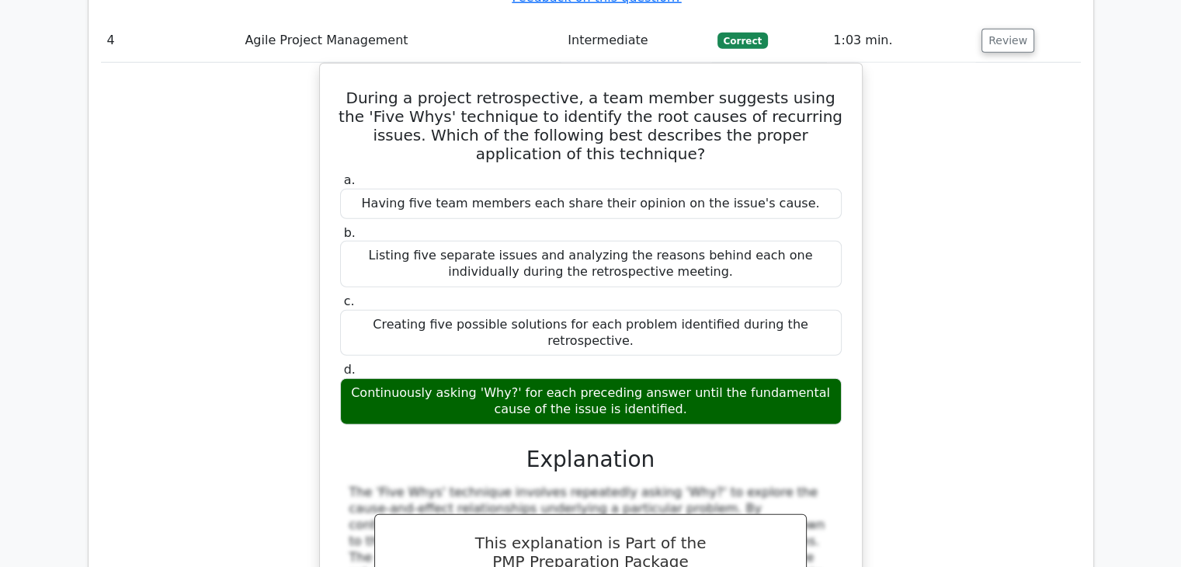
scroll to position [4424, 0]
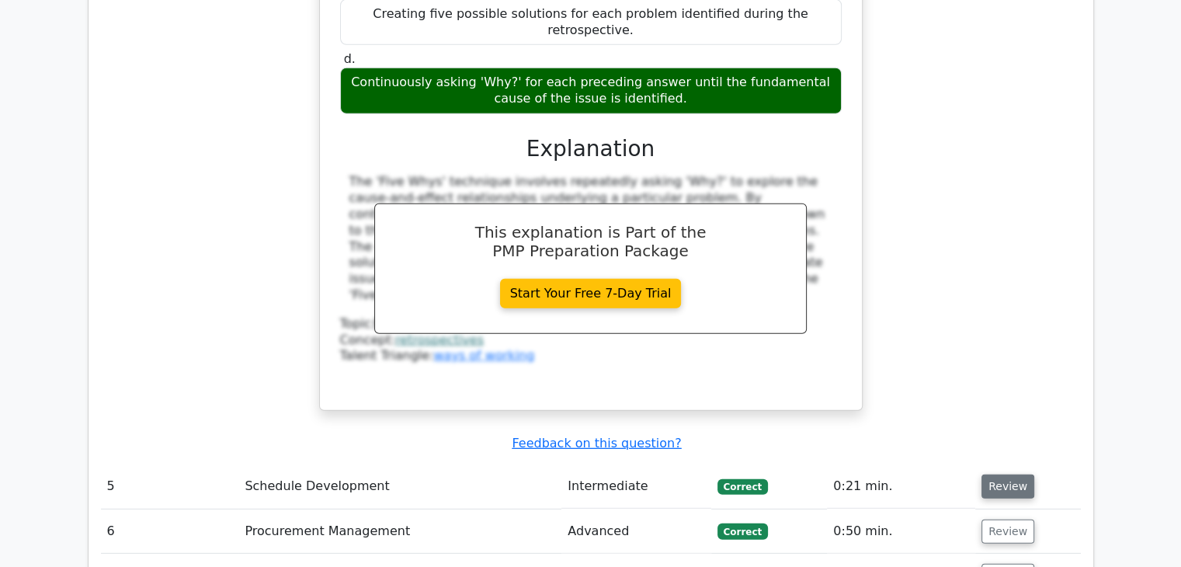
click at [1012, 474] on button "Review" at bounding box center [1007, 486] width 53 height 24
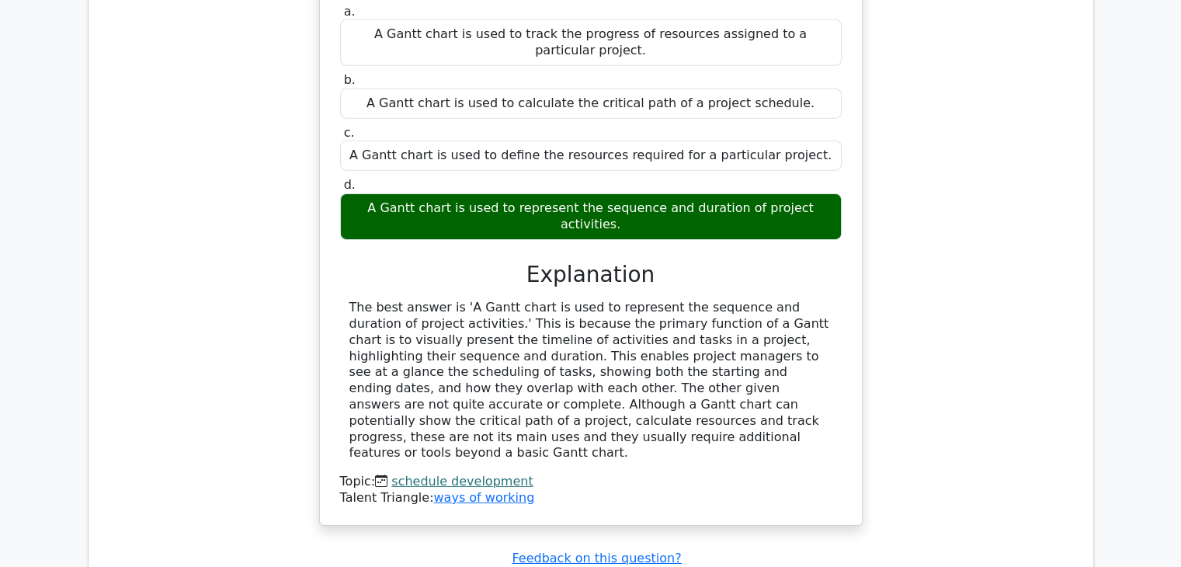
scroll to position [5045, 0]
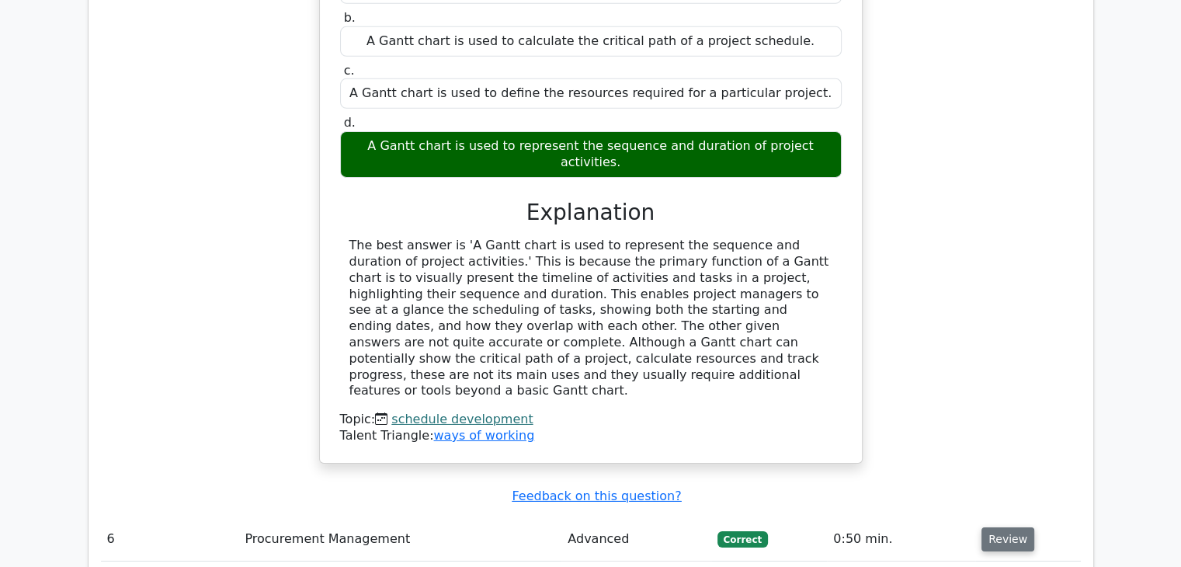
click at [1004, 527] on button "Review" at bounding box center [1007, 539] width 53 height 24
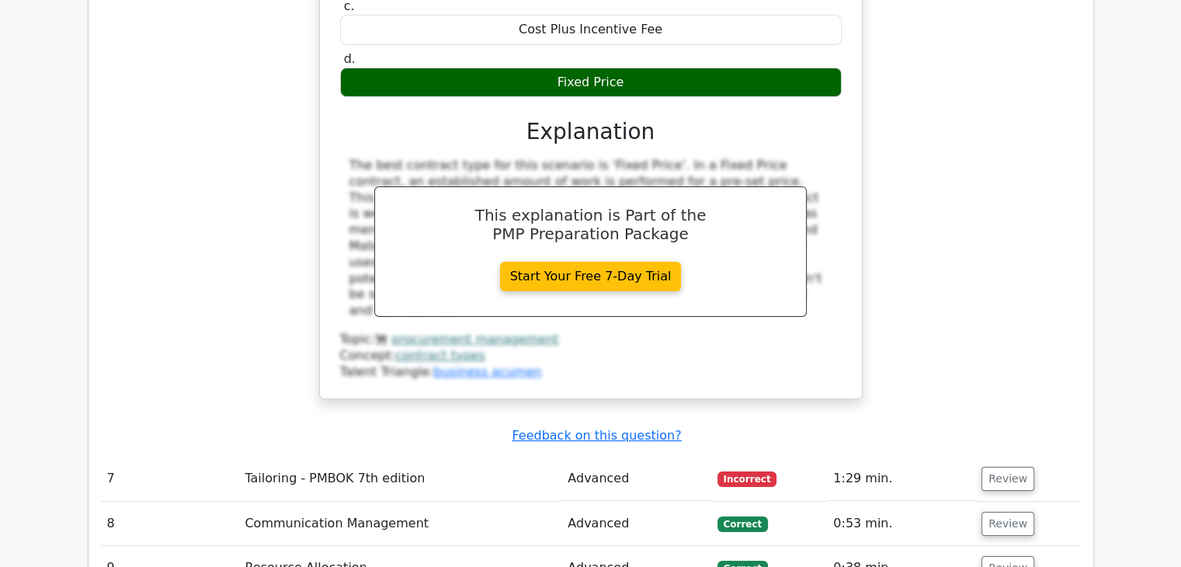
scroll to position [5821, 0]
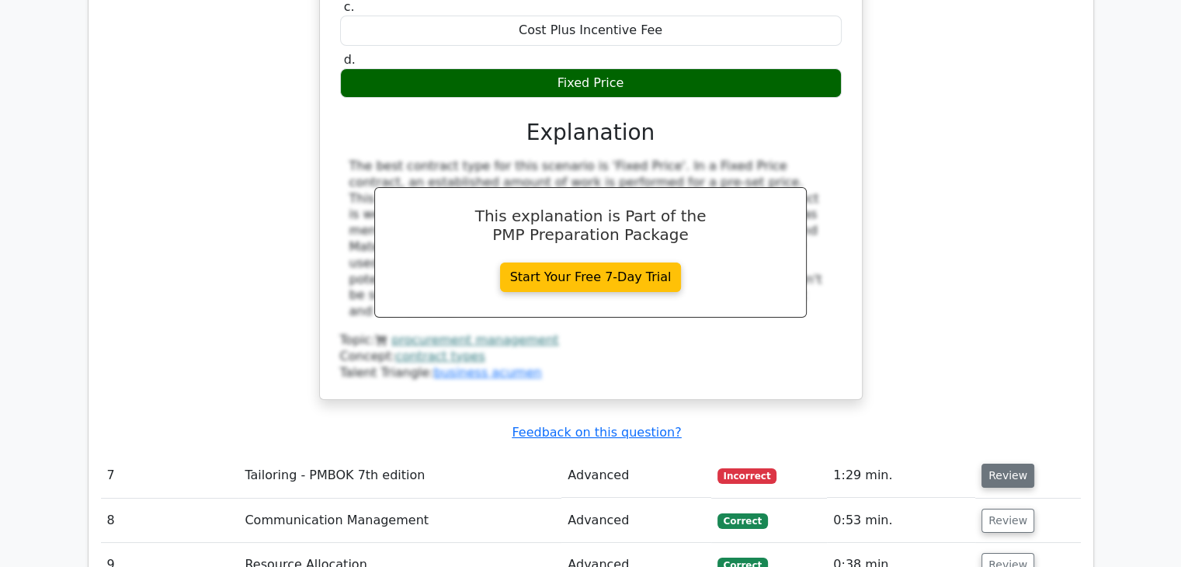
click at [1002, 463] on button "Review" at bounding box center [1007, 475] width 53 height 24
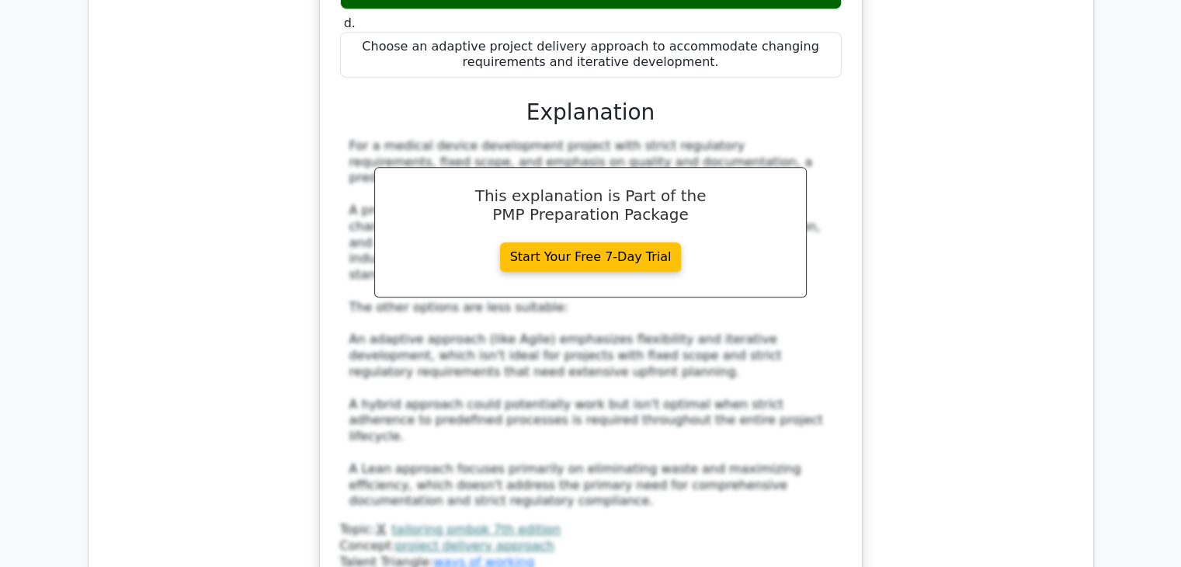
scroll to position [6753, 0]
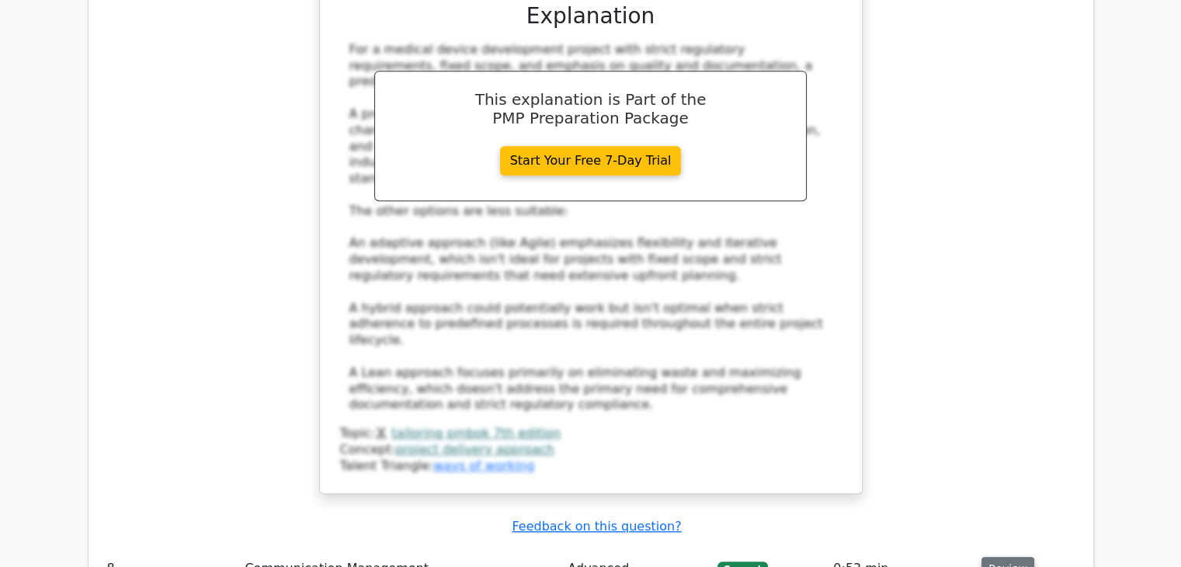
click at [1006, 557] on button "Review" at bounding box center [1007, 569] width 53 height 24
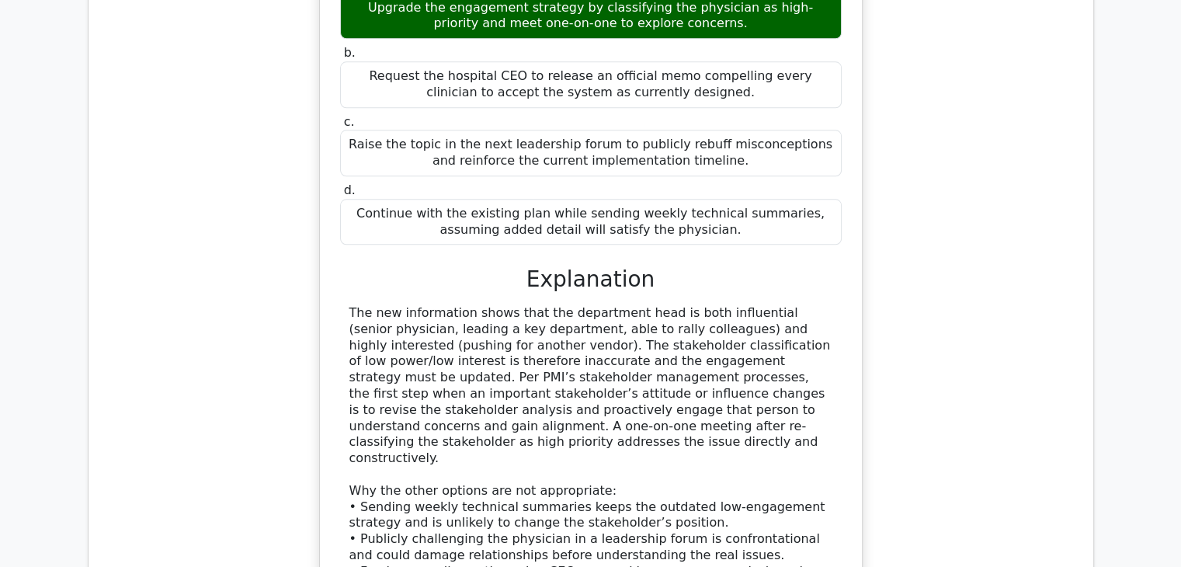
scroll to position [7606, 0]
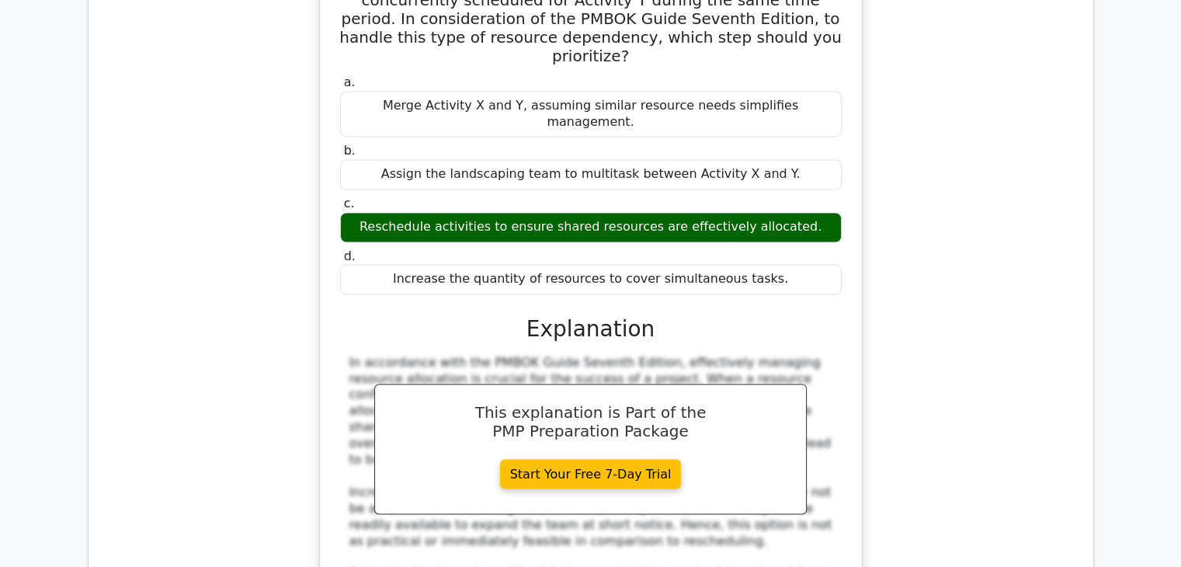
scroll to position [8693, 0]
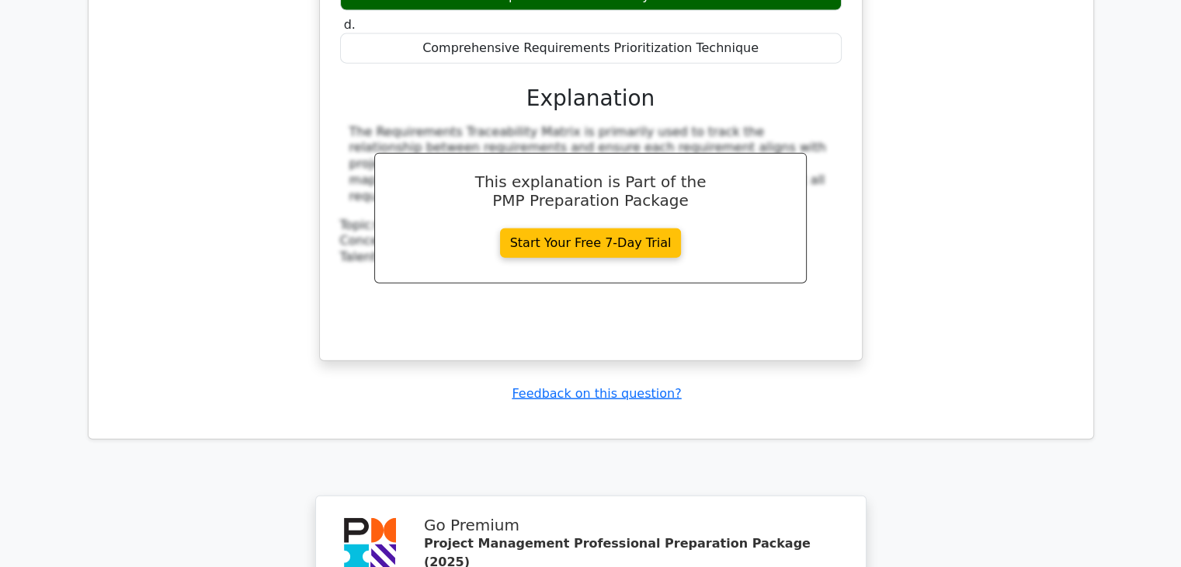
scroll to position [9702, 0]
